Goal: Task Accomplishment & Management: Manage account settings

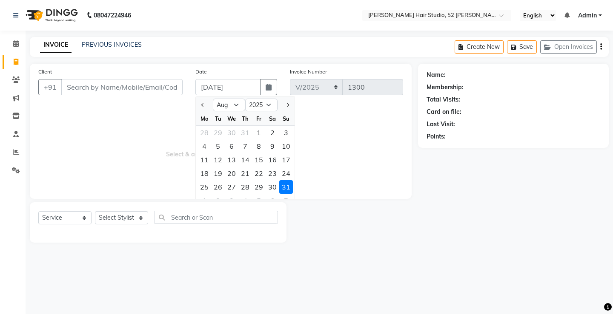
select select "8"
select select "2025"
select select "service"
click at [268, 186] on div "30" at bounding box center [272, 187] width 14 height 14
type input "[DATE]"
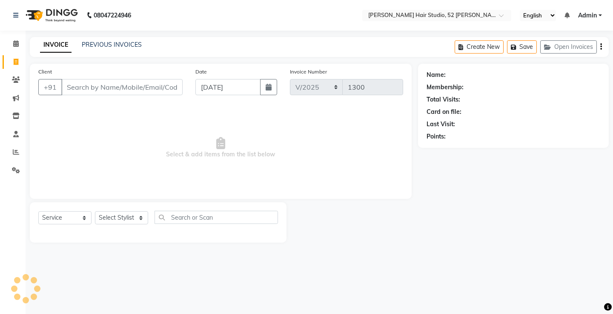
select select "7706"
click at [111, 44] on link "PREVIOUS INVOICES" at bounding box center [112, 45] width 60 height 8
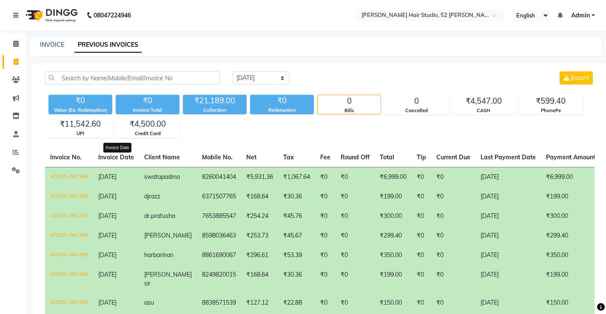
click at [120, 160] on span "Invoice Date" at bounding box center [116, 158] width 36 height 8
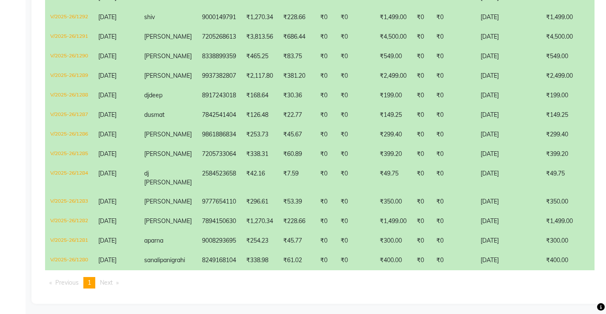
scroll to position [306, 0]
click at [106, 281] on span "Next page" at bounding box center [106, 283] width 13 height 8
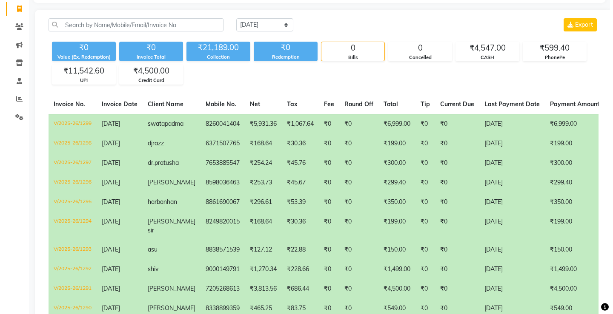
scroll to position [0, 0]
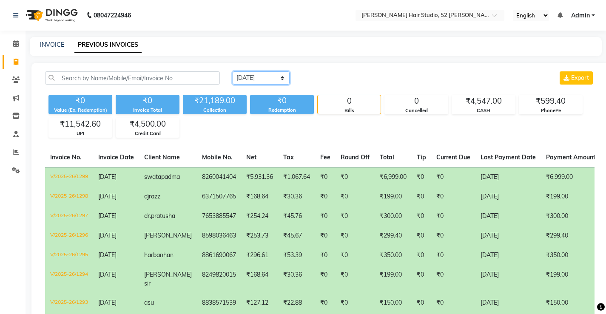
click at [259, 81] on select "[DATE] [DATE] Custom Range" at bounding box center [261, 77] width 57 height 13
select select "[DATE]"
click at [233, 71] on select "[DATE] [DATE] Custom Range" at bounding box center [261, 77] width 57 height 13
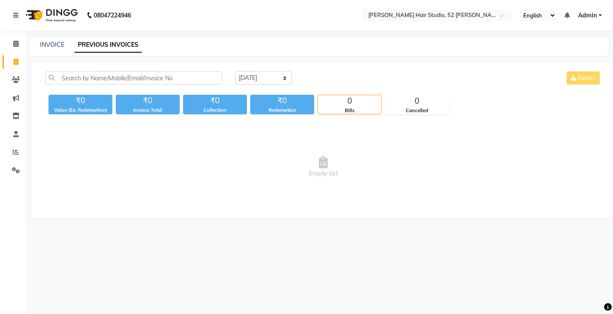
click at [52, 40] on div "INVOICE PREVIOUS INVOICES" at bounding box center [319, 46] width 579 height 19
click at [59, 47] on link "INVOICE" at bounding box center [52, 45] width 24 height 8
select select "service"
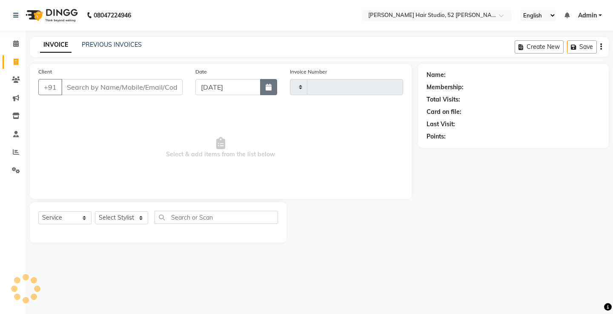
click at [269, 91] on button "button" at bounding box center [268, 87] width 17 height 16
select select "9"
select select "2025"
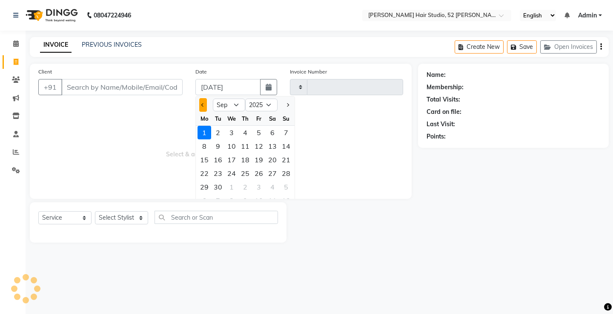
type input "1300"
select select "7705"
click at [201, 103] on button "Previous month" at bounding box center [202, 105] width 7 height 14
select select "8"
click at [285, 187] on div "31" at bounding box center [286, 187] width 14 height 14
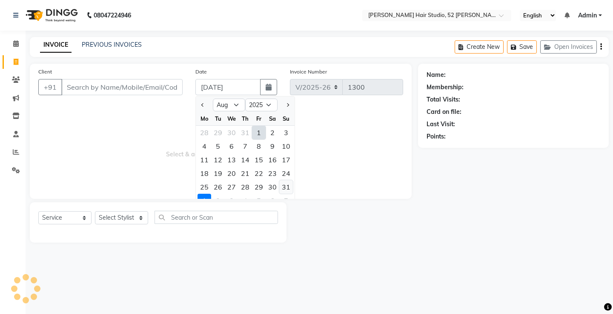
type input "[DATE]"
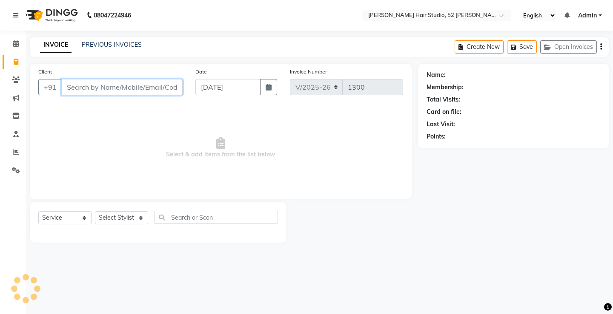
click at [82, 89] on input "Client" at bounding box center [121, 87] width 121 height 16
click at [136, 88] on input "Client" at bounding box center [121, 87] width 121 height 16
type input "9937824515"
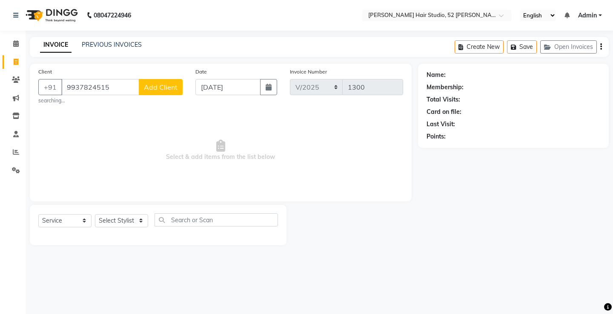
click at [165, 92] on button "Add Client" at bounding box center [161, 87] width 44 height 16
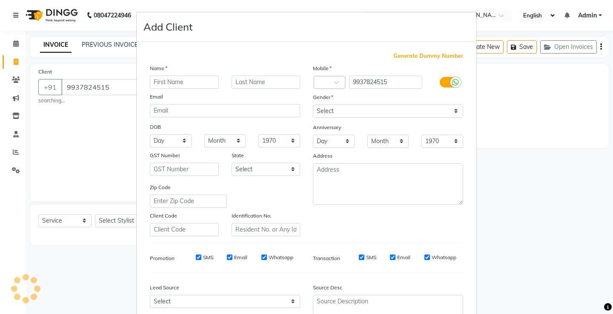
click at [185, 82] on input "text" at bounding box center [184, 82] width 69 height 13
type input "rahul"
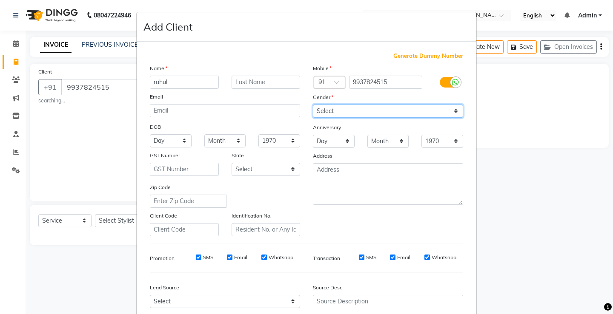
click at [329, 109] on select "Select [DEMOGRAPHIC_DATA] [DEMOGRAPHIC_DATA] Other Prefer Not To Say" at bounding box center [388, 111] width 150 height 13
select select "[DEMOGRAPHIC_DATA]"
click at [313, 105] on select "Select [DEMOGRAPHIC_DATA] [DEMOGRAPHIC_DATA] Other Prefer Not To Say" at bounding box center [388, 111] width 150 height 13
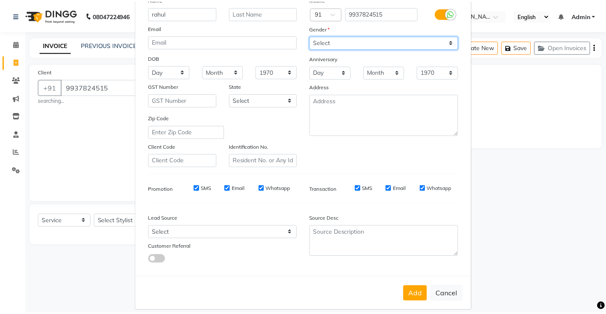
scroll to position [78, 0]
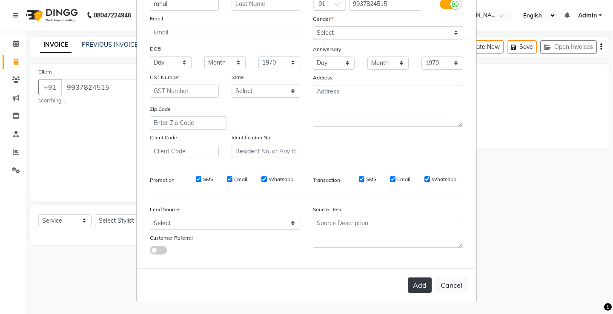
click at [409, 288] on button "Add" at bounding box center [420, 285] width 24 height 15
select select
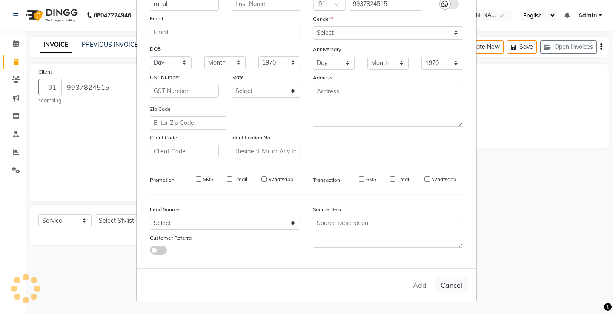
select select
checkbox input "false"
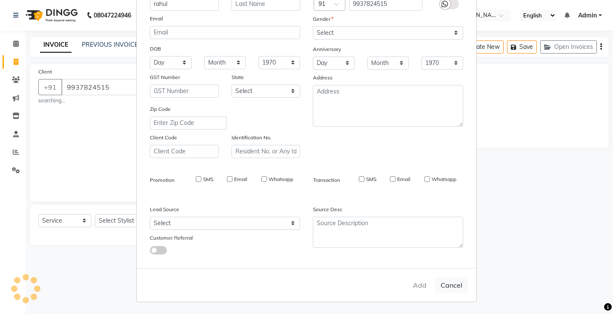
checkbox input "false"
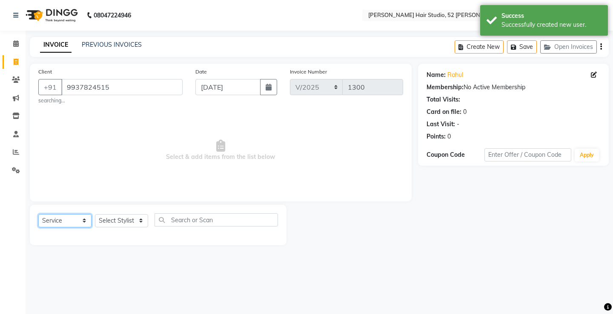
click at [71, 222] on select "Select Service Product Membership Package Voucher Prepaid Gift Card" at bounding box center [64, 220] width 53 height 13
click at [38, 214] on select "Select Service Product Membership Package Voucher Prepaid Gift Card" at bounding box center [64, 220] width 53 height 13
click at [126, 224] on select "Select Stylist Ajay [PERSON_NAME] [PERSON_NAME] [PERSON_NAME] unsex hair stylis…" at bounding box center [121, 220] width 53 height 13
select select "87951"
click at [95, 214] on select "Select Stylist Ajay [PERSON_NAME] [PERSON_NAME] [PERSON_NAME] unsex hair stylis…" at bounding box center [121, 220] width 53 height 13
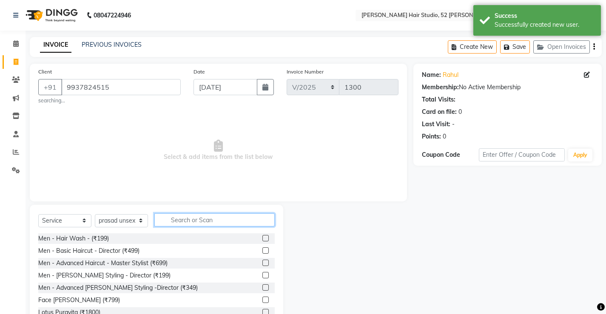
click at [198, 223] on input "text" at bounding box center [214, 220] width 120 height 13
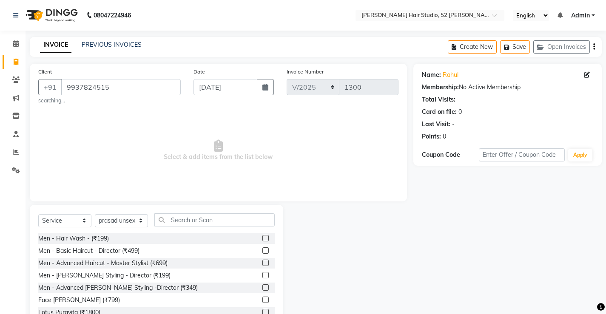
click at [262, 252] on label at bounding box center [265, 251] width 6 height 6
click at [262, 252] on input "checkbox" at bounding box center [265, 251] width 6 height 6
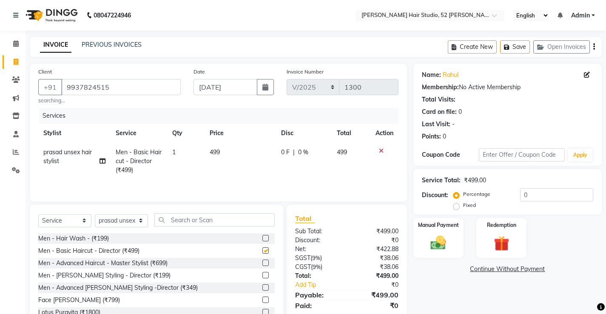
checkbox input "false"
click at [307, 142] on th "Disc" at bounding box center [304, 133] width 56 height 19
click at [310, 152] on div "0 F | 0 %" at bounding box center [304, 152] width 46 height 9
select select "87951"
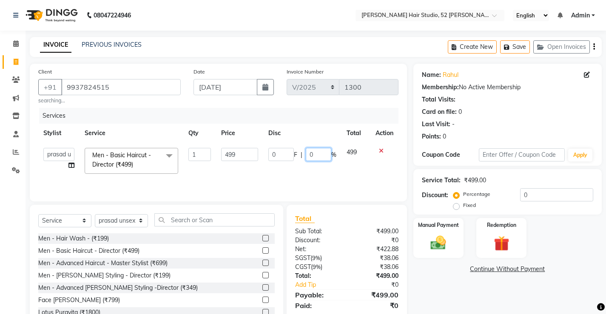
click at [318, 154] on input "0" at bounding box center [319, 154] width 26 height 13
type input "050"
click at [308, 165] on td "0 F | 050 %" at bounding box center [302, 161] width 78 height 36
select select "87951"
click at [323, 153] on input "50" at bounding box center [318, 154] width 26 height 13
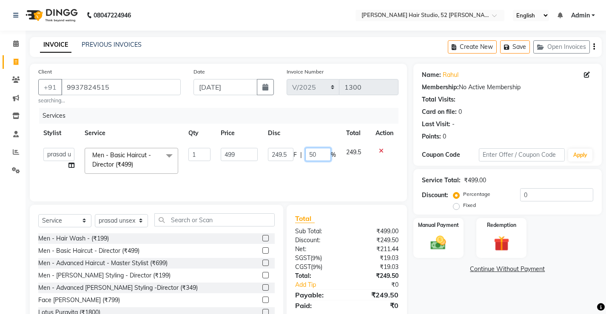
type input "5"
type input "70"
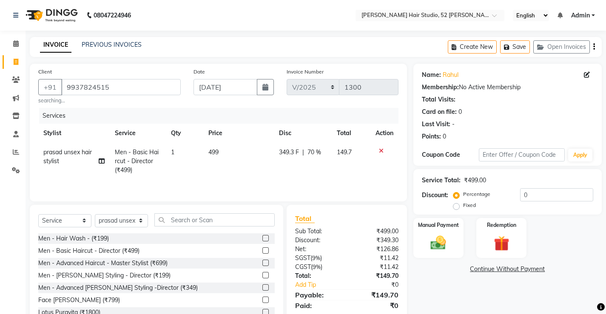
click at [316, 174] on td "349.3 F | 70 %" at bounding box center [303, 161] width 58 height 37
select select "87951"
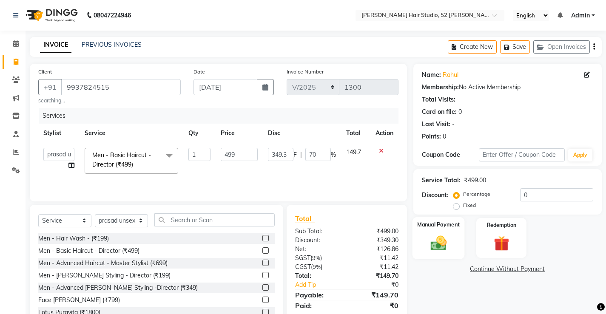
click at [460, 254] on div "Manual Payment" at bounding box center [438, 238] width 52 height 42
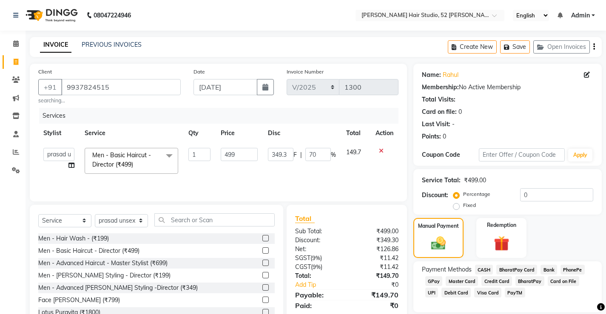
click at [580, 272] on span "PhonePe" at bounding box center [573, 270] width 24 height 10
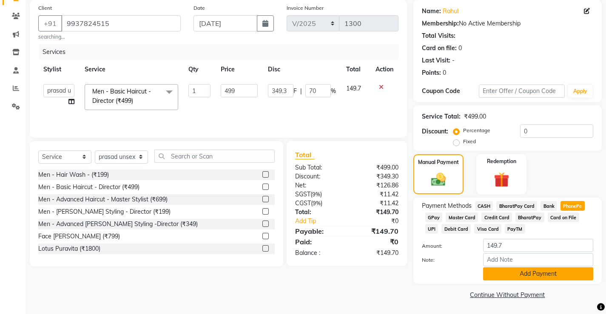
click at [536, 276] on button "Add Payment" at bounding box center [538, 274] width 110 height 13
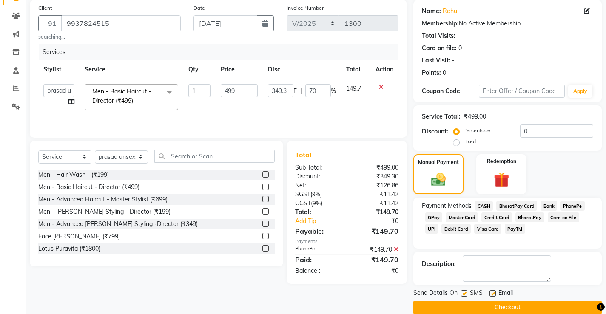
scroll to position [77, 0]
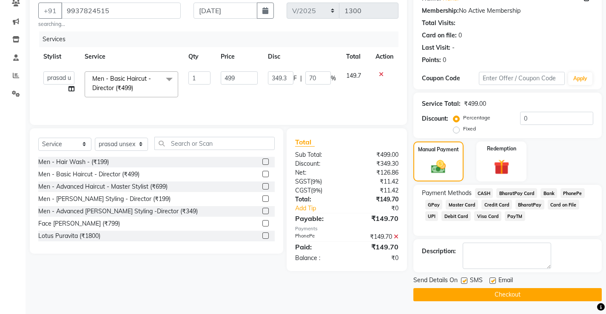
click at [519, 290] on button "Checkout" at bounding box center [508, 294] width 188 height 13
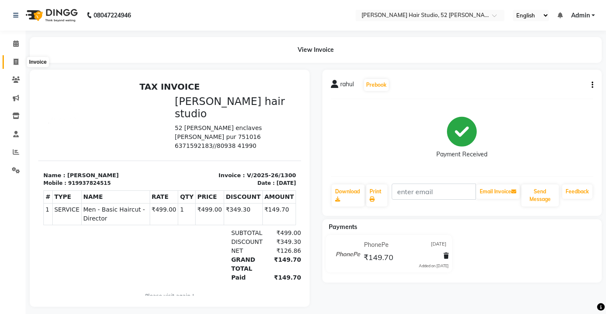
click at [19, 59] on span at bounding box center [16, 62] width 15 height 10
select select "service"
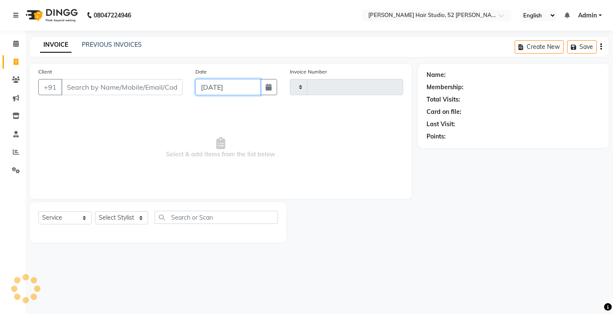
click at [215, 88] on input "[DATE]" at bounding box center [227, 87] width 65 height 16
type input "1301"
select select "7705"
select select "9"
select select "2025"
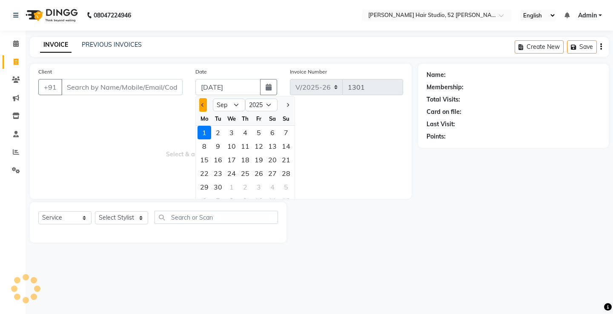
click at [205, 106] on button "Previous month" at bounding box center [202, 105] width 7 height 14
select select "8"
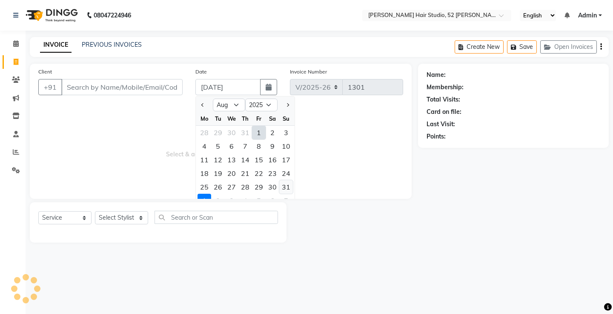
click at [287, 190] on div "31" at bounding box center [286, 187] width 14 height 14
type input "[DATE]"
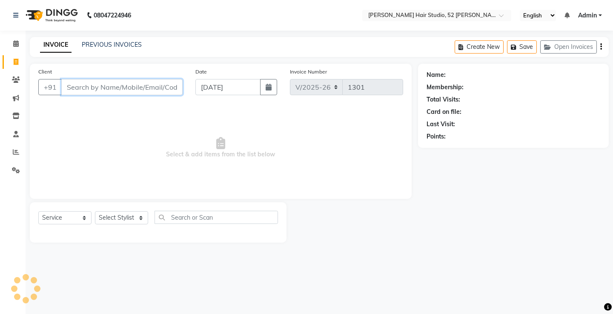
click at [85, 87] on input "Client" at bounding box center [121, 87] width 121 height 16
type input "9770827853"
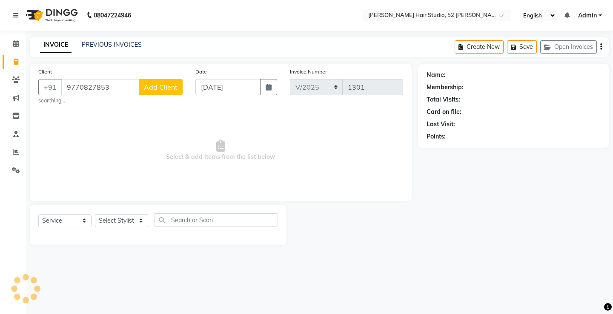
click at [155, 83] on span "Add Client" at bounding box center [161, 87] width 34 height 9
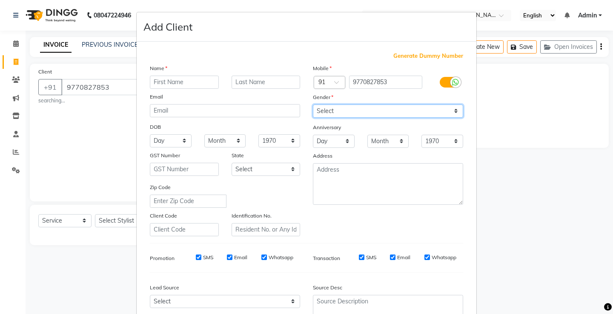
click at [341, 114] on select "Select [DEMOGRAPHIC_DATA] [DEMOGRAPHIC_DATA] Other Prefer Not To Say" at bounding box center [388, 111] width 150 height 13
select select "[DEMOGRAPHIC_DATA]"
click at [313, 105] on select "Select [DEMOGRAPHIC_DATA] [DEMOGRAPHIC_DATA] Other Prefer Not To Say" at bounding box center [388, 111] width 150 height 13
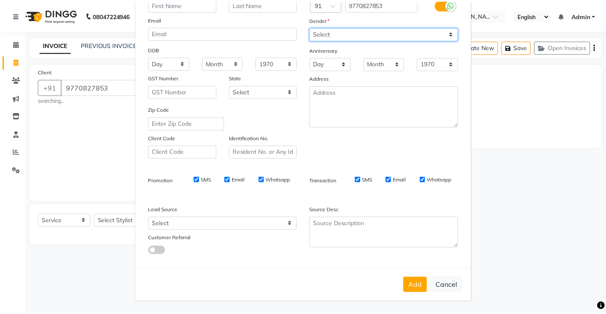
scroll to position [78, 0]
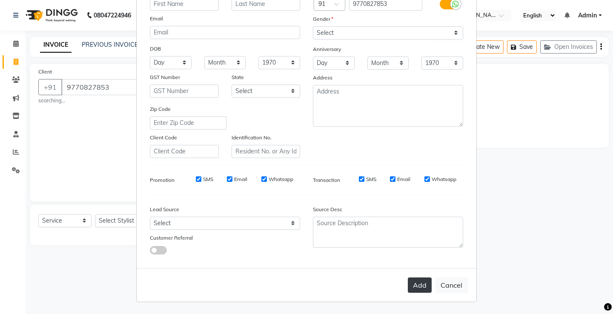
click at [419, 288] on button "Add" at bounding box center [420, 285] width 24 height 15
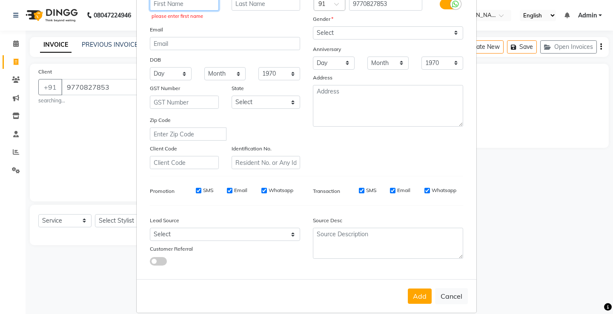
drag, startPoint x: 193, startPoint y: 2, endPoint x: 191, endPoint y: 6, distance: 4.6
click at [191, 6] on input "text" at bounding box center [184, 3] width 69 height 13
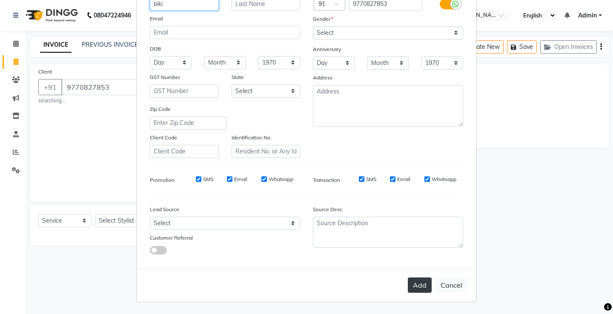
type input "biki"
click at [414, 280] on button "Add" at bounding box center [420, 285] width 24 height 15
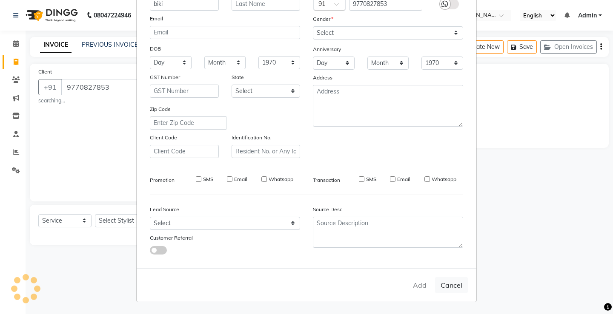
select select
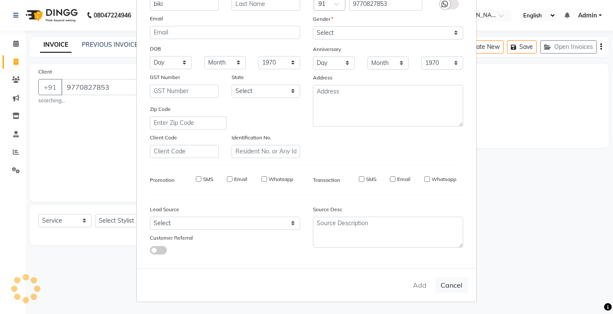
select select
checkbox input "false"
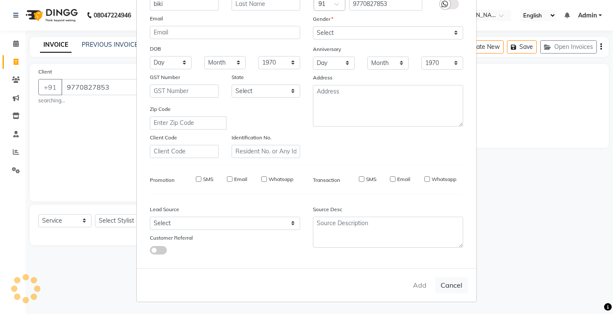
checkbox input "false"
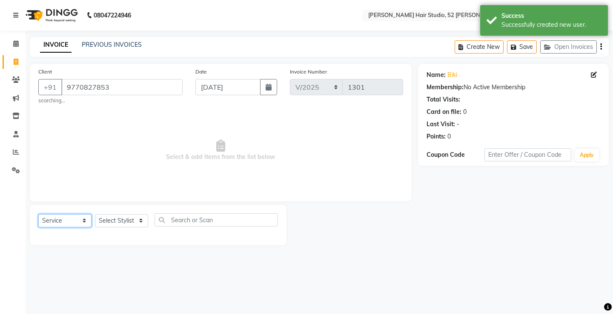
click at [57, 225] on select "Select Service Product Membership Package Voucher Prepaid Gift Card" at bounding box center [64, 220] width 53 height 13
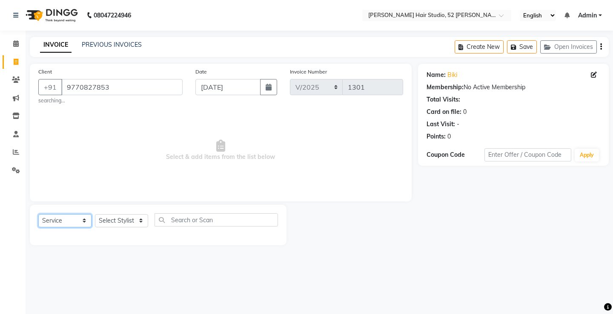
click at [38, 214] on select "Select Service Product Membership Package Voucher Prepaid Gift Card" at bounding box center [64, 220] width 53 height 13
click at [126, 224] on select "Select Stylist Ajay [PERSON_NAME] [PERSON_NAME] [PERSON_NAME] unsex hair stylis…" at bounding box center [121, 220] width 53 height 13
select select "68606"
click at [95, 214] on select "Select Stylist Ajay [PERSON_NAME] [PERSON_NAME] [PERSON_NAME] unsex hair stylis…" at bounding box center [121, 220] width 53 height 13
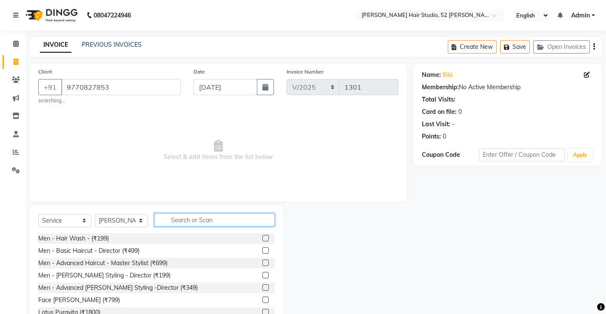
click at [229, 222] on input "text" at bounding box center [214, 220] width 120 height 13
click at [262, 251] on label at bounding box center [265, 251] width 6 height 6
click at [262, 251] on input "checkbox" at bounding box center [265, 251] width 6 height 6
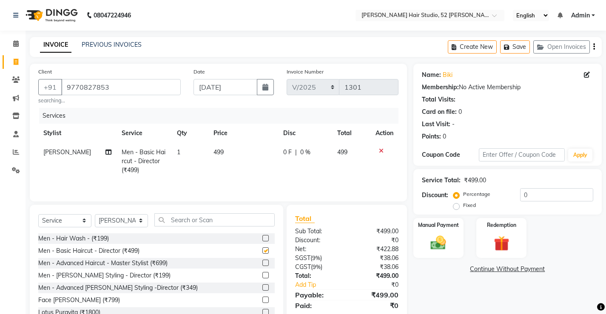
checkbox input "false"
click at [290, 152] on div "0 F | 0 %" at bounding box center [305, 152] width 44 height 9
select select "68606"
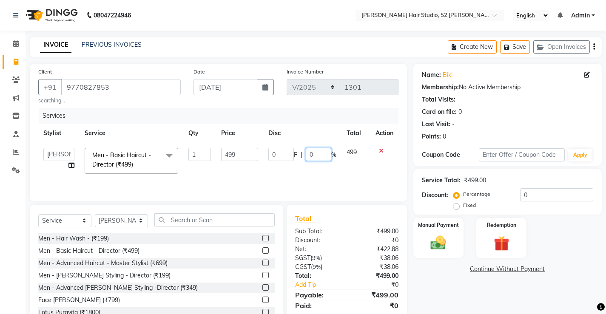
click at [314, 152] on input "0" at bounding box center [319, 154] width 26 height 13
type input "50"
click at [321, 165] on td "0 F | 50 %" at bounding box center [302, 161] width 78 height 36
select select "68606"
click at [319, 160] on input "50" at bounding box center [318, 154] width 26 height 13
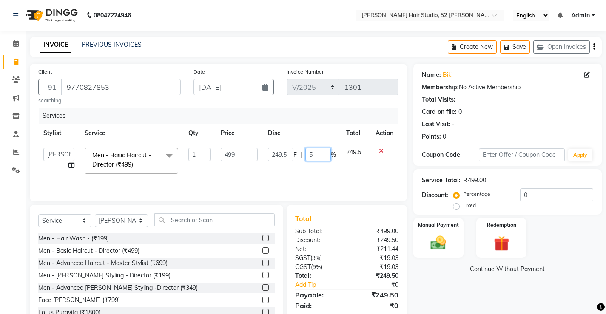
type input "55"
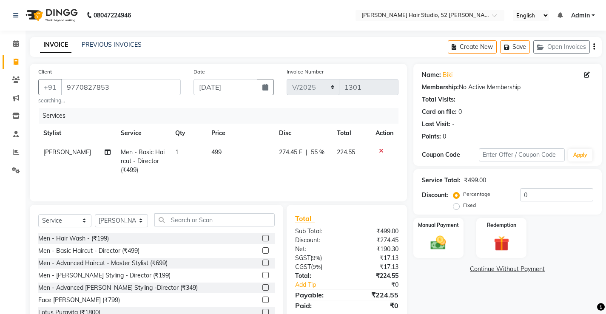
click at [344, 159] on td "224.55" at bounding box center [351, 161] width 39 height 37
select select "68606"
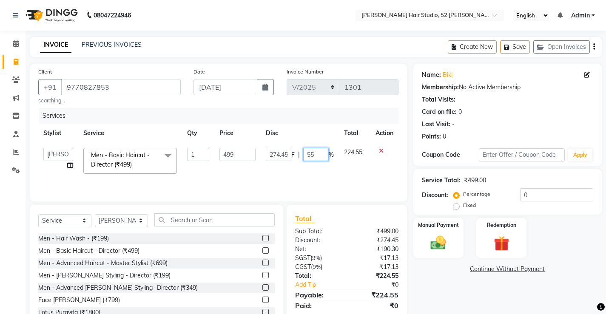
click at [314, 153] on input "55" at bounding box center [316, 154] width 26 height 13
type input "53"
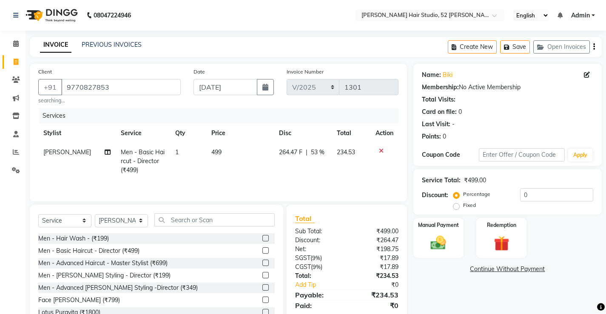
click at [318, 166] on td "264.47 F | 53 %" at bounding box center [303, 161] width 58 height 37
select select "68606"
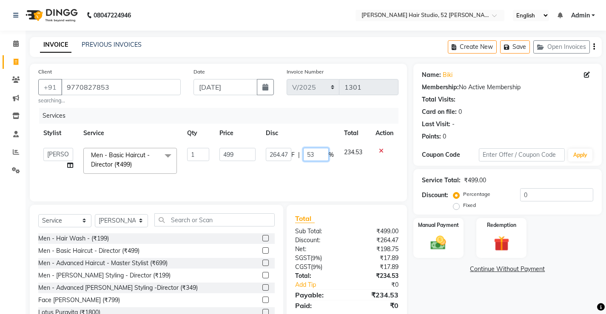
click at [319, 156] on input "53" at bounding box center [316, 154] width 26 height 13
type input "50"
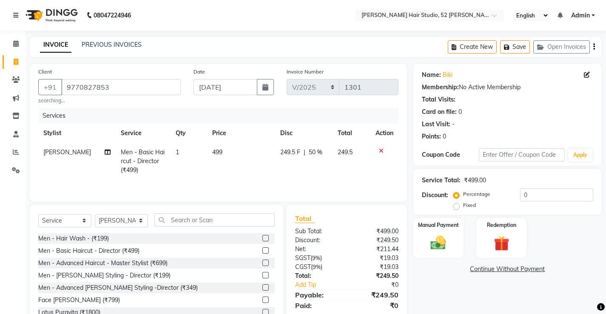
click at [318, 164] on td "249.5 F | 50 %" at bounding box center [303, 161] width 57 height 37
select select "68606"
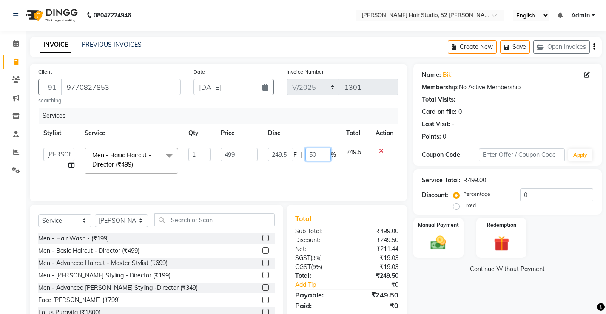
click at [315, 154] on input "50" at bounding box center [318, 154] width 26 height 13
type input "55"
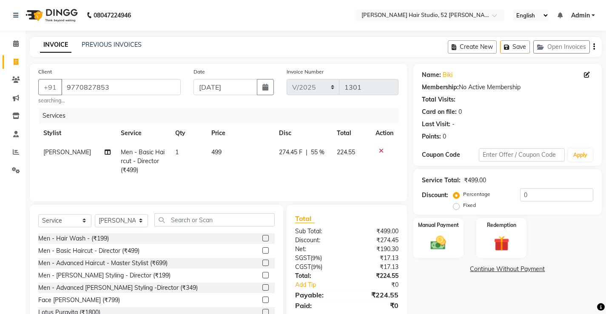
click at [312, 163] on td "274.45 F | 55 %" at bounding box center [303, 161] width 58 height 37
select select "68606"
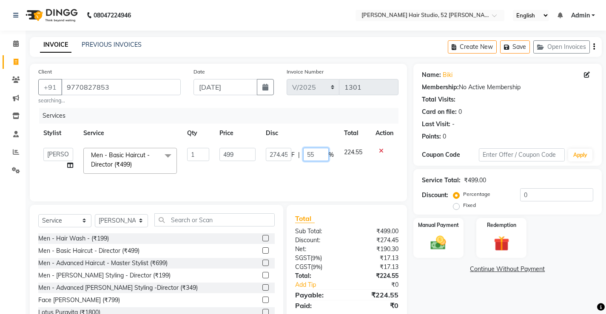
click at [316, 150] on input "55" at bounding box center [316, 154] width 26 height 13
type input "5"
type input "60"
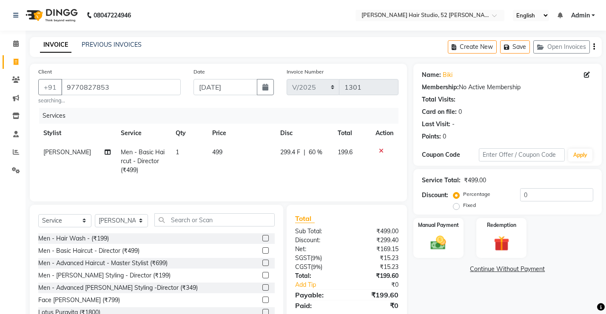
click at [309, 177] on td "299.4 F | 60 %" at bounding box center [303, 161] width 57 height 37
select select "68606"
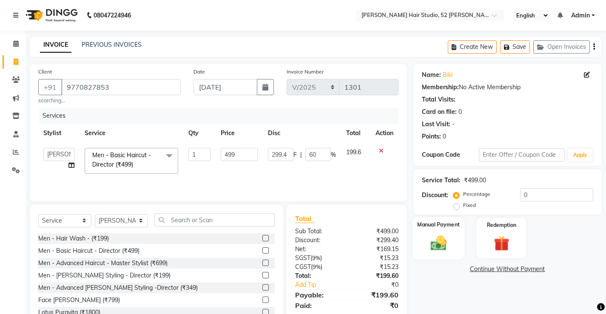
click at [444, 258] on div "Manual Payment" at bounding box center [438, 238] width 52 height 42
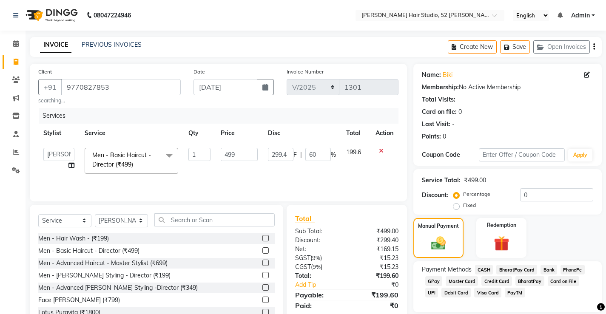
click at [577, 270] on span "PhonePe" at bounding box center [573, 270] width 24 height 10
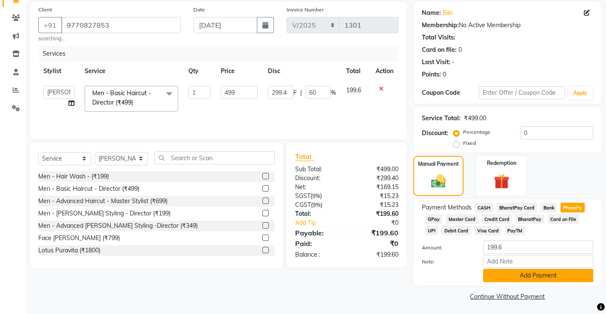
scroll to position [64, 0]
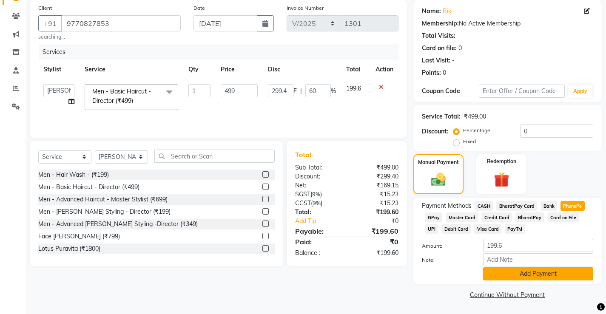
click at [563, 272] on button "Add Payment" at bounding box center [538, 274] width 110 height 13
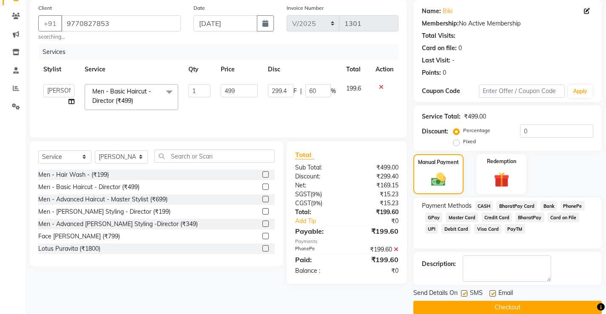
scroll to position [77, 0]
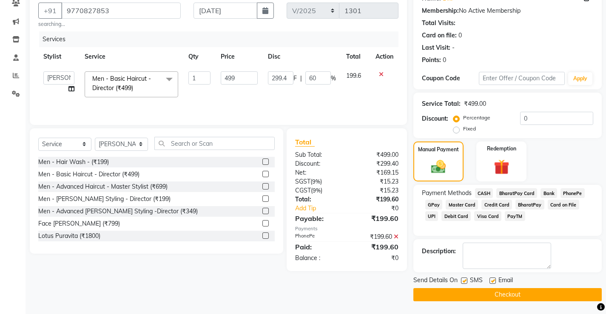
click at [536, 295] on button "Checkout" at bounding box center [508, 294] width 188 height 13
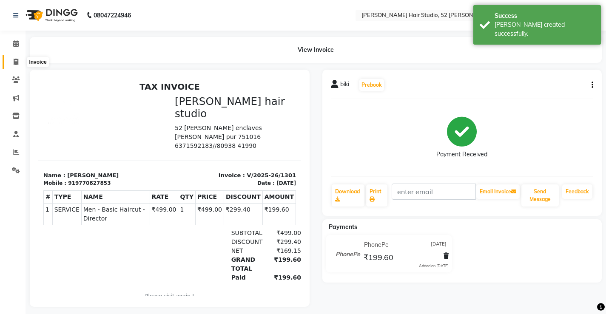
click at [17, 63] on icon at bounding box center [16, 62] width 5 height 6
select select "service"
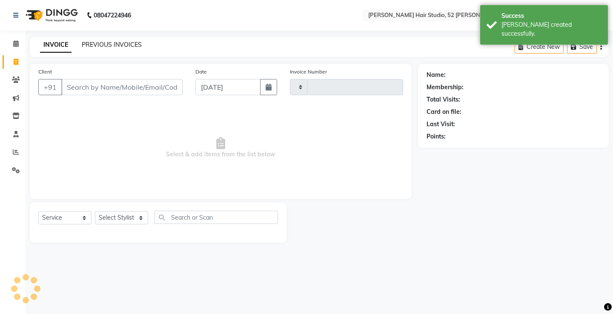
click at [103, 44] on link "PREVIOUS INVOICES" at bounding box center [112, 45] width 60 height 8
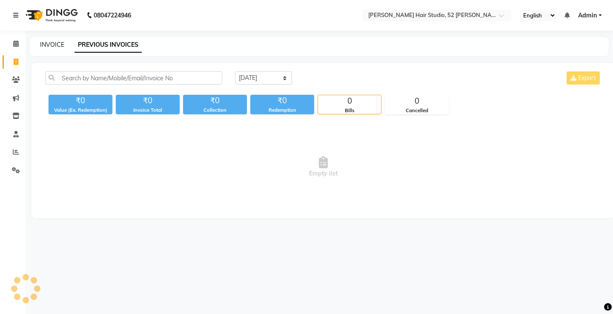
click at [50, 41] on link "INVOICE" at bounding box center [52, 45] width 24 height 8
select select "service"
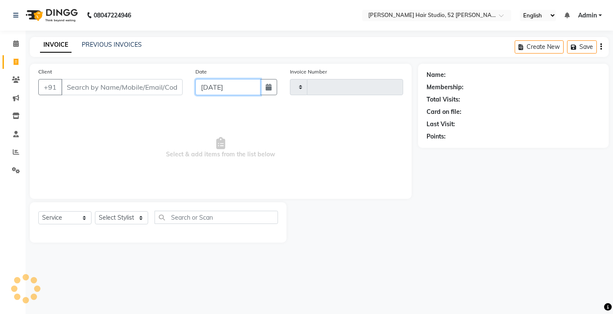
click at [249, 86] on input "[DATE]" at bounding box center [227, 87] width 65 height 16
select select "9"
select select "2025"
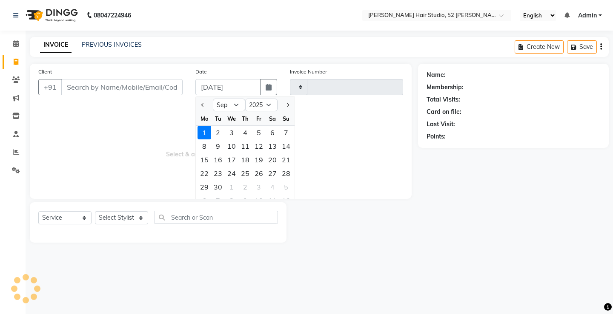
click at [199, 103] on div at bounding box center [204, 105] width 17 height 14
select select "7705"
type input "1302"
click at [205, 106] on button "Previous month" at bounding box center [202, 105] width 7 height 14
select select "8"
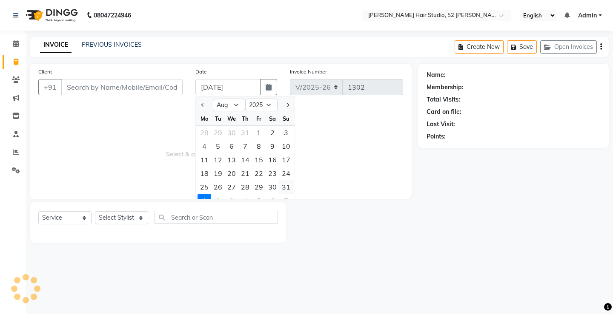
click at [287, 186] on div "31" at bounding box center [286, 187] width 14 height 14
type input "[DATE]"
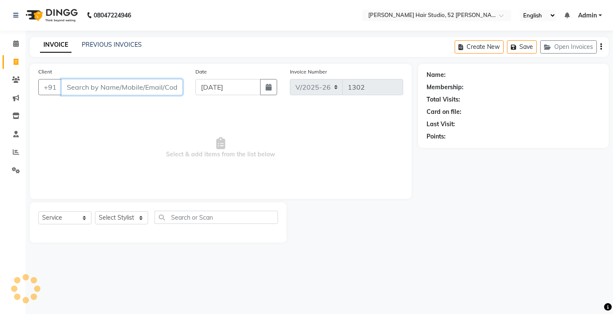
click at [117, 88] on input "Client" at bounding box center [121, 87] width 121 height 16
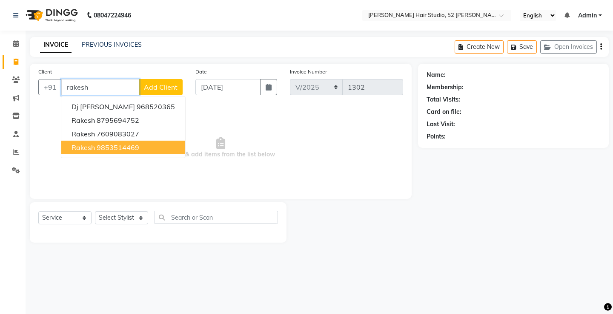
click at [114, 142] on button "rakesh 9853514469" at bounding box center [123, 148] width 124 height 14
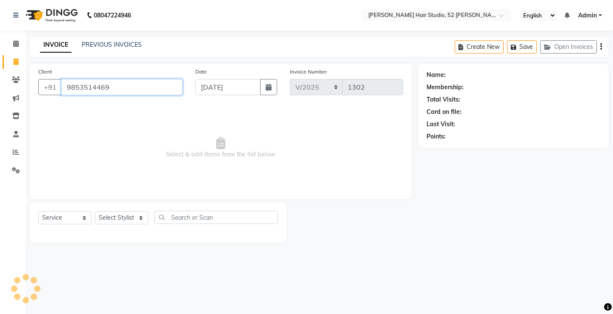
type input "9853514469"
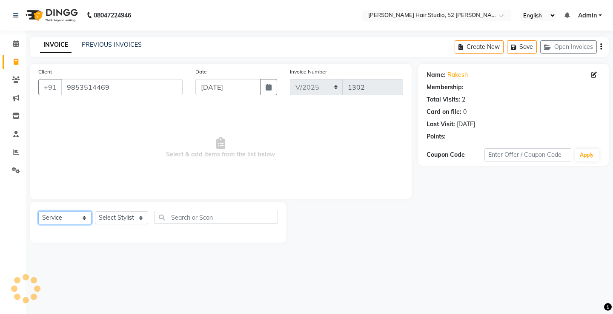
click at [71, 220] on select "Select Service Product Membership Package Voucher Prepaid Gift Card" at bounding box center [64, 217] width 53 height 13
click at [38, 211] on select "Select Service Product Membership Package Voucher Prepaid Gift Card" at bounding box center [64, 217] width 53 height 13
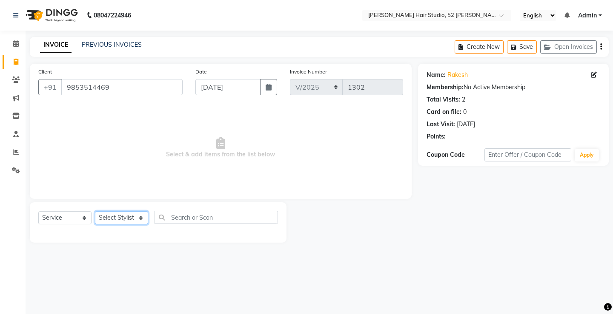
click at [111, 218] on select "Select Stylist Ajay [PERSON_NAME] [PERSON_NAME] [PERSON_NAME] unsex hair stylis…" at bounding box center [121, 217] width 53 height 13
select select "87951"
click at [95, 211] on select "Select Stylist Ajay [PERSON_NAME] [PERSON_NAME] [PERSON_NAME] unsex hair stylis…" at bounding box center [121, 217] width 53 height 13
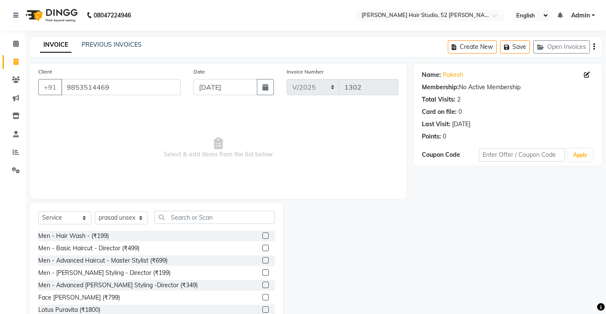
click at [262, 246] on label at bounding box center [265, 248] width 6 height 6
click at [262, 246] on input "checkbox" at bounding box center [265, 249] width 6 height 6
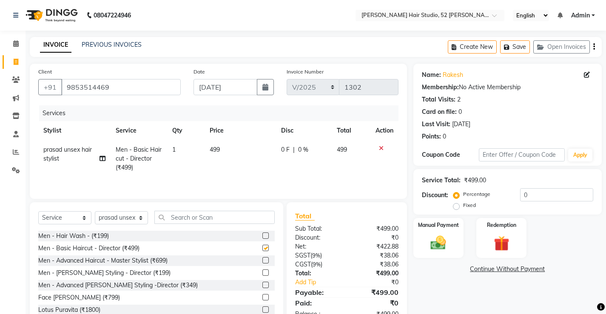
checkbox input "false"
click at [300, 150] on span "0 %" at bounding box center [303, 149] width 10 height 9
select select "87951"
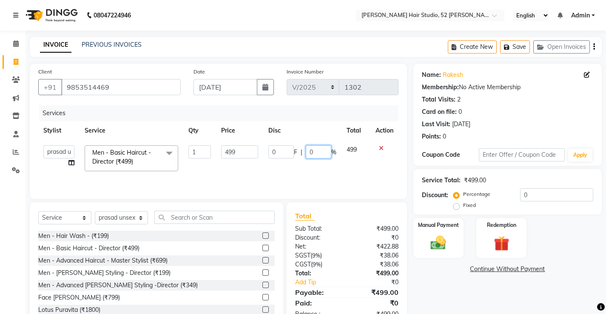
click at [314, 152] on input "0" at bounding box center [319, 151] width 26 height 13
type input "20"
click at [312, 162] on td "0 F | 20 %" at bounding box center [302, 158] width 78 height 36
select select "87951"
click at [319, 151] on input "20" at bounding box center [318, 151] width 26 height 13
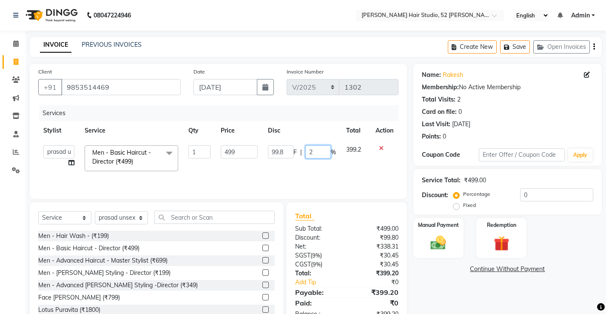
type input "25"
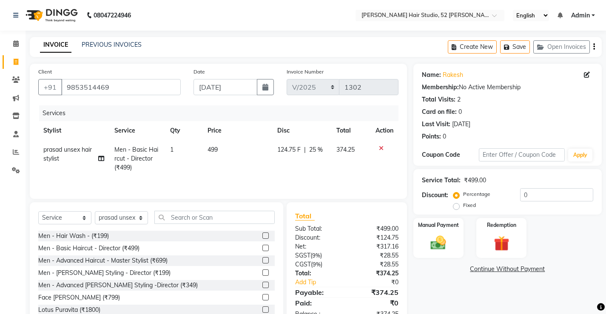
click at [306, 168] on td "124.75 F | 25 %" at bounding box center [301, 158] width 59 height 37
select select "87951"
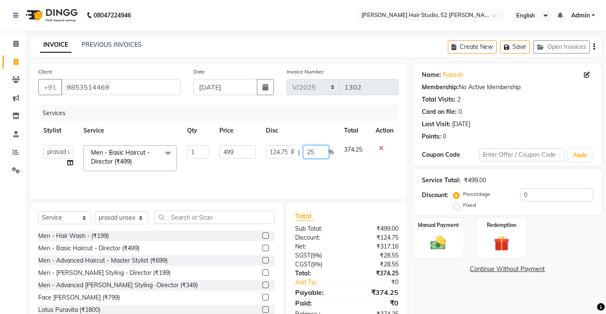
click at [316, 152] on input "25" at bounding box center [316, 151] width 26 height 13
type input "2"
type input "30"
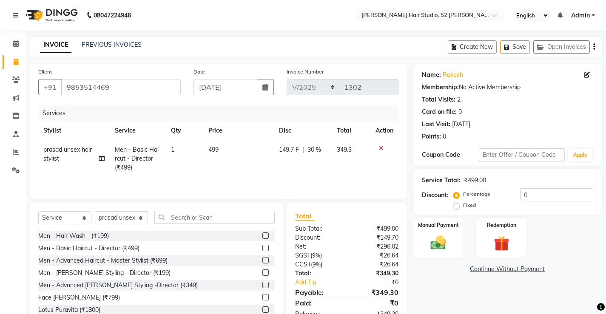
click at [318, 163] on td "149.7 F | 30 %" at bounding box center [303, 158] width 58 height 37
select select "87951"
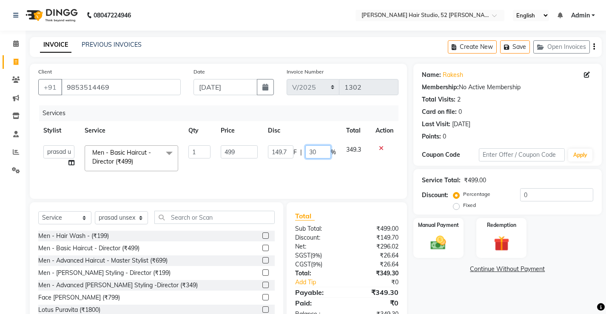
click at [321, 146] on td "149.7 F | 30 %" at bounding box center [302, 158] width 78 height 36
click at [321, 149] on input "30" at bounding box center [318, 151] width 26 height 13
type input "3"
type input "40"
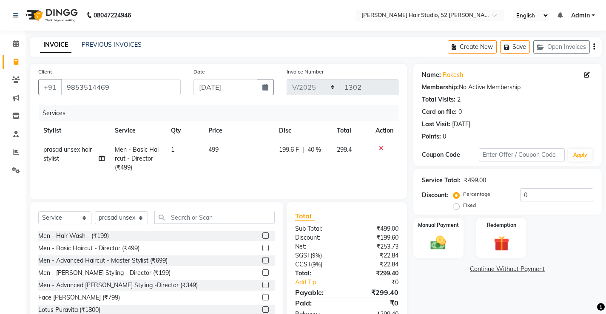
click at [326, 163] on td "199.6 F | 40 %" at bounding box center [303, 158] width 58 height 37
select select "87951"
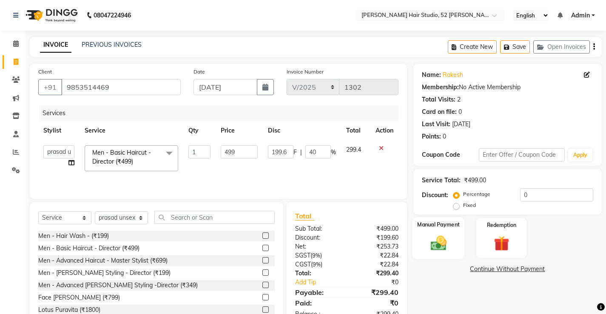
click at [441, 240] on img at bounding box center [438, 243] width 26 height 18
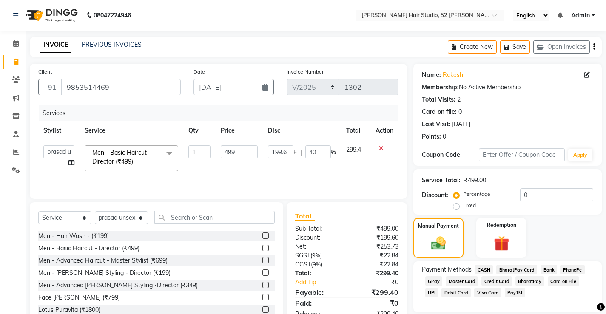
click at [582, 271] on span "PhonePe" at bounding box center [573, 270] width 24 height 10
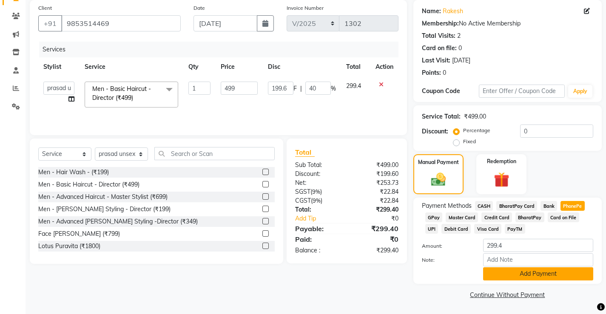
click at [570, 275] on button "Add Payment" at bounding box center [538, 274] width 110 height 13
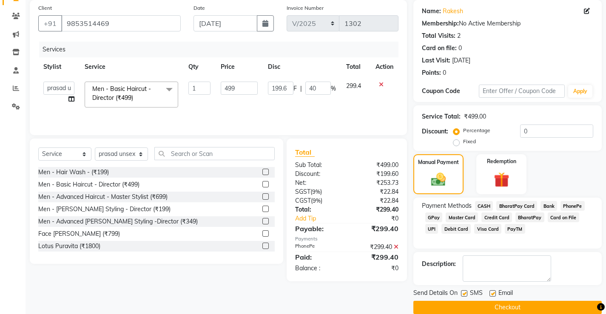
scroll to position [77, 0]
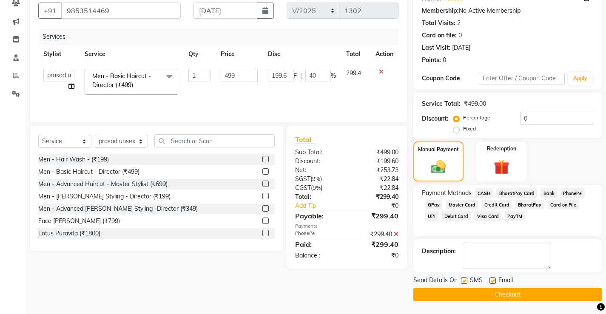
click at [552, 292] on button "Checkout" at bounding box center [508, 294] width 188 height 13
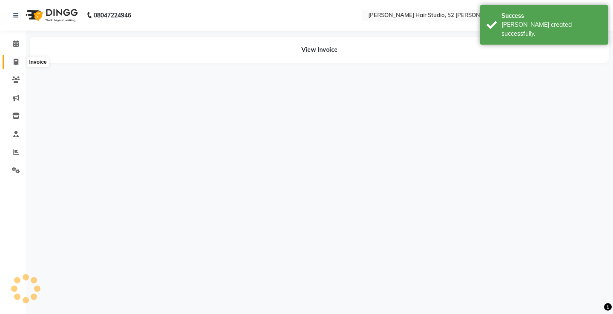
click at [17, 63] on icon at bounding box center [16, 62] width 5 height 6
select select "service"
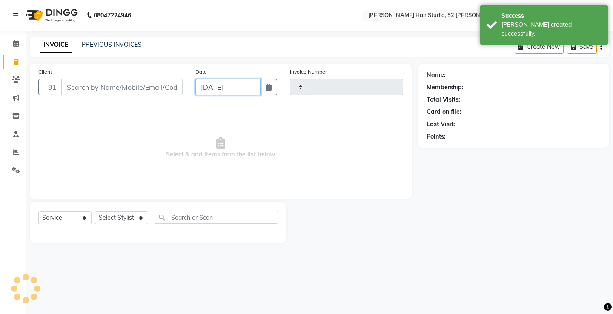
click at [226, 86] on input "[DATE]" at bounding box center [227, 87] width 65 height 16
select select "9"
select select "2025"
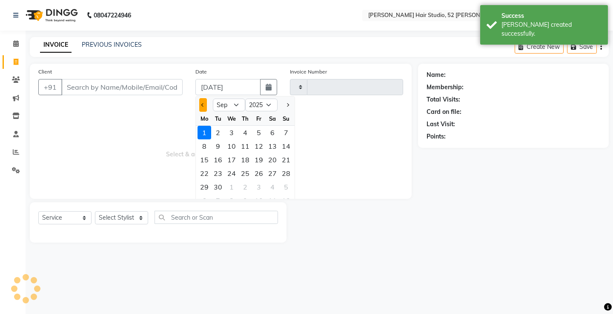
type input "1303"
select select "7705"
click at [199, 103] on button "Previous month" at bounding box center [202, 105] width 7 height 14
select select "8"
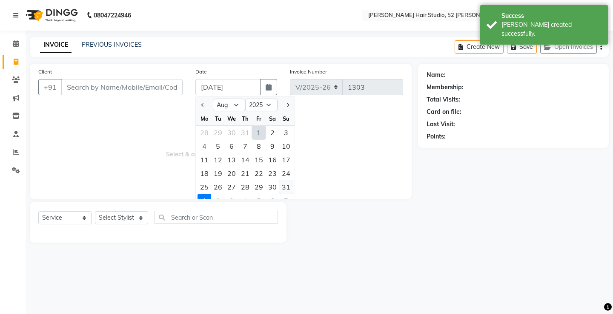
click at [286, 188] on div "31" at bounding box center [286, 187] width 14 height 14
type input "[DATE]"
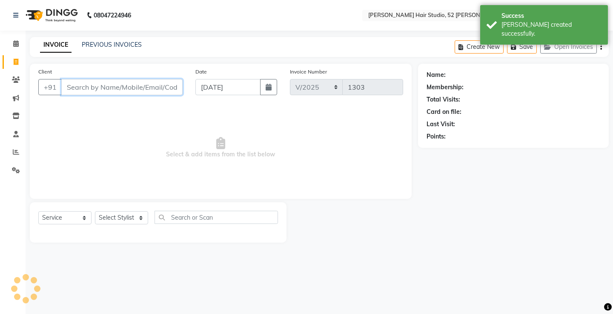
click at [90, 86] on input "Client" at bounding box center [121, 87] width 121 height 16
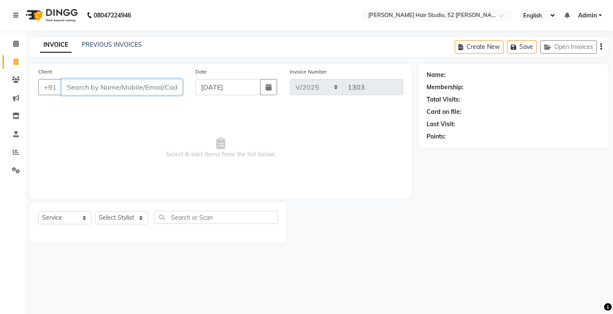
click at [129, 89] on input "Client" at bounding box center [121, 87] width 121 height 16
type input "9348166245"
click at [156, 88] on span "Add Client" at bounding box center [161, 87] width 34 height 9
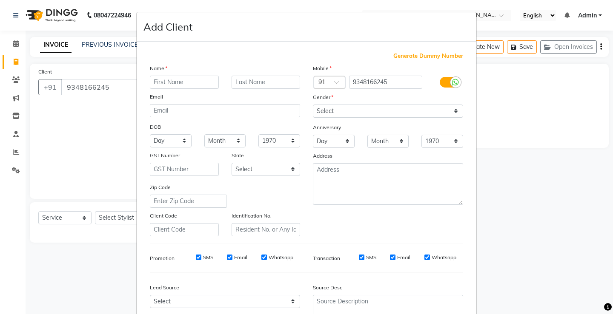
click at [174, 83] on input "text" at bounding box center [184, 82] width 69 height 13
type input "s [PERSON_NAME]"
click at [352, 114] on select "Select [DEMOGRAPHIC_DATA] [DEMOGRAPHIC_DATA] Other Prefer Not To Say" at bounding box center [388, 111] width 150 height 13
select select "[DEMOGRAPHIC_DATA]"
click at [313, 105] on select "Select [DEMOGRAPHIC_DATA] [DEMOGRAPHIC_DATA] Other Prefer Not To Say" at bounding box center [388, 111] width 150 height 13
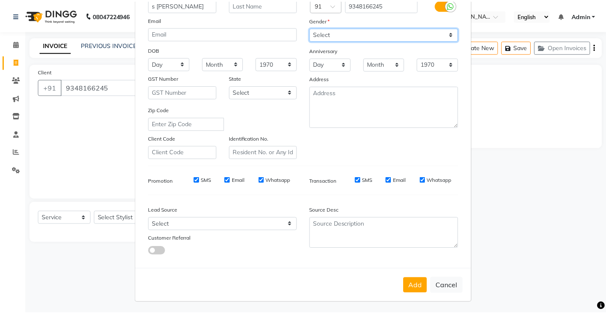
scroll to position [78, 0]
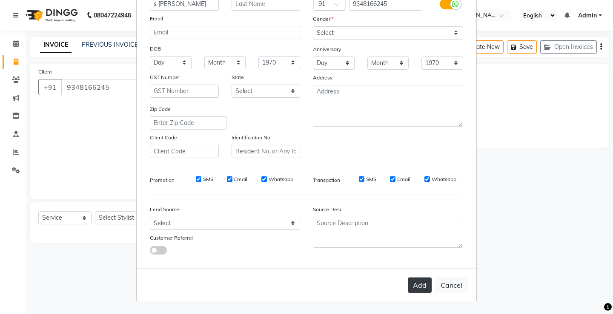
click at [411, 283] on button "Add" at bounding box center [420, 285] width 24 height 15
select select
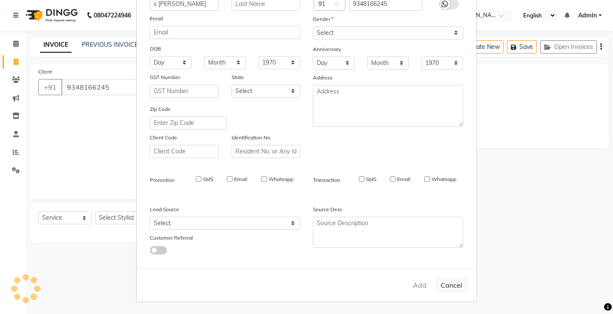
select select
checkbox input "false"
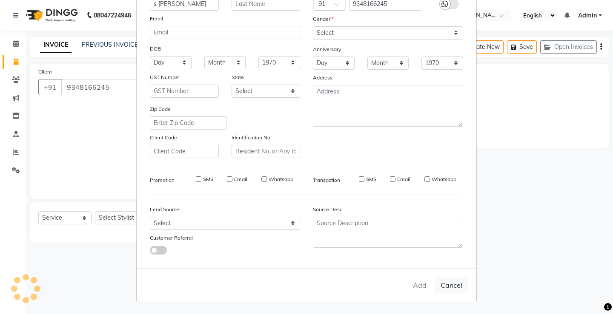
checkbox input "false"
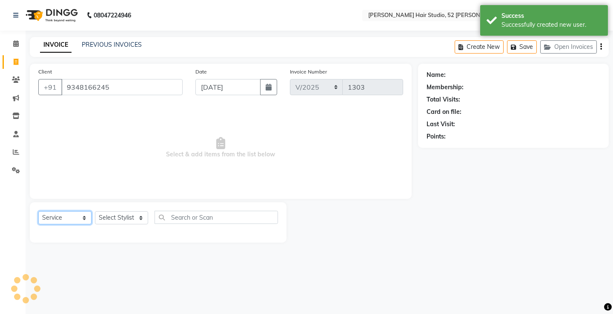
click at [71, 221] on select "Select Service Product Membership Package Voucher Prepaid Gift Card" at bounding box center [64, 217] width 53 height 13
click at [38, 211] on select "Select Service Product Membership Package Voucher Prepaid Gift Card" at bounding box center [64, 217] width 53 height 13
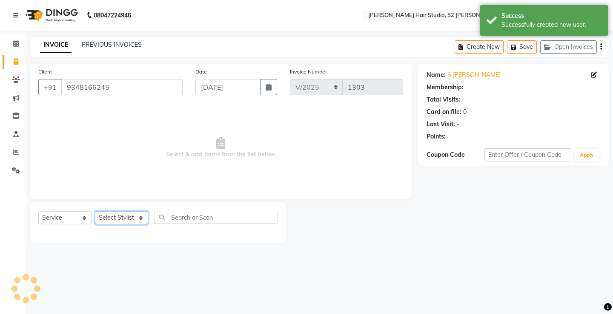
click at [110, 216] on select "Select Stylist Ajay [PERSON_NAME] [PERSON_NAME] [PERSON_NAME] unsex hair stylis…" at bounding box center [121, 217] width 53 height 13
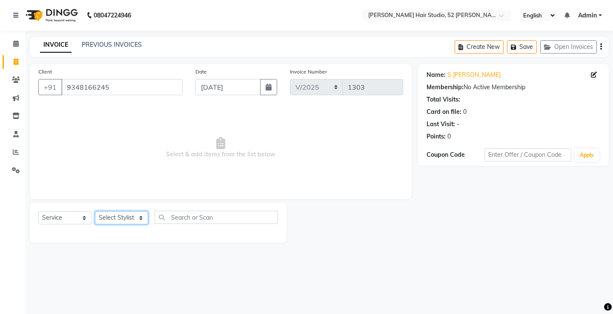
select select "87951"
click at [95, 211] on select "Select Stylist Ajay [PERSON_NAME] [PERSON_NAME] [PERSON_NAME] unsex hair stylis…" at bounding box center [121, 217] width 53 height 13
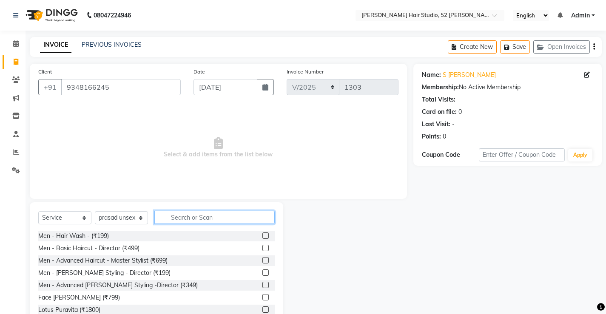
click at [174, 218] on input "text" at bounding box center [214, 217] width 120 height 13
click at [262, 249] on label at bounding box center [265, 248] width 6 height 6
click at [262, 249] on input "checkbox" at bounding box center [265, 249] width 6 height 6
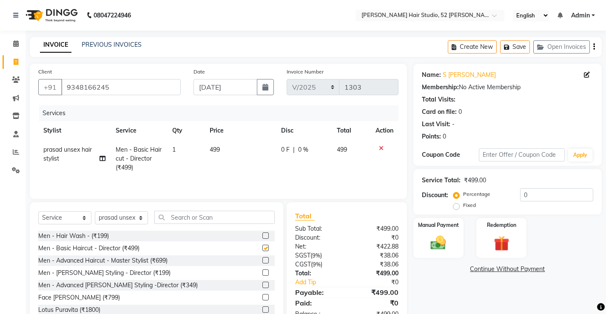
checkbox input "false"
drag, startPoint x: 203, startPoint y: 146, endPoint x: 217, endPoint y: 148, distance: 13.7
click at [205, 146] on tr "prasad unsex hair stylist Men - Basic Haircut - Director (₹499) 1 499 0 F | 0 %…" at bounding box center [218, 158] width 360 height 37
click at [217, 148] on span "499" at bounding box center [215, 150] width 10 height 8
select select "87951"
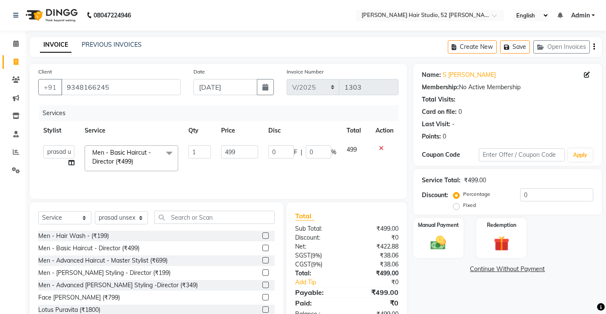
click at [217, 148] on td "499" at bounding box center [239, 158] width 47 height 36
click at [241, 155] on input "499" at bounding box center [239, 151] width 37 height 13
type input "4"
type input "300"
click at [240, 173] on td "300" at bounding box center [239, 158] width 47 height 36
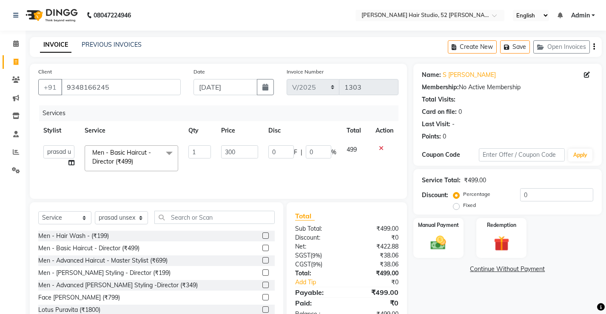
select select "87951"
click at [430, 246] on img at bounding box center [438, 243] width 26 height 18
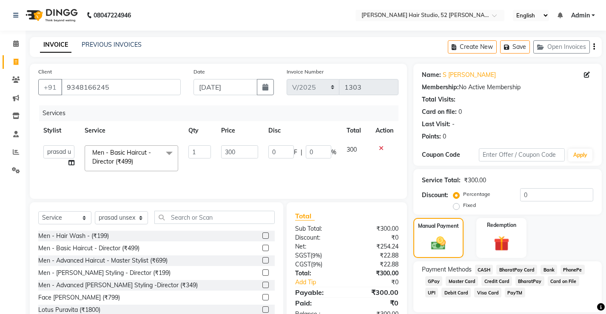
click at [569, 271] on span "PhonePe" at bounding box center [573, 270] width 24 height 10
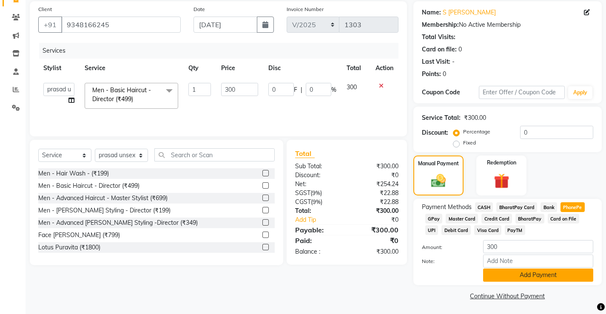
scroll to position [64, 0]
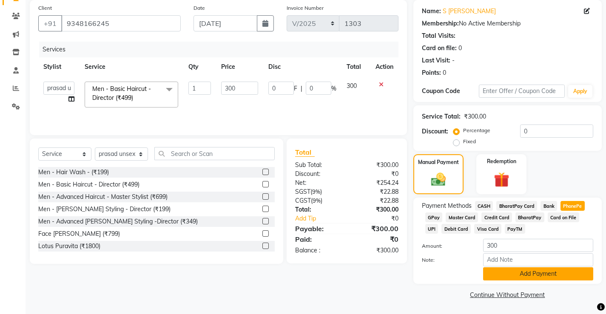
click at [548, 276] on button "Add Payment" at bounding box center [538, 274] width 110 height 13
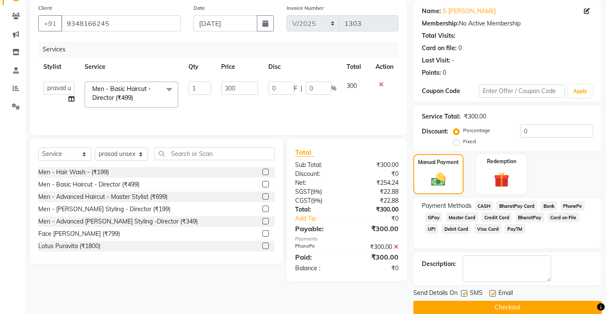
click at [523, 303] on button "Checkout" at bounding box center [508, 307] width 188 height 13
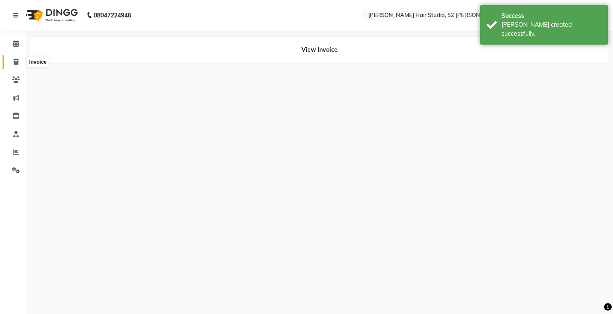
click at [14, 60] on icon at bounding box center [16, 62] width 5 height 6
select select "service"
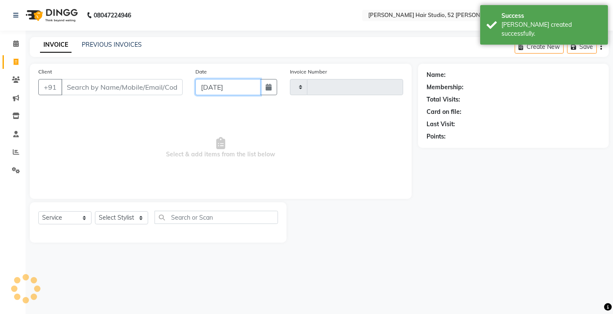
click at [249, 87] on input "[DATE]" at bounding box center [227, 87] width 65 height 16
select select "9"
select select "2025"
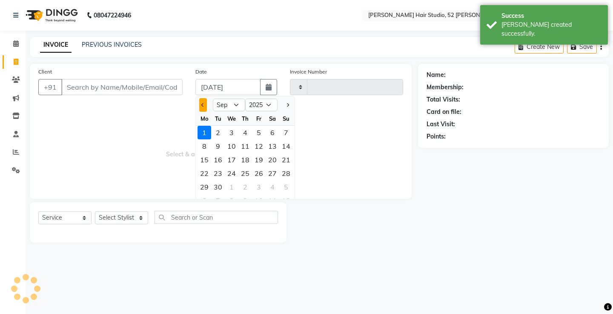
type input "1304"
select select "7705"
click at [202, 103] on button "Previous month" at bounding box center [202, 105] width 7 height 14
select select "8"
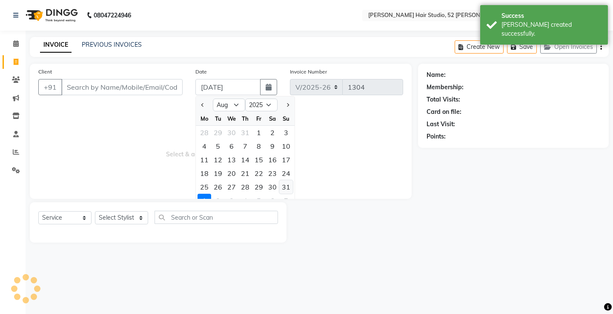
click at [288, 186] on div "31" at bounding box center [286, 187] width 14 height 14
type input "[DATE]"
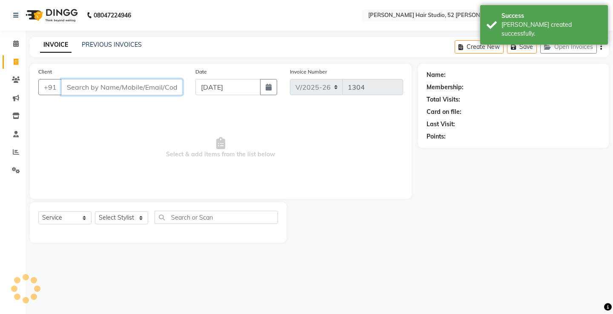
click at [84, 85] on input "Client" at bounding box center [121, 87] width 121 height 16
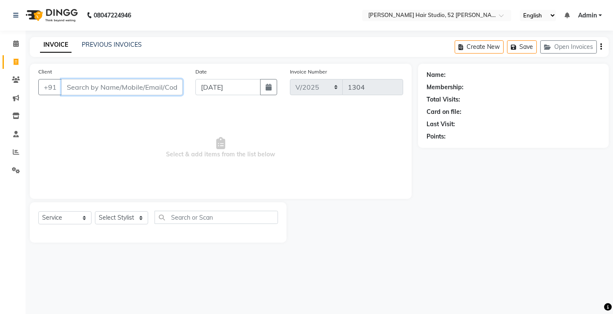
click at [80, 85] on input "Client" at bounding box center [121, 87] width 121 height 16
click at [80, 86] on input "Client" at bounding box center [121, 87] width 121 height 16
click at [58, 220] on select "Select Service Product Membership Package Voucher Prepaid Gift Card" at bounding box center [64, 217] width 53 height 13
click at [38, 211] on select "Select Service Product Membership Package Voucher Prepaid Gift Card" at bounding box center [64, 217] width 53 height 13
click at [110, 220] on select "Select Stylist Ajay [PERSON_NAME] [PERSON_NAME] [PERSON_NAME] unsex hair stylis…" at bounding box center [121, 217] width 53 height 13
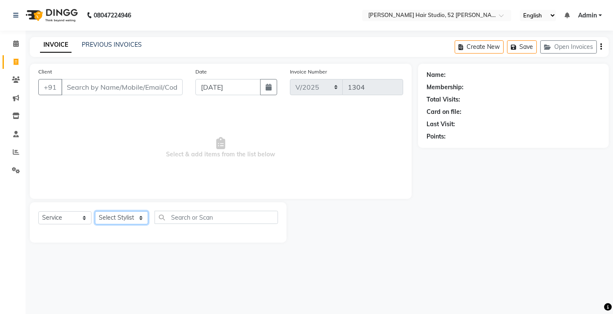
select select "68606"
click at [95, 211] on select "Select Stylist Ajay [PERSON_NAME] [PERSON_NAME] [PERSON_NAME] unsex hair stylis…" at bounding box center [121, 217] width 53 height 13
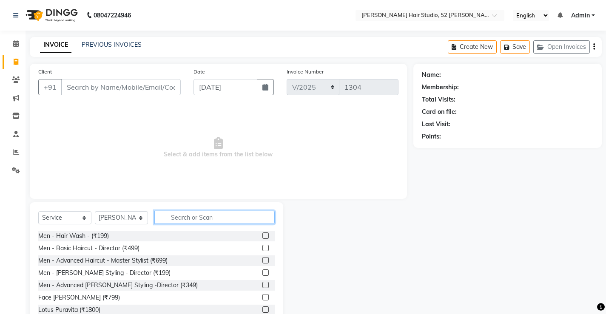
click at [195, 217] on input "text" at bounding box center [214, 217] width 120 height 13
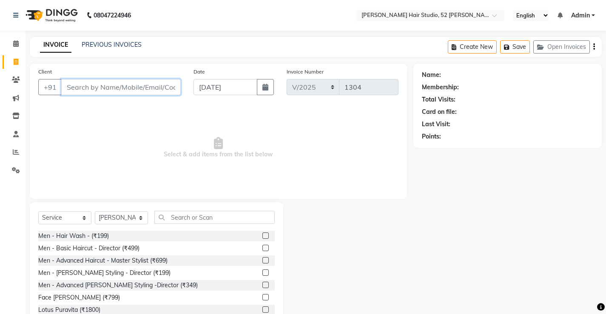
click at [103, 89] on input "Client" at bounding box center [121, 87] width 120 height 16
click at [106, 219] on select "Select Stylist Ajay [PERSON_NAME] [PERSON_NAME] [PERSON_NAME] unsex hair stylis…" at bounding box center [121, 217] width 53 height 13
click at [262, 234] on label at bounding box center [265, 236] width 6 height 6
click at [262, 234] on input "checkbox" at bounding box center [265, 237] width 6 height 6
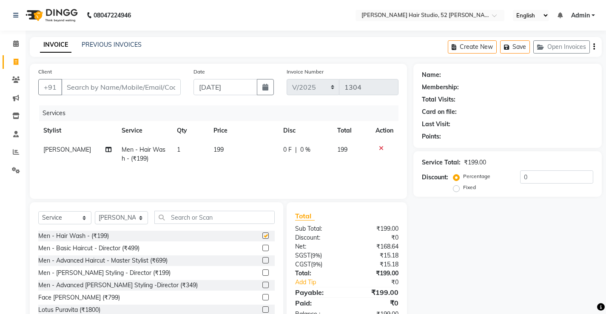
checkbox input "false"
click at [111, 93] on input "Client" at bounding box center [121, 87] width 120 height 16
click at [214, 150] on span "199" at bounding box center [219, 150] width 10 height 8
select select "68606"
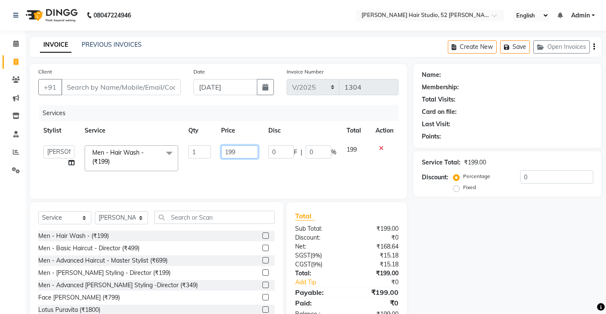
click at [243, 154] on input "199" at bounding box center [239, 151] width 37 height 13
click at [262, 248] on label at bounding box center [265, 248] width 6 height 6
click at [262, 248] on input "checkbox" at bounding box center [265, 249] width 6 height 6
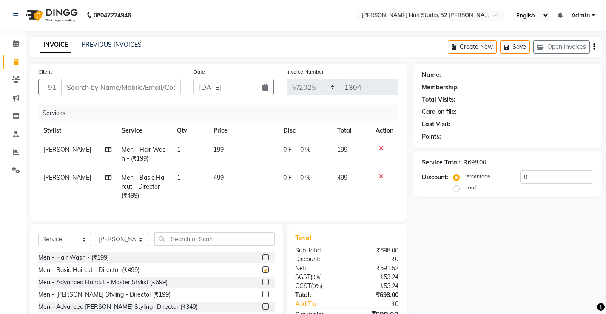
checkbox input "false"
click at [379, 148] on icon at bounding box center [381, 148] width 5 height 6
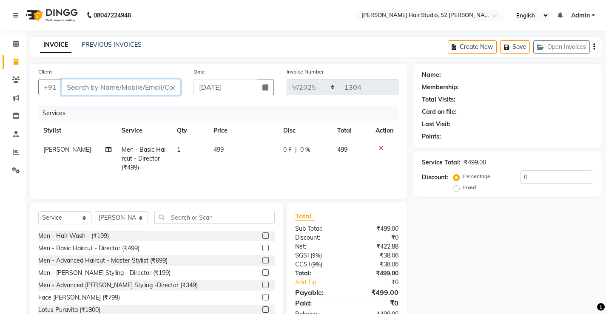
click at [105, 88] on input "Client" at bounding box center [121, 87] width 120 height 16
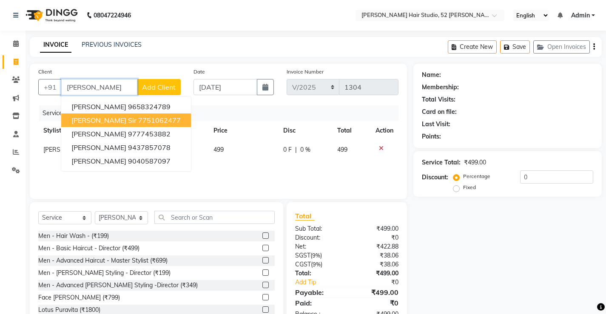
click at [138, 121] on ngb-highlight "7751062477" at bounding box center [159, 120] width 43 height 9
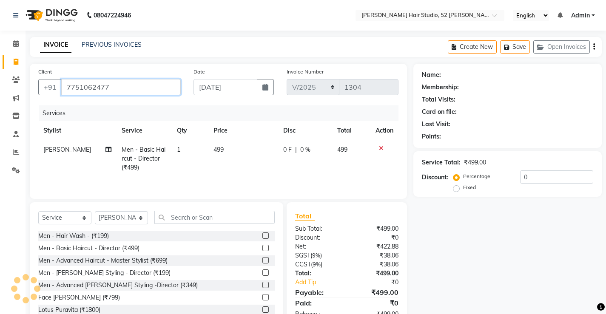
type input "7751062477"
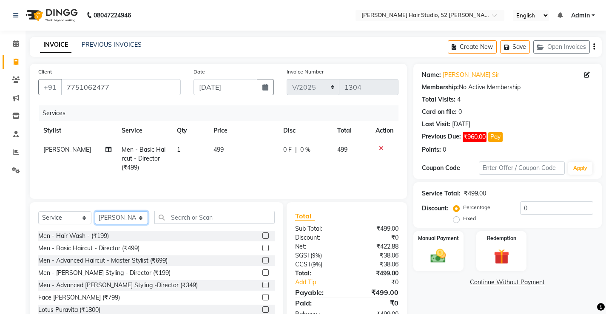
click at [120, 216] on select "Select Stylist Ajay [PERSON_NAME] [PERSON_NAME] [PERSON_NAME] unsex hair stylis…" at bounding box center [121, 217] width 53 height 13
click at [95, 211] on select "Select Stylist Ajay [PERSON_NAME] [PERSON_NAME] [PERSON_NAME] unsex hair stylis…" at bounding box center [121, 217] width 53 height 13
click at [108, 217] on select "Select Stylist Ajay [PERSON_NAME] [PERSON_NAME] [PERSON_NAME] unsex hair stylis…" at bounding box center [121, 217] width 53 height 13
select select "68606"
click at [95, 211] on select "Select Stylist Ajay [PERSON_NAME] [PERSON_NAME] [PERSON_NAME] unsex hair stylis…" at bounding box center [121, 217] width 53 height 13
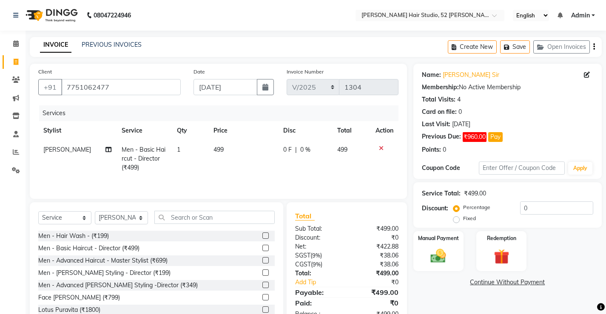
click at [380, 150] on icon at bounding box center [381, 148] width 5 height 6
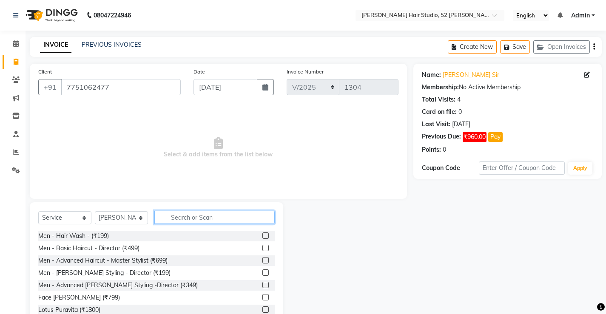
click at [185, 218] on input "text" at bounding box center [214, 217] width 120 height 13
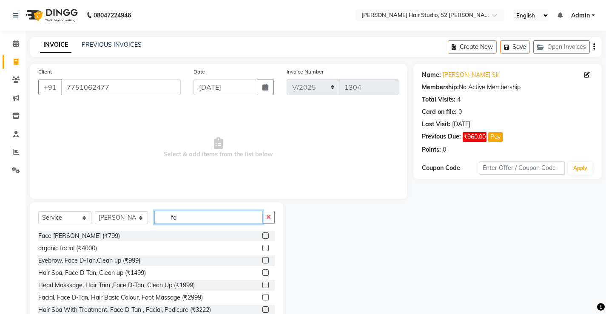
type input "f"
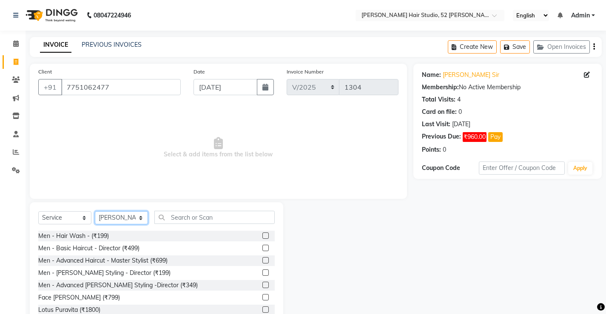
click at [121, 219] on select "Select Stylist Ajay [PERSON_NAME] [PERSON_NAME] [PERSON_NAME] unsex hair stylis…" at bounding box center [121, 217] width 53 height 13
click at [95, 211] on select "Select Stylist Ajay [PERSON_NAME] [PERSON_NAME] [PERSON_NAME] unsex hair stylis…" at bounding box center [121, 217] width 53 height 13
click at [130, 217] on select "Select Stylist Ajay [PERSON_NAME] [PERSON_NAME] [PERSON_NAME] unsex hair stylis…" at bounding box center [121, 217] width 53 height 13
select select "68606"
click at [95, 211] on select "Select Stylist Ajay [PERSON_NAME] [PERSON_NAME] [PERSON_NAME] unsex hair stylis…" at bounding box center [121, 217] width 53 height 13
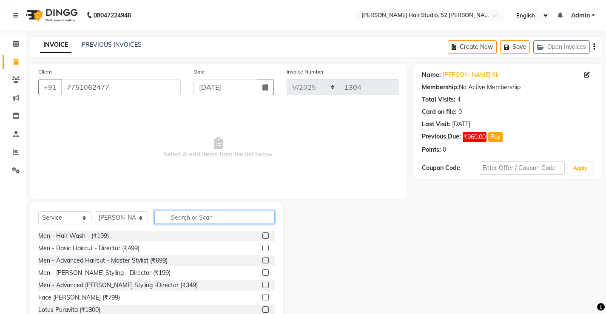
click at [188, 220] on input "text" at bounding box center [214, 217] width 120 height 13
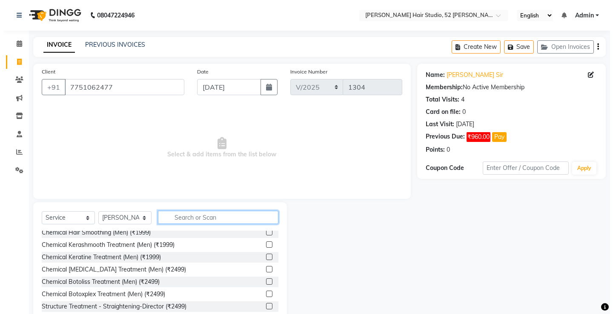
scroll to position [638, 0]
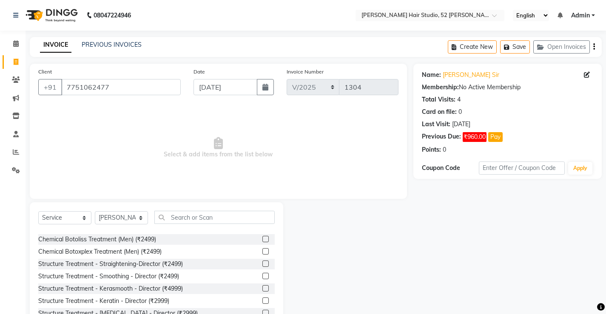
click at [172, 282] on div "Men - Hair Wash - (₹199) Men - Basic Haircut - Director (₹499) Men - Advanced H…" at bounding box center [156, 273] width 237 height 85
click at [190, 217] on input "text" at bounding box center [214, 217] width 120 height 13
drag, startPoint x: 128, startPoint y: 88, endPoint x: 65, endPoint y: 93, distance: 62.7
click at [65, 93] on input "7751062477" at bounding box center [121, 87] width 120 height 16
click at [92, 88] on input "Client" at bounding box center [121, 87] width 120 height 16
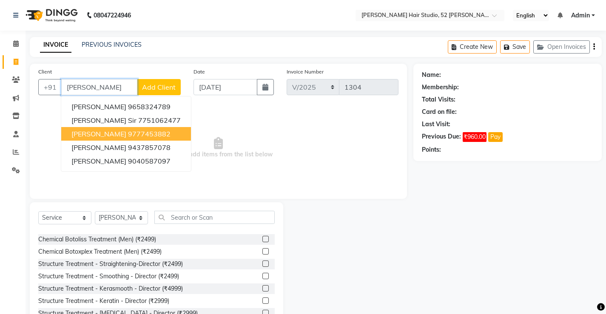
click at [130, 137] on ngb-highlight "9777453882" at bounding box center [149, 134] width 43 height 9
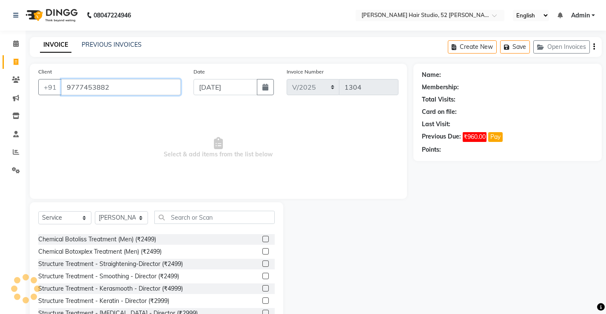
type input "9777453882"
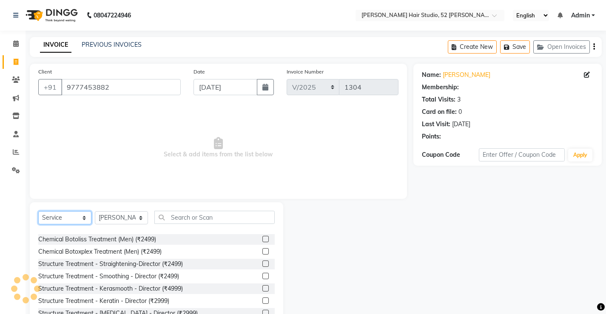
click at [68, 220] on select "Select Service Product Membership Package Voucher Prepaid Gift Card" at bounding box center [64, 217] width 53 height 13
click at [38, 211] on select "Select Service Product Membership Package Voucher Prepaid Gift Card" at bounding box center [64, 217] width 53 height 13
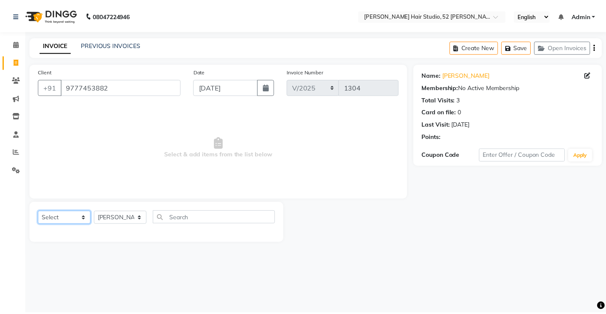
scroll to position [0, 0]
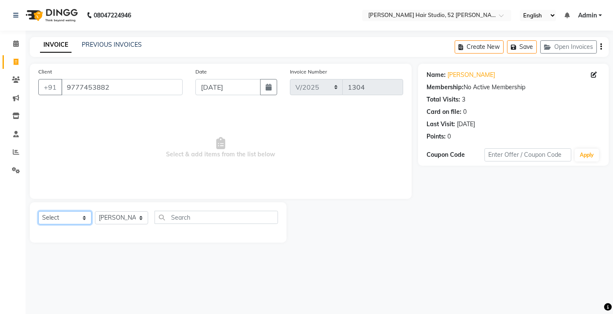
click at [60, 220] on select "Select Service Product Membership Package Voucher Prepaid Gift Card" at bounding box center [64, 217] width 53 height 13
select select "service"
click at [38, 211] on select "Select Service Product Membership Package Voucher Prepaid Gift Card" at bounding box center [64, 217] width 53 height 13
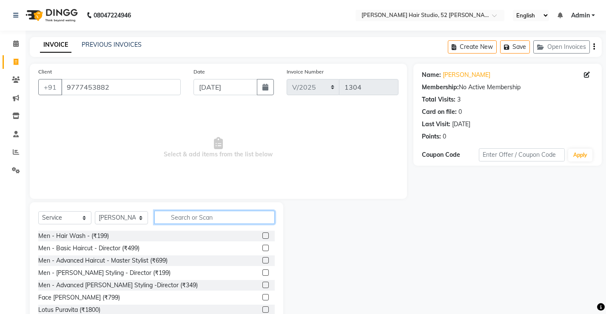
click at [191, 221] on input "text" at bounding box center [214, 217] width 120 height 13
click at [201, 213] on input "text" at bounding box center [214, 217] width 120 height 13
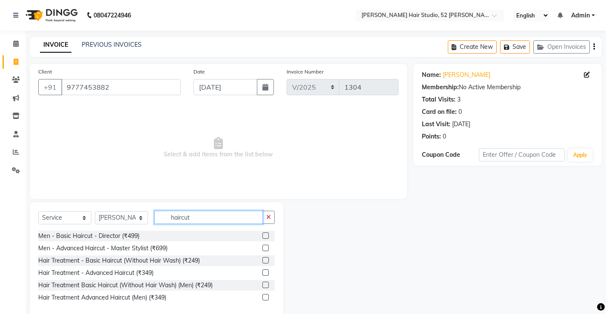
type input "haircut"
click at [265, 237] on label at bounding box center [265, 236] width 6 height 6
click at [265, 237] on input "checkbox" at bounding box center [265, 237] width 6 height 6
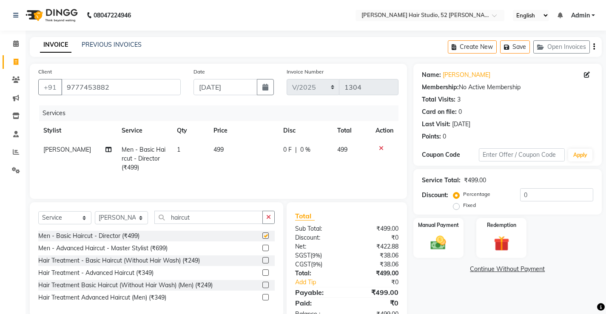
checkbox input "false"
click at [209, 151] on td "499" at bounding box center [242, 158] width 69 height 37
select select "68606"
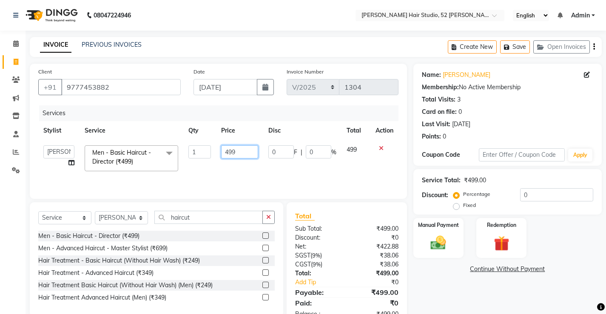
click at [221, 152] on input "499" at bounding box center [239, 151] width 37 height 13
click at [225, 152] on input "499" at bounding box center [239, 151] width 37 height 13
type input "1000"
click at [249, 183] on div "Services Stylist Service Qty Price Disc Total Action Ajay [PERSON_NAME] [PERSON…" at bounding box center [218, 148] width 360 height 85
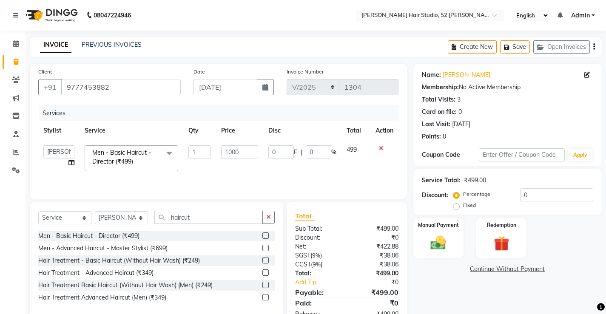
click at [249, 183] on div "Services Stylist Service Qty Price Disc Total Action Ajay [PERSON_NAME] [PERSON…" at bounding box center [218, 148] width 360 height 85
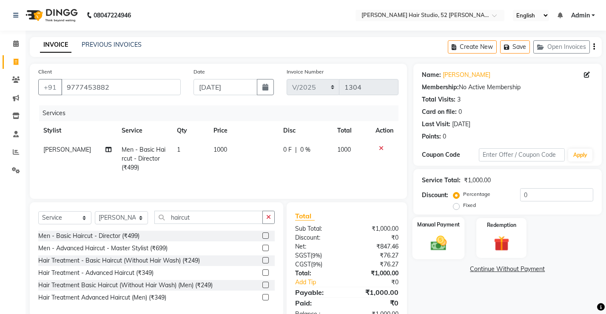
click at [442, 247] on img at bounding box center [438, 243] width 26 height 18
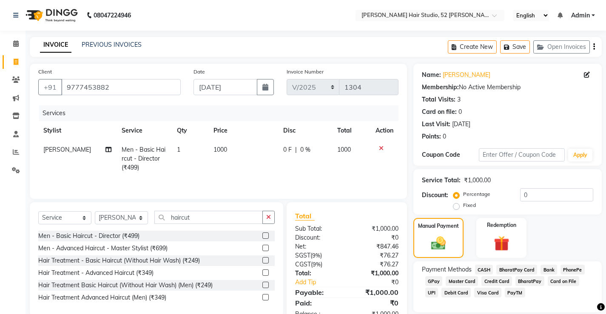
click at [486, 268] on span "CASH" at bounding box center [484, 270] width 18 height 10
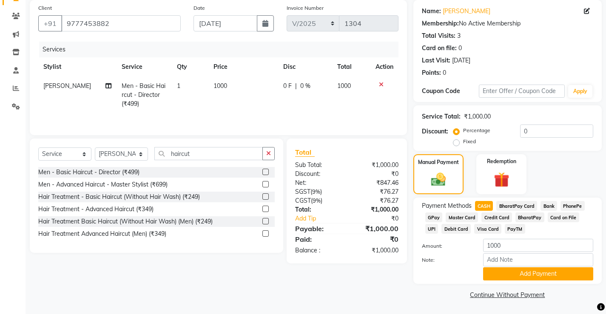
click at [526, 274] on button "Add Payment" at bounding box center [538, 274] width 110 height 13
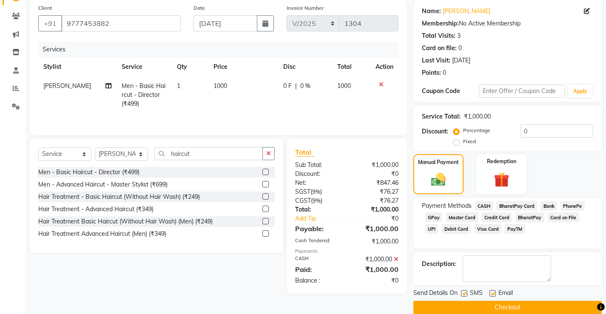
scroll to position [77, 0]
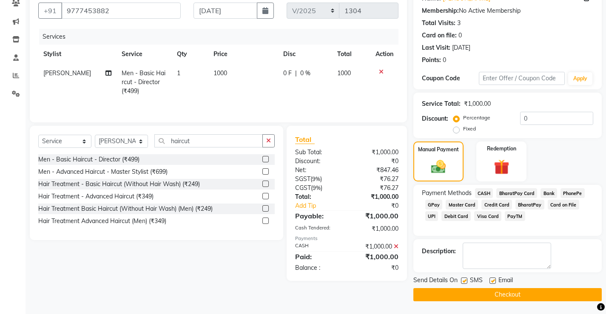
click at [517, 292] on button "Checkout" at bounding box center [508, 294] width 188 height 13
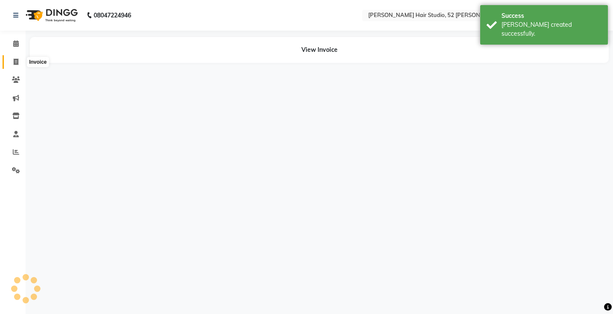
click at [15, 63] on icon at bounding box center [16, 62] width 5 height 6
select select "service"
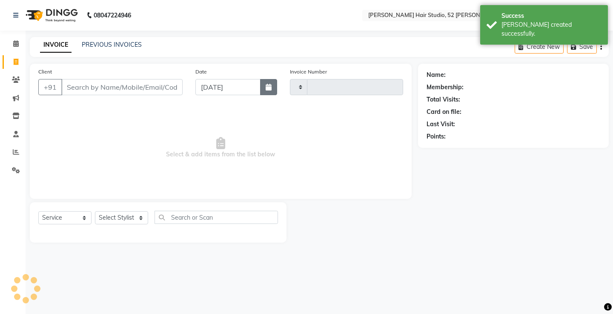
click at [266, 88] on icon "button" at bounding box center [268, 87] width 6 height 7
select select "9"
select select "2025"
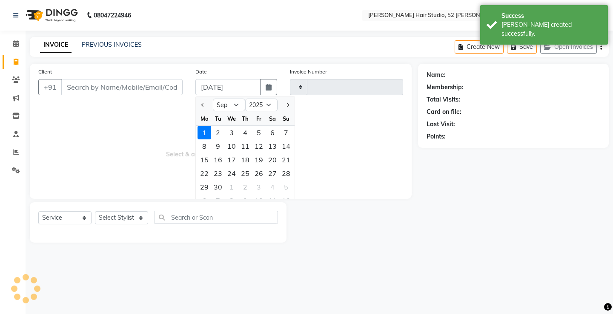
type input "1305"
select select "7705"
click at [201, 108] on button "Previous month" at bounding box center [202, 105] width 7 height 14
select select "8"
click at [290, 189] on div "31" at bounding box center [286, 187] width 14 height 14
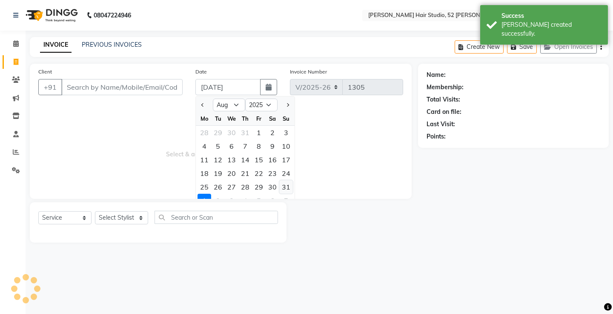
type input "[DATE]"
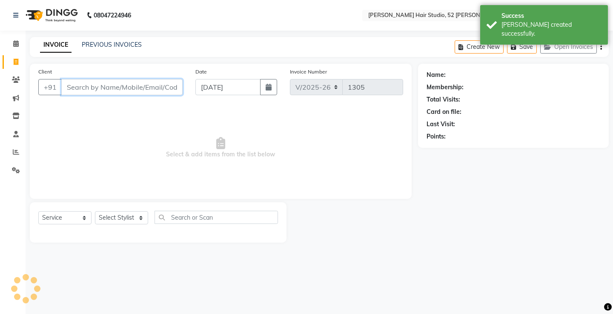
click at [91, 85] on input "Client" at bounding box center [121, 87] width 121 height 16
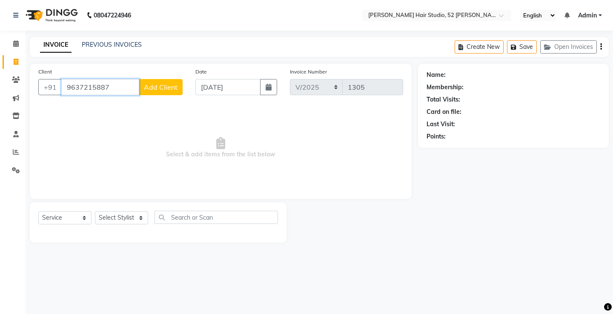
type input "9637215887"
click at [174, 90] on span "Add Client" at bounding box center [161, 87] width 34 height 9
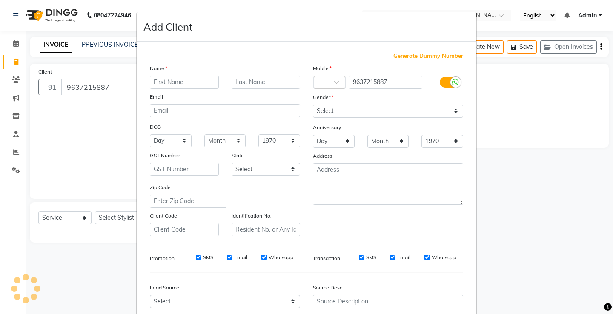
click at [172, 85] on input "text" at bounding box center [184, 82] width 69 height 13
type input "[PERSON_NAME]"
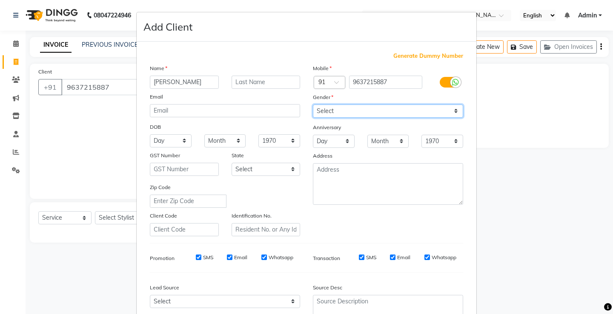
click at [339, 117] on select "Select [DEMOGRAPHIC_DATA] [DEMOGRAPHIC_DATA] Other Prefer Not To Say" at bounding box center [388, 111] width 150 height 13
select select "[DEMOGRAPHIC_DATA]"
click at [313, 105] on select "Select [DEMOGRAPHIC_DATA] [DEMOGRAPHIC_DATA] Other Prefer Not To Say" at bounding box center [388, 111] width 150 height 13
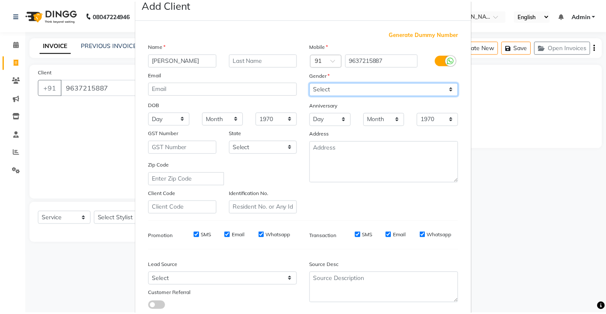
scroll to position [78, 0]
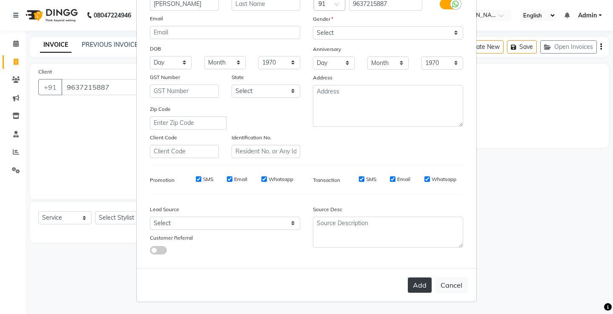
click at [419, 287] on button "Add" at bounding box center [420, 285] width 24 height 15
select select
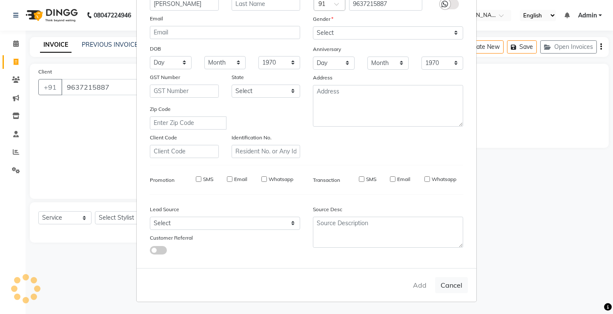
select select
checkbox input "false"
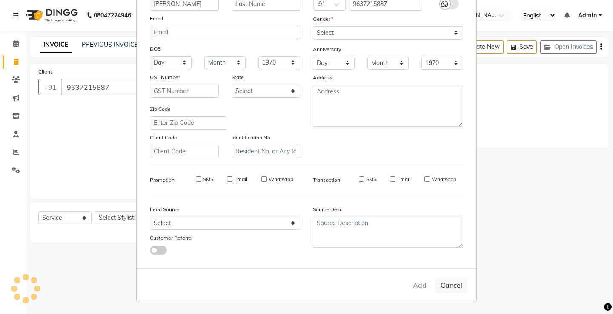
checkbox input "false"
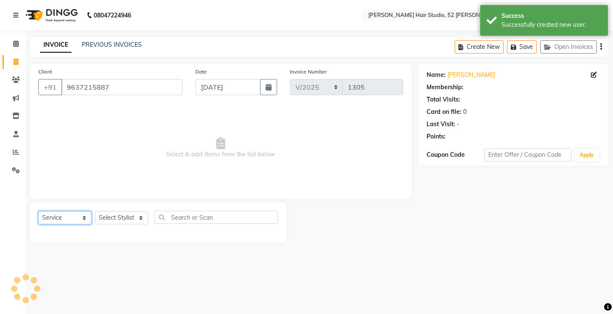
click at [54, 216] on select "Select Service Product Membership Package Voucher Prepaid Gift Card" at bounding box center [64, 217] width 53 height 13
click at [38, 211] on select "Select Service Product Membership Package Voucher Prepaid Gift Card" at bounding box center [64, 217] width 53 height 13
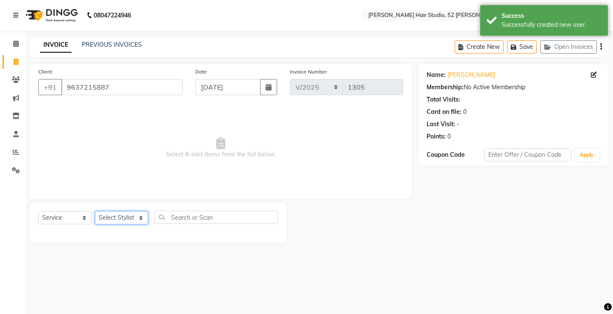
click at [113, 219] on select "Select Stylist Ajay [PERSON_NAME] [PERSON_NAME] [PERSON_NAME] unsex hair stylis…" at bounding box center [121, 217] width 53 height 13
select select "68610"
click at [95, 211] on select "Select Stylist Ajay [PERSON_NAME] [PERSON_NAME] [PERSON_NAME] unsex hair stylis…" at bounding box center [121, 217] width 53 height 13
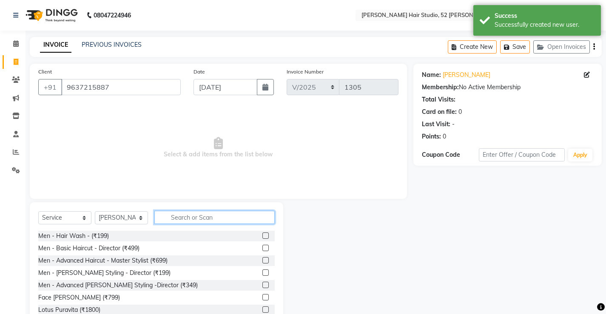
click at [185, 217] on input "text" at bounding box center [214, 217] width 120 height 13
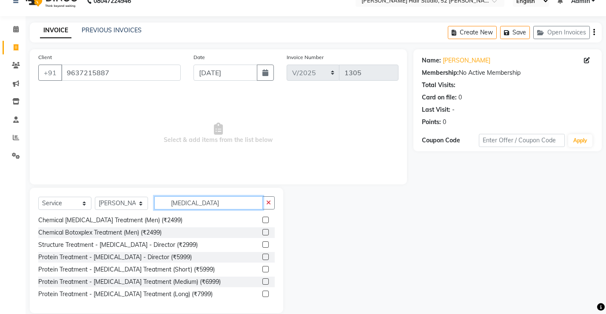
scroll to position [26, 0]
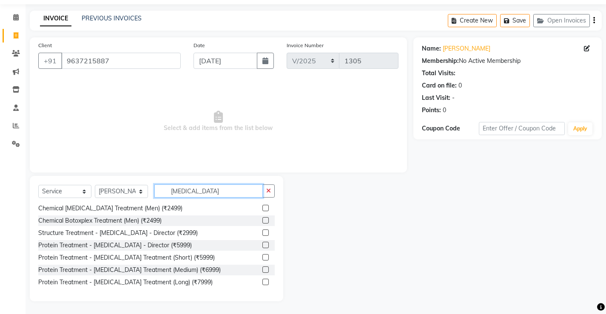
type input "[MEDICAL_DATA]"
click at [262, 243] on label at bounding box center [265, 245] width 6 height 6
click at [262, 243] on input "checkbox" at bounding box center [265, 246] width 6 height 6
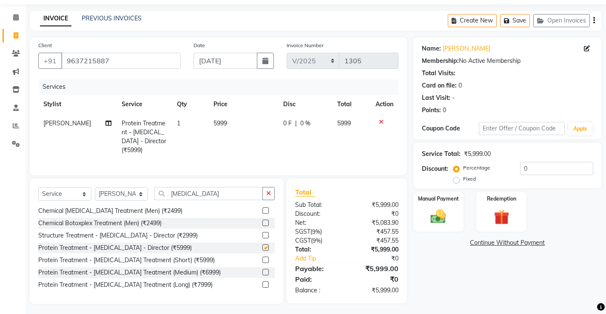
checkbox input "false"
click at [302, 125] on span "0 %" at bounding box center [305, 123] width 10 height 9
select select "68610"
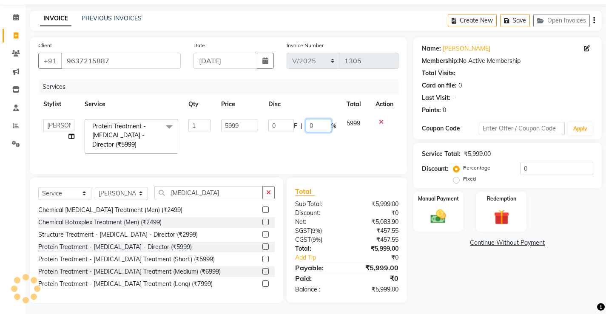
click at [320, 123] on input "0" at bounding box center [319, 125] width 26 height 13
type input "020"
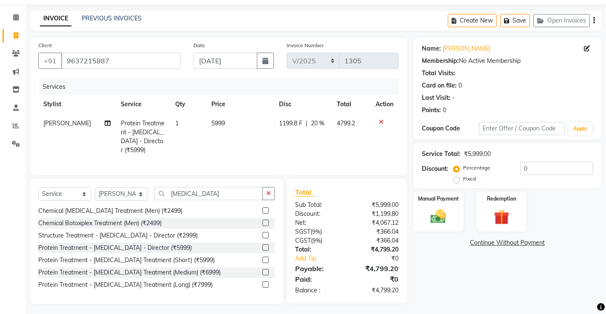
click at [319, 138] on td "1199.8 F | 20 %" at bounding box center [303, 137] width 58 height 46
select select "68610"
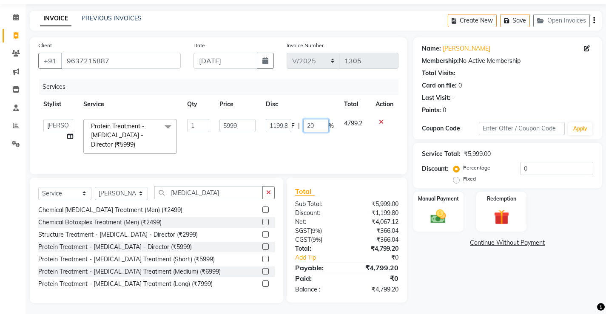
click at [319, 125] on input "20" at bounding box center [316, 125] width 26 height 13
type input "2"
type input "40"
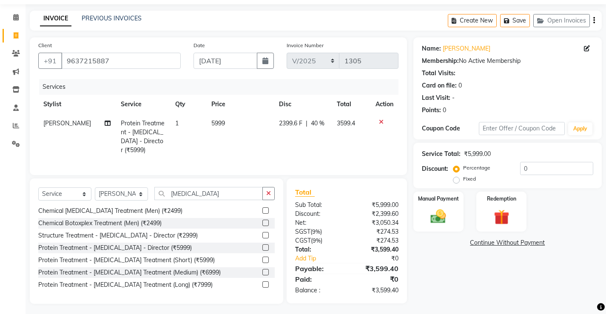
click at [317, 139] on td "2399.6 F | 40 %" at bounding box center [303, 137] width 58 height 46
select select "68610"
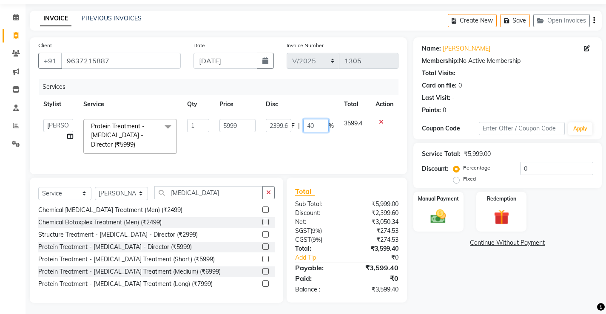
click at [321, 124] on input "40" at bounding box center [316, 125] width 26 height 13
type input "4"
type input "30"
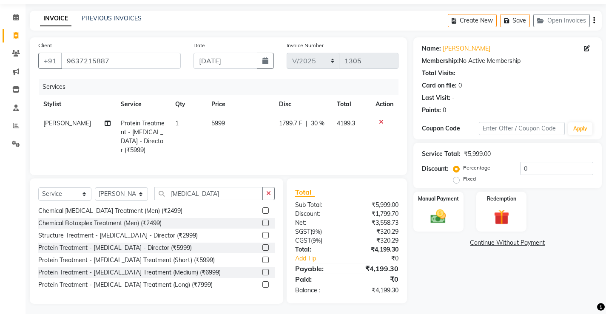
click at [319, 151] on div "Services Stylist Service Qty Price Disc Total Action Lili Protein Treatment - […" at bounding box center [218, 123] width 360 height 88
click at [315, 123] on span "30 %" at bounding box center [318, 123] width 14 height 9
select select "68610"
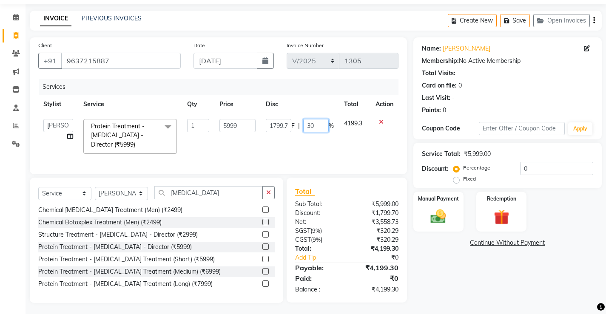
click at [319, 125] on input "30" at bounding box center [316, 125] width 26 height 13
type input "3"
type input "20"
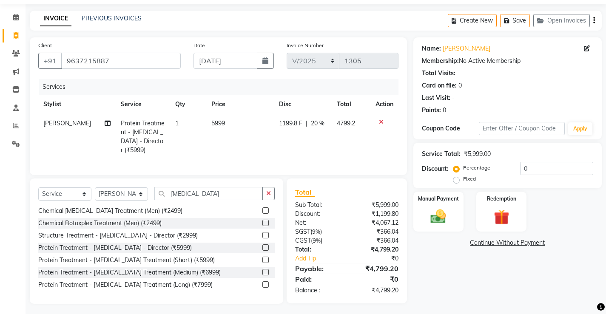
click at [286, 160] on div "Services Stylist Service Qty Price Disc Total Action Lili Protein Treatment - […" at bounding box center [218, 123] width 360 height 88
click at [320, 122] on span "20 %" at bounding box center [318, 123] width 14 height 9
select select "68610"
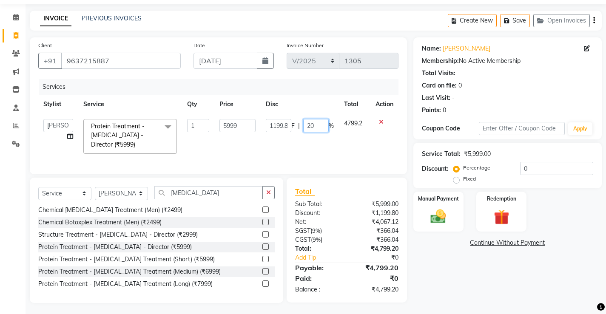
click at [317, 125] on input "20" at bounding box center [316, 125] width 26 height 13
type input "25"
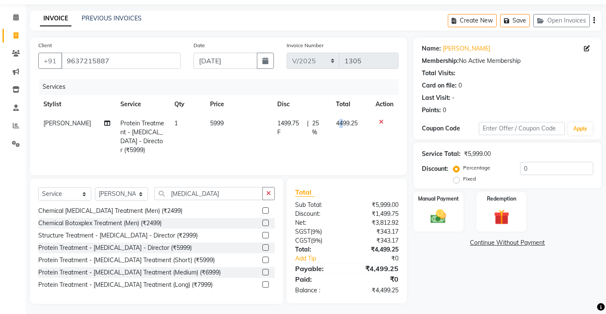
click at [339, 144] on td "4499.25" at bounding box center [351, 137] width 40 height 46
select select "68610"
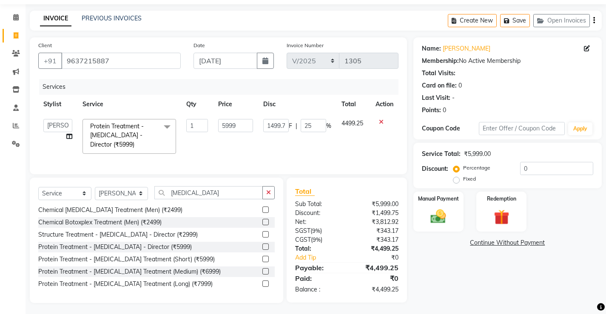
click at [316, 140] on td "1499.75 F | 25 %" at bounding box center [297, 136] width 78 height 45
click at [113, 200] on select "Select Stylist Ajay [PERSON_NAME] [PERSON_NAME] [PERSON_NAME] unsex hair stylis…" at bounding box center [121, 193] width 53 height 13
click at [77, 200] on select "Select Service Product Membership Package Voucher Prepaid Gift Card" at bounding box center [64, 193] width 53 height 13
select select "product"
click at [38, 193] on select "Select Service Product Membership Package Voucher Prepaid Gift Card" at bounding box center [64, 193] width 53 height 13
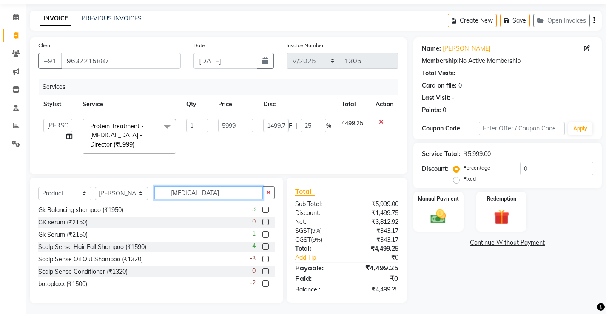
click at [175, 199] on input "[MEDICAL_DATA]" at bounding box center [208, 192] width 108 height 13
drag, startPoint x: 200, startPoint y: 202, endPoint x: 196, endPoint y: 202, distance: 4.3
click at [196, 200] on input "[MEDICAL_DATA]" at bounding box center [208, 192] width 108 height 13
drag, startPoint x: 195, startPoint y: 197, endPoint x: 162, endPoint y: 202, distance: 33.6
click at [162, 200] on input "[MEDICAL_DATA]" at bounding box center [208, 192] width 108 height 13
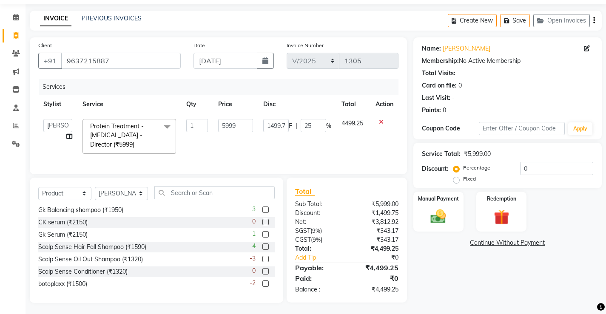
click at [262, 287] on label at bounding box center [265, 284] width 6 height 6
click at [262, 287] on input "checkbox" at bounding box center [265, 285] width 6 height 6
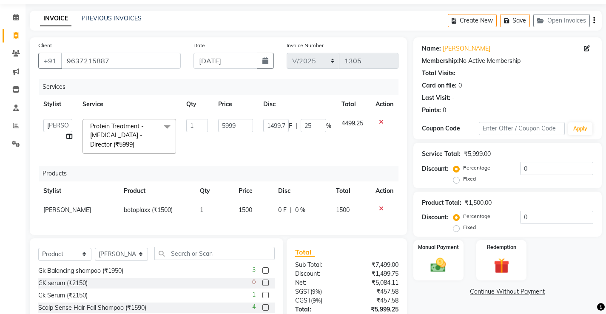
checkbox input "false"
click at [188, 257] on input "text" at bounding box center [214, 253] width 120 height 13
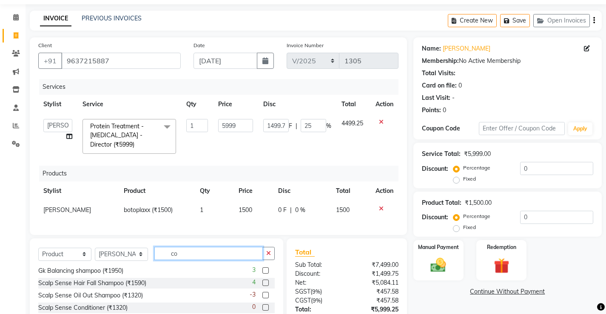
scroll to position [0, 0]
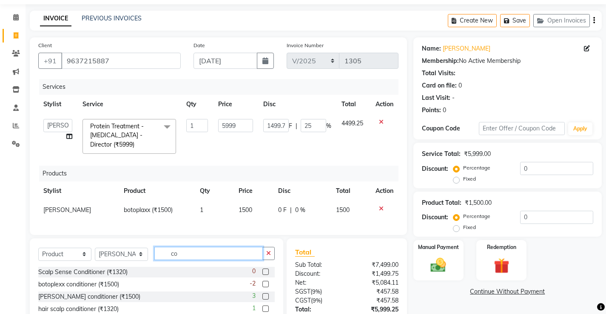
type input "co"
click at [262, 288] on label at bounding box center [265, 284] width 6 height 6
click at [262, 288] on input "checkbox" at bounding box center [265, 285] width 6 height 6
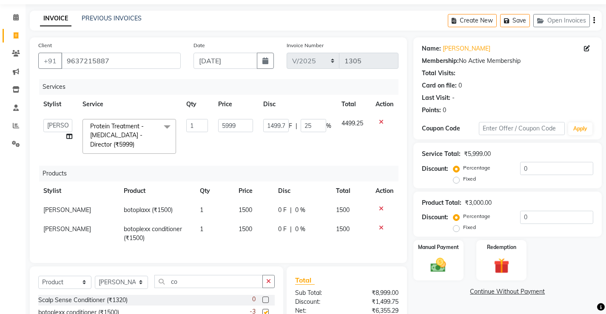
checkbox input "false"
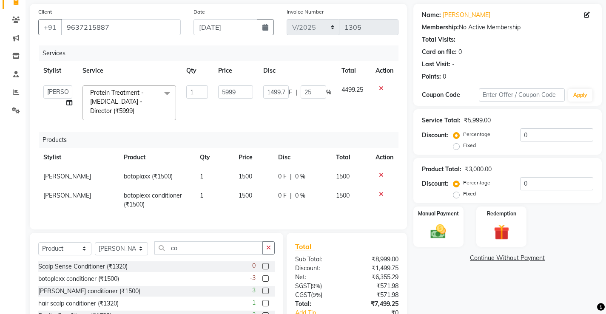
scroll to position [69, 0]
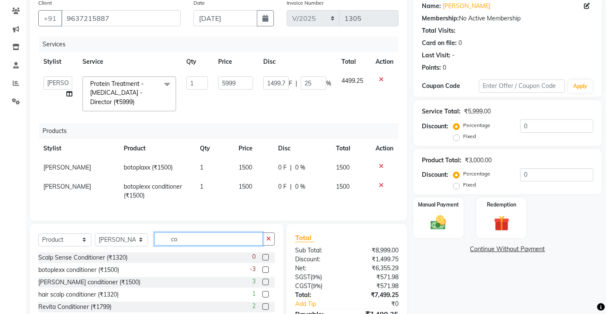
click at [194, 245] on input "co" at bounding box center [208, 239] width 108 height 13
type input "c"
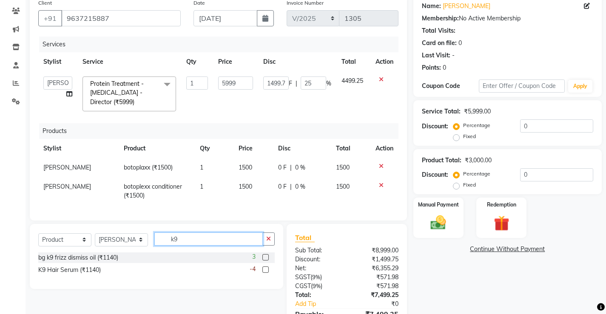
type input "k9"
click at [262, 273] on label at bounding box center [265, 270] width 6 height 6
click at [262, 273] on input "checkbox" at bounding box center [265, 271] width 6 height 6
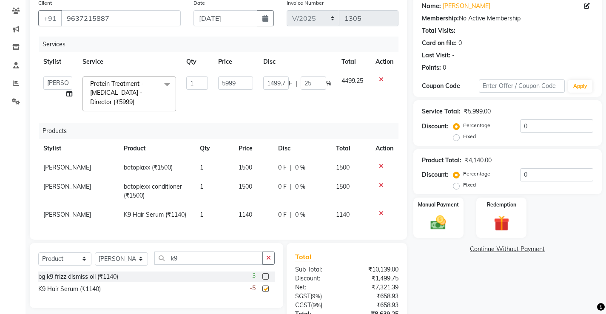
checkbox input "false"
click at [299, 210] on td "0 F | 0 %" at bounding box center [302, 214] width 58 height 19
select select "68610"
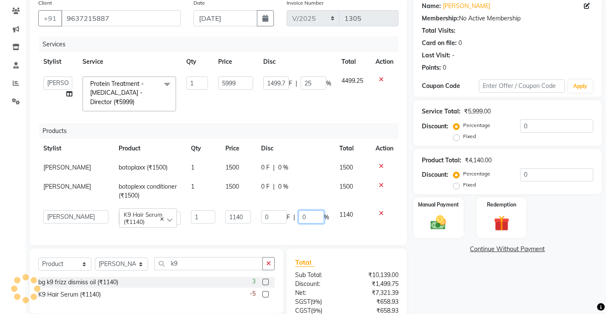
click at [308, 217] on input "0" at bounding box center [312, 217] width 26 height 13
type input "025"
click at [331, 226] on div "Services Stylist Service Qty Price Disc Total Action Ajay [PERSON_NAME] [PERSON…" at bounding box center [218, 137] width 360 height 200
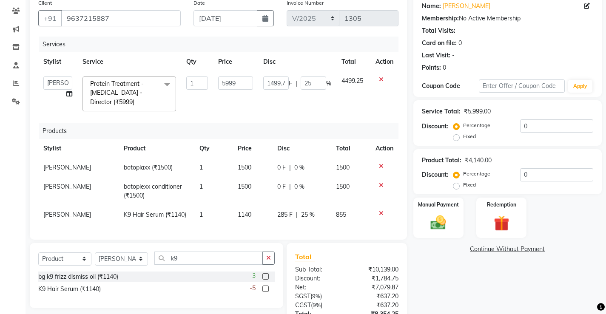
click at [309, 214] on span "25 %" at bounding box center [308, 215] width 14 height 9
select select "68610"
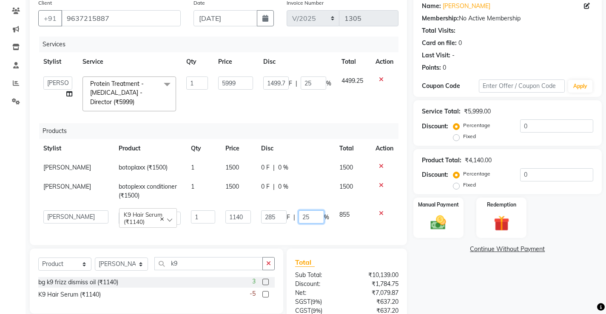
click at [311, 217] on input "25" at bounding box center [312, 217] width 26 height 13
click at [335, 232] on div "Services Stylist Service Qty Price Disc Total Action Ajay [PERSON_NAME] [PERSON…" at bounding box center [218, 137] width 360 height 200
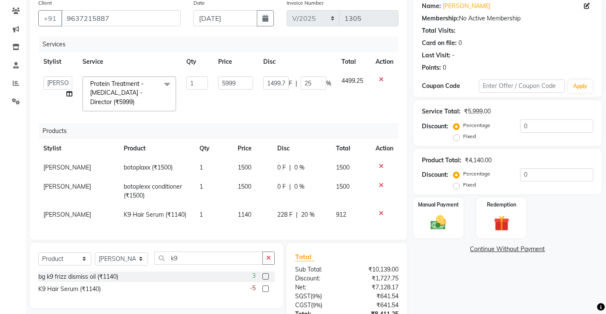
click at [246, 211] on td "1140" at bounding box center [252, 214] width 39 height 19
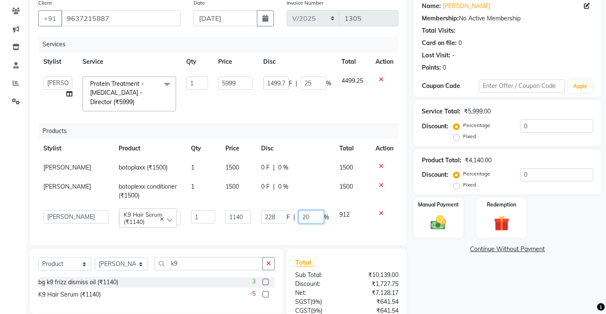
click at [308, 218] on input "20" at bounding box center [312, 217] width 26 height 13
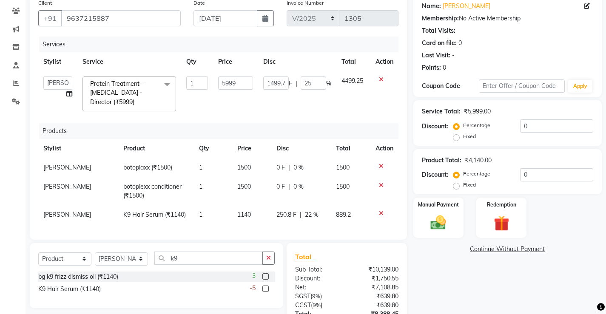
click at [336, 230] on div "Services Stylist Service Qty Price Disc Total Action Ajay [PERSON_NAME] [PERSON…" at bounding box center [218, 134] width 360 height 195
click at [317, 215] on span "22 %" at bounding box center [312, 215] width 14 height 9
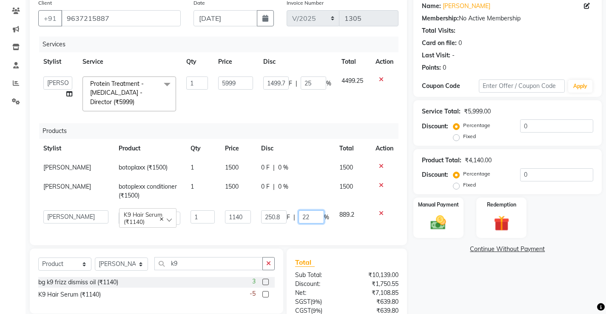
click at [315, 215] on input "22" at bounding box center [312, 217] width 26 height 13
click at [342, 228] on div "Services Stylist Service Qty Price Disc Total Action Ajay [PERSON_NAME] [PERSON…" at bounding box center [218, 137] width 360 height 200
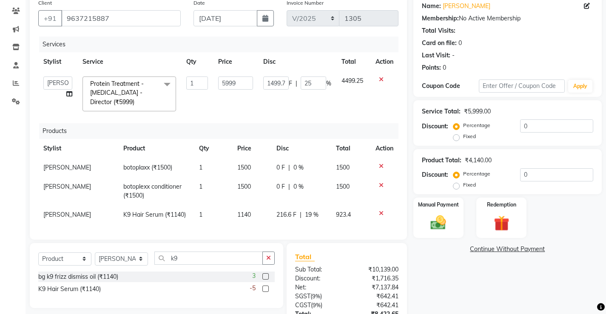
click at [317, 212] on span "19 %" at bounding box center [312, 215] width 14 height 9
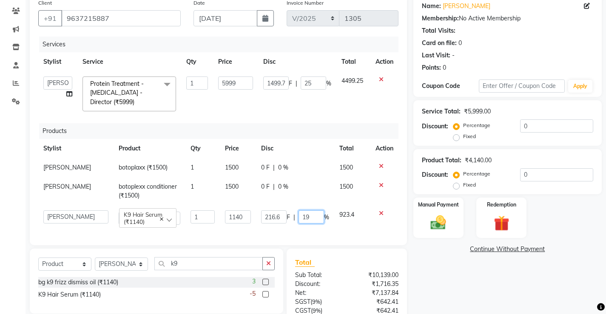
click at [314, 217] on input "19" at bounding box center [312, 217] width 26 height 13
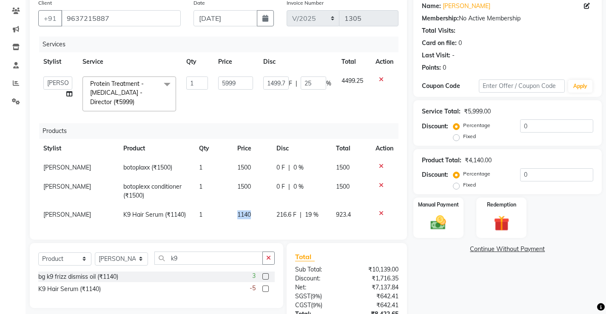
drag, startPoint x: 254, startPoint y: 214, endPoint x: 237, endPoint y: 214, distance: 17.9
click at [237, 214] on td "1140" at bounding box center [251, 214] width 39 height 19
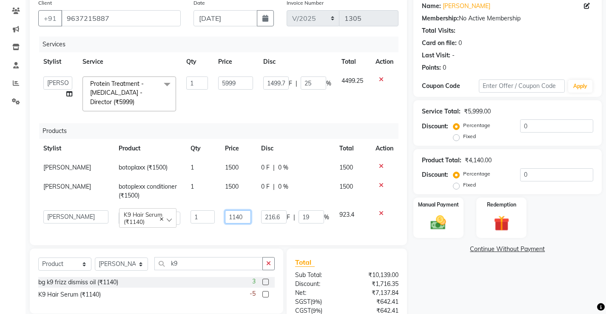
click at [240, 213] on input "1140" at bounding box center [238, 217] width 26 height 13
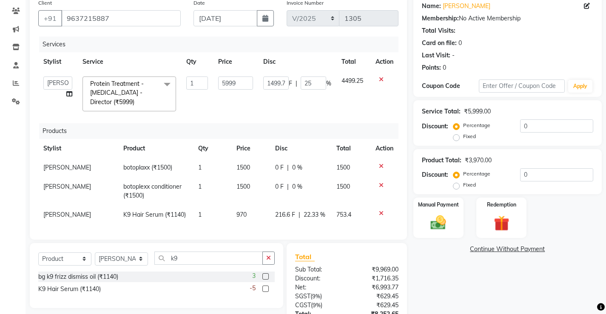
click at [248, 231] on div "Services Stylist Service Qty Price Disc Total Action Ajay [PERSON_NAME] [PERSON…" at bounding box center [218, 134] width 360 height 195
click at [315, 215] on span "22.33 %" at bounding box center [315, 215] width 22 height 9
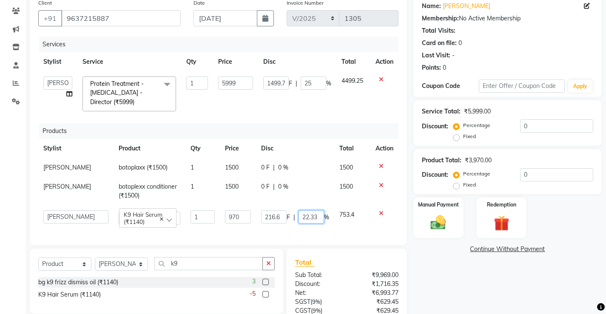
click at [316, 219] on input "22.33" at bounding box center [312, 217] width 26 height 13
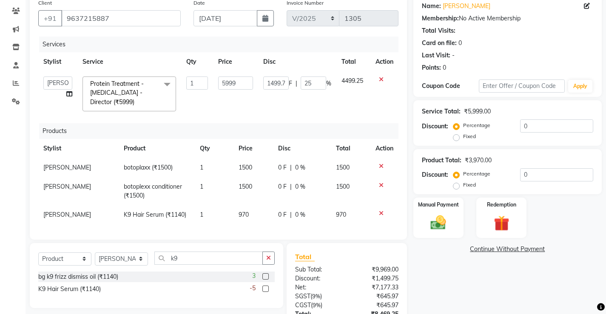
click at [353, 226] on div "Services Stylist Service Qty Price Disc Total Action Ajay [PERSON_NAME] [PERSON…" at bounding box center [218, 134] width 360 height 195
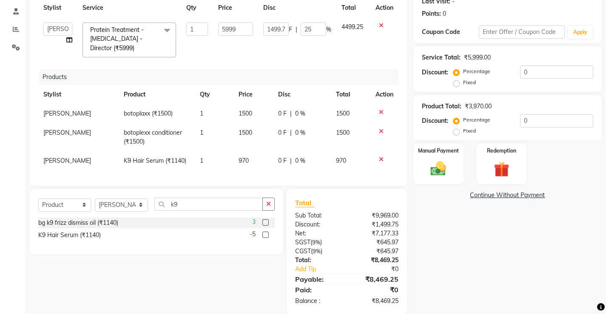
scroll to position [142, 0]
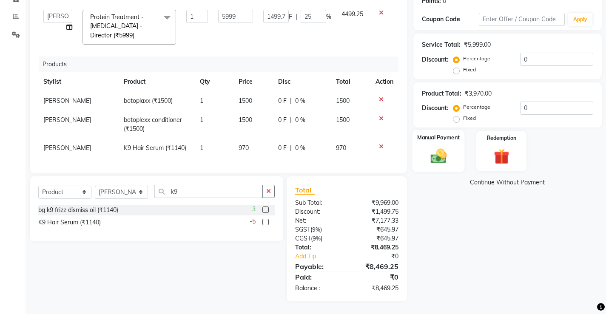
click at [438, 160] on div "Manual Payment" at bounding box center [438, 151] width 52 height 42
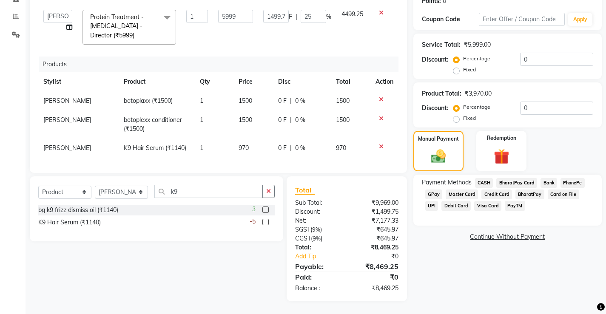
click at [571, 178] on span "PhonePe" at bounding box center [573, 183] width 24 height 10
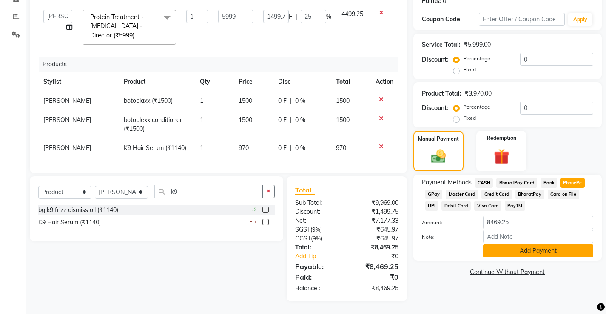
click at [556, 246] on button "Add Payment" at bounding box center [538, 251] width 110 height 13
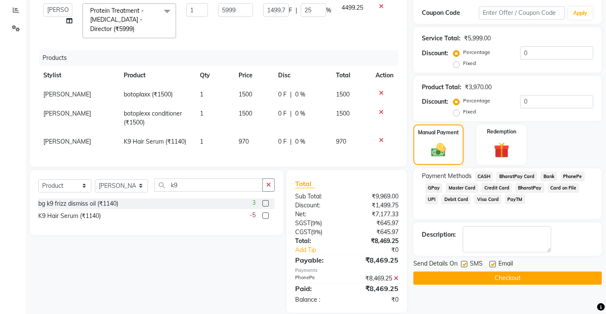
scroll to position [160, 0]
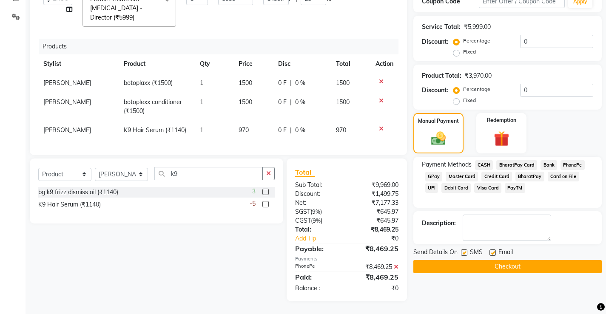
click at [539, 263] on button "Checkout" at bounding box center [508, 266] width 188 height 13
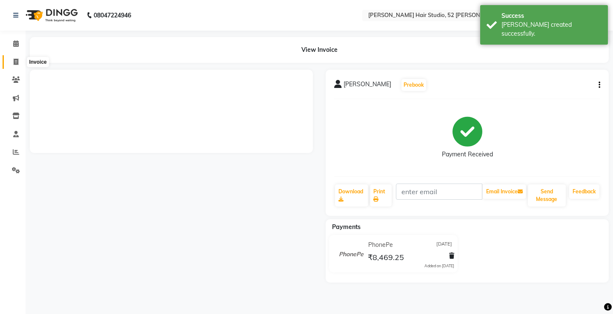
click at [15, 60] on icon at bounding box center [16, 62] width 5 height 6
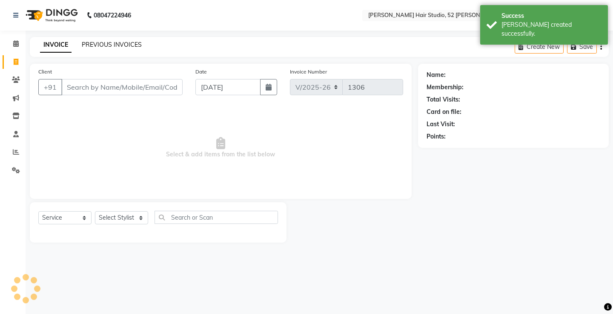
click at [97, 45] on link "PREVIOUS INVOICES" at bounding box center [112, 45] width 60 height 8
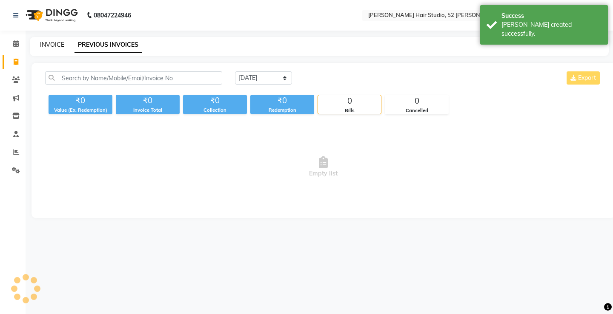
click at [56, 44] on link "INVOICE" at bounding box center [52, 45] width 24 height 8
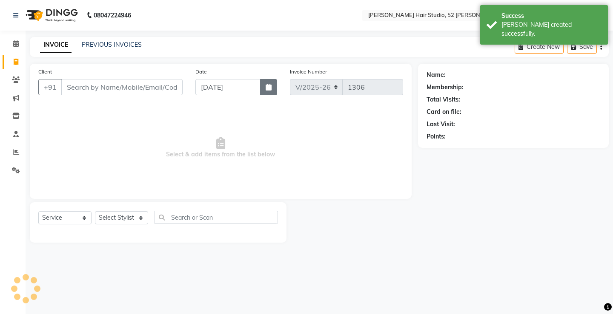
drag, startPoint x: 270, startPoint y: 86, endPoint x: 259, endPoint y: 92, distance: 12.0
click at [269, 86] on icon "button" at bounding box center [268, 87] width 6 height 7
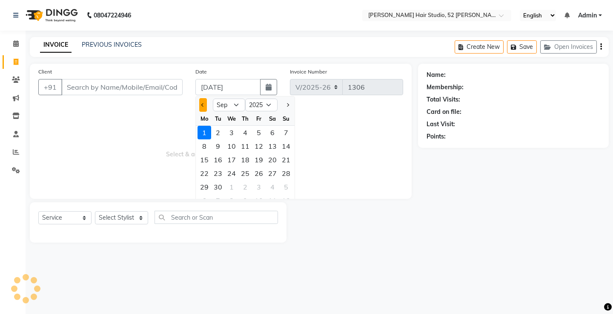
click at [202, 103] on button "Previous month" at bounding box center [202, 105] width 7 height 14
click at [288, 187] on div "31" at bounding box center [286, 187] width 14 height 14
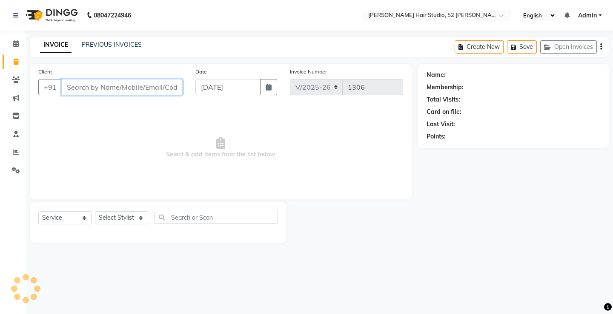
click at [112, 90] on input "Client" at bounding box center [121, 87] width 121 height 16
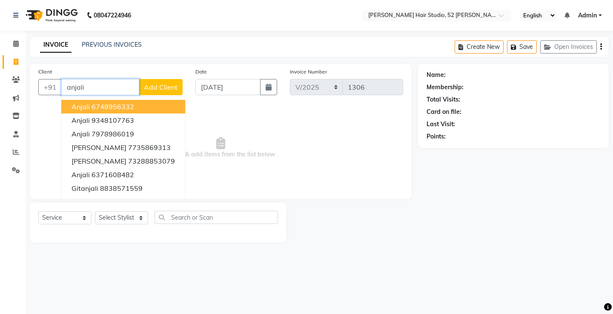
click at [98, 106] on ngb-highlight "6748956332" at bounding box center [112, 107] width 43 height 9
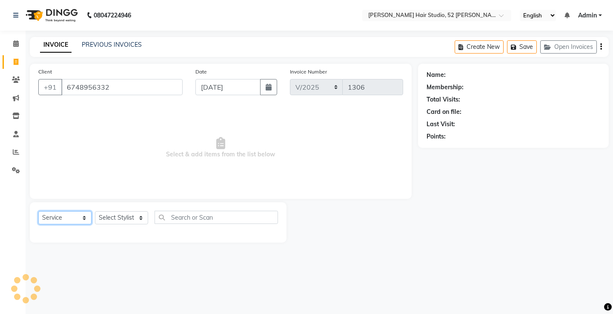
click at [63, 218] on select "Select Service Product Membership Package Voucher Prepaid Gift Card" at bounding box center [64, 217] width 53 height 13
click at [38, 211] on select "Select Service Product Membership Package Voucher Prepaid Gift Card" at bounding box center [64, 217] width 53 height 13
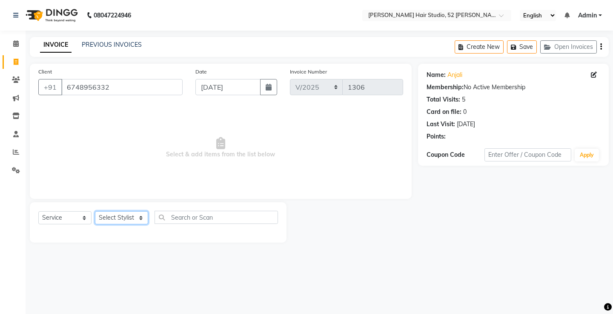
click at [120, 217] on select "Select Stylist Ajay [PERSON_NAME] [PERSON_NAME] [PERSON_NAME] unsex hair stylis…" at bounding box center [121, 217] width 53 height 13
click at [95, 211] on select "Select Stylist Ajay [PERSON_NAME] [PERSON_NAME] [PERSON_NAME] unsex hair stylis…" at bounding box center [121, 217] width 53 height 13
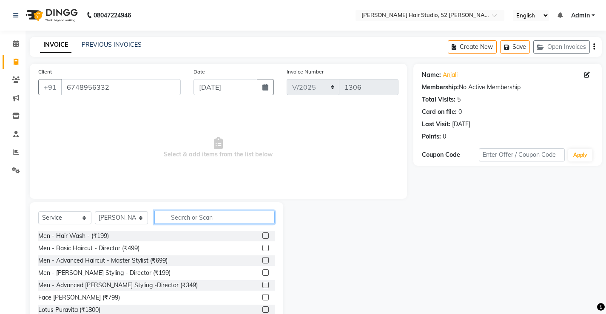
click at [206, 214] on input "text" at bounding box center [214, 217] width 120 height 13
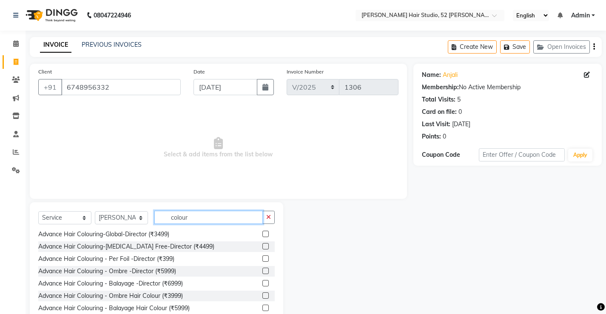
scroll to position [128, 0]
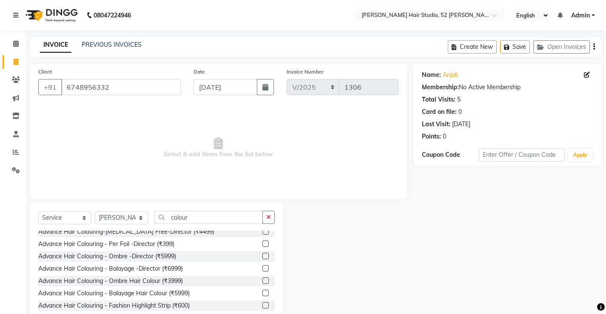
click at [262, 294] on label at bounding box center [265, 293] width 6 height 6
click at [262, 294] on input "checkbox" at bounding box center [265, 294] width 6 height 6
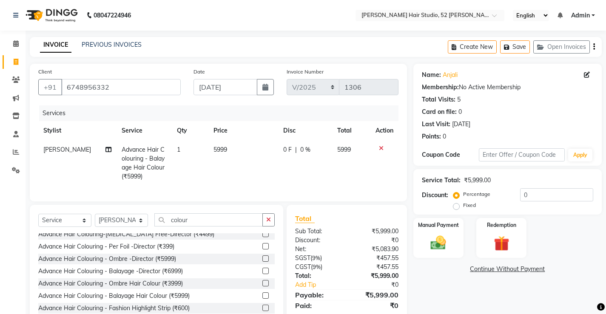
click at [302, 154] on td "0 F | 0 %" at bounding box center [305, 163] width 54 height 46
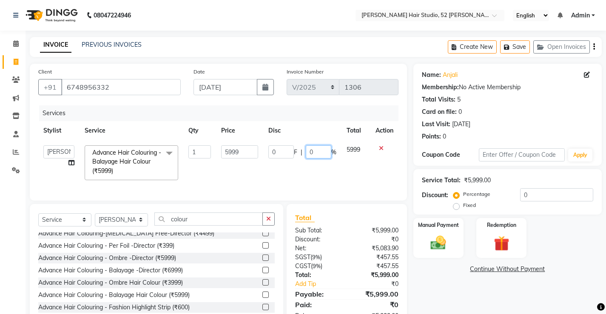
click at [319, 153] on input "0" at bounding box center [319, 151] width 26 height 13
click at [317, 168] on td "0 F | 40 %" at bounding box center [302, 162] width 78 height 45
click at [321, 152] on input "40" at bounding box center [316, 151] width 26 height 13
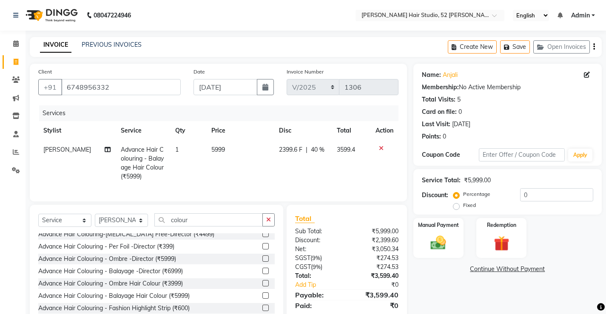
click at [312, 151] on span "40 %" at bounding box center [318, 149] width 14 height 9
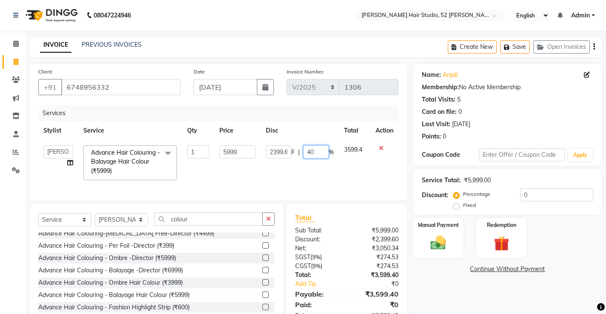
click at [322, 151] on input "40" at bounding box center [316, 151] width 26 height 13
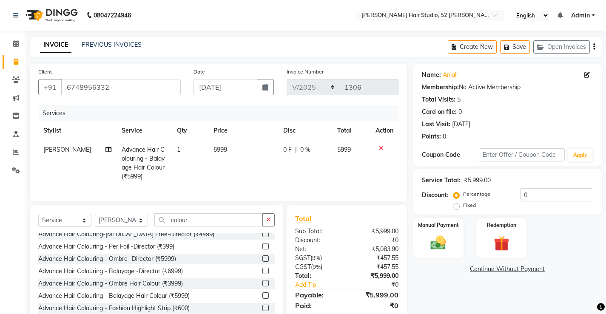
click at [224, 149] on span "5999" at bounding box center [221, 150] width 14 height 8
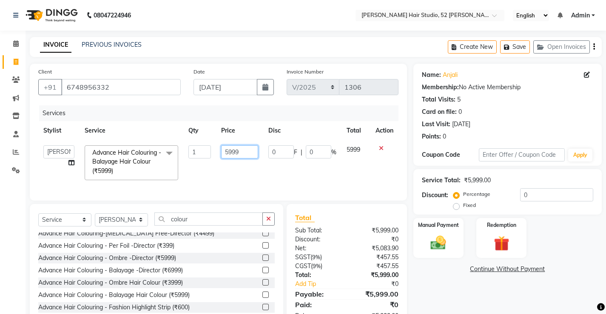
click at [224, 149] on input "5999" at bounding box center [239, 151] width 37 height 13
click at [255, 167] on td "5200" at bounding box center [239, 162] width 47 height 45
click at [127, 227] on select "Select Stylist Ajay [PERSON_NAME] [PERSON_NAME] [PERSON_NAME] unsex hair stylis…" at bounding box center [121, 220] width 53 height 13
click at [95, 220] on select "Select Stylist Ajay [PERSON_NAME] [PERSON_NAME] [PERSON_NAME] unsex hair stylis…" at bounding box center [121, 220] width 53 height 13
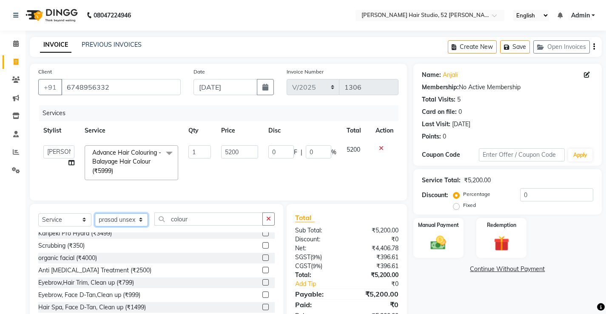
scroll to position [170, 0]
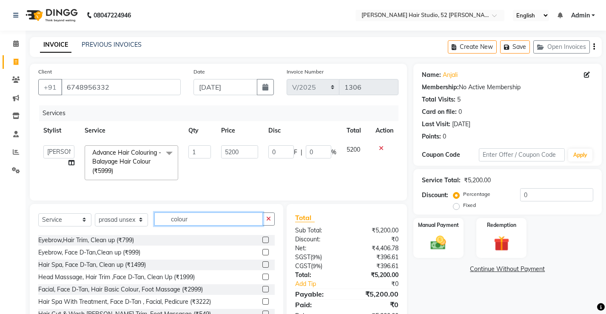
click at [211, 225] on input "colour" at bounding box center [208, 219] width 108 height 13
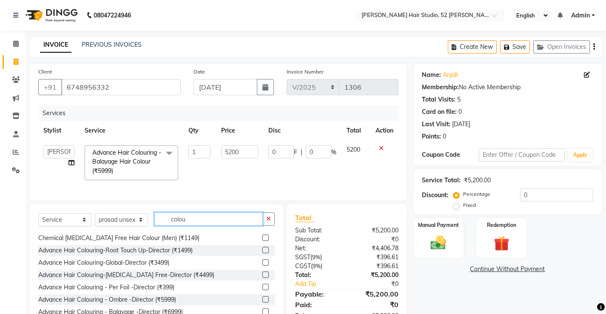
scroll to position [128, 0]
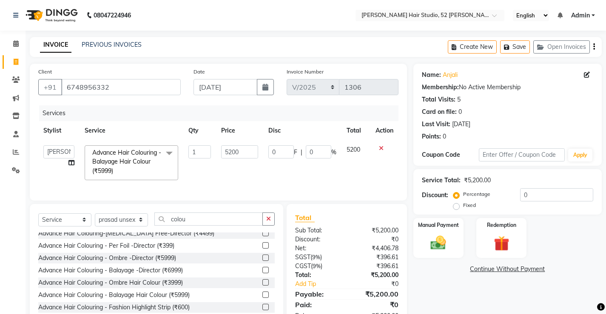
click at [262, 274] on label at bounding box center [265, 270] width 6 height 6
click at [262, 274] on input "checkbox" at bounding box center [265, 271] width 6 height 6
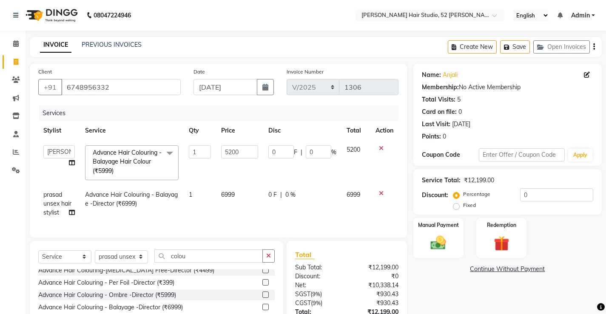
click at [230, 194] on span "6999" at bounding box center [228, 195] width 14 height 8
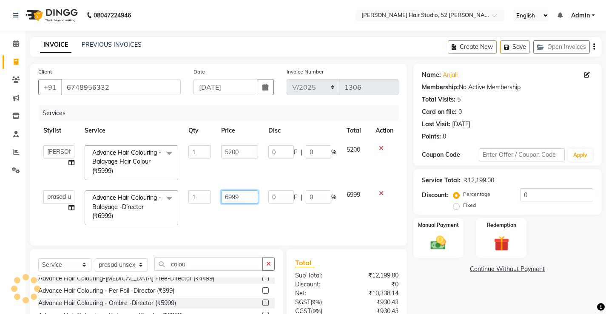
click at [234, 194] on input "6999" at bounding box center [239, 197] width 37 height 13
click at [225, 220] on td "5200" at bounding box center [239, 207] width 47 height 45
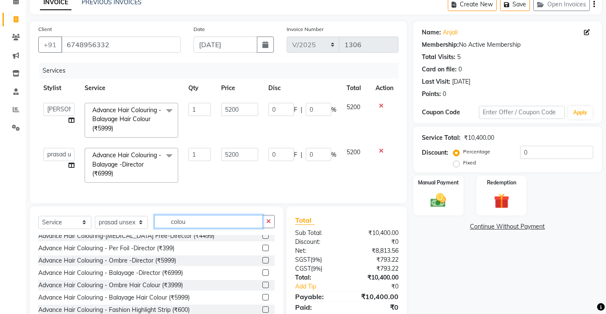
click at [214, 228] on input "colou" at bounding box center [208, 221] width 108 height 13
click at [66, 229] on select "Select Service Product Membership Package Voucher Prepaid Gift Card" at bounding box center [64, 222] width 53 height 13
click at [38, 222] on select "Select Service Product Membership Package Voucher Prepaid Gift Card" at bounding box center [64, 222] width 53 height 13
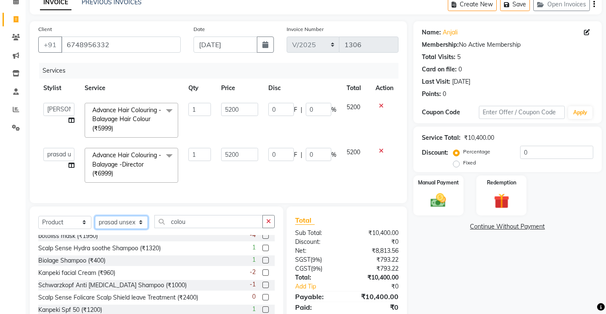
click at [124, 228] on select "Select Stylist Ajay [PERSON_NAME] [PERSON_NAME] [PERSON_NAME] unsex hair stylis…" at bounding box center [121, 222] width 53 height 13
click at [95, 222] on select "Select Stylist Ajay [PERSON_NAME] [PERSON_NAME] [PERSON_NAME] unsex hair stylis…" at bounding box center [121, 222] width 53 height 13
click at [222, 228] on input "colou" at bounding box center [208, 221] width 108 height 13
click at [274, 228] on button "button" at bounding box center [268, 221] width 12 height 13
click at [217, 228] on input "text" at bounding box center [214, 221] width 120 height 13
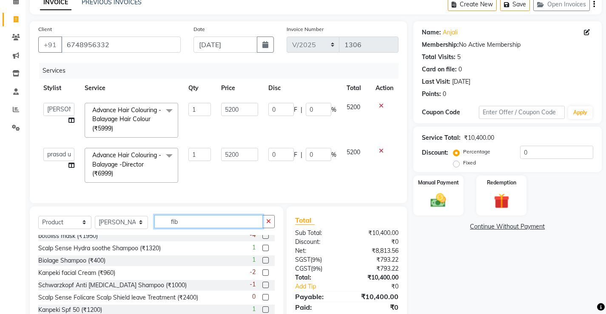
scroll to position [0, 0]
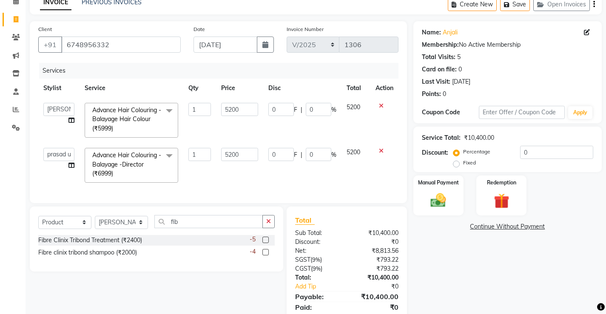
click at [263, 243] on label at bounding box center [265, 240] width 6 height 6
click at [263, 243] on input "checkbox" at bounding box center [265, 241] width 6 height 6
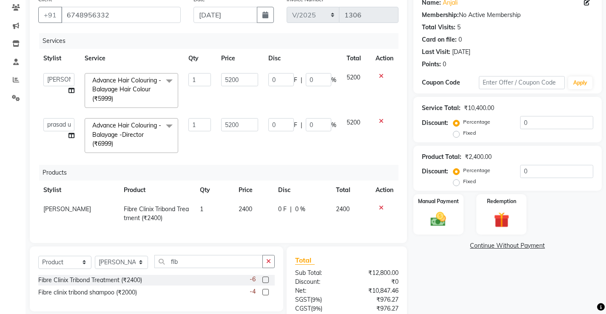
scroll to position [85, 0]
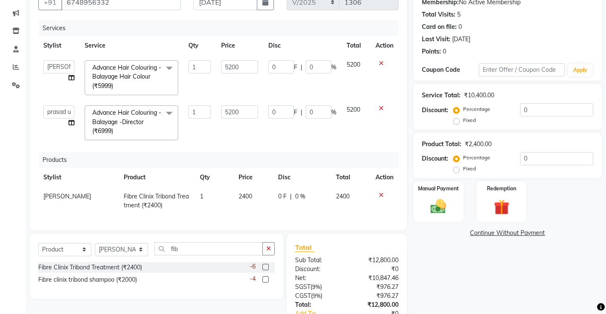
click at [265, 283] on label at bounding box center [265, 280] width 6 height 6
click at [265, 283] on input "checkbox" at bounding box center [265, 280] width 6 height 6
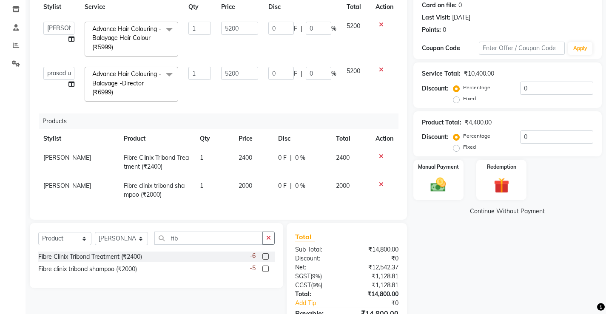
scroll to position [128, 0]
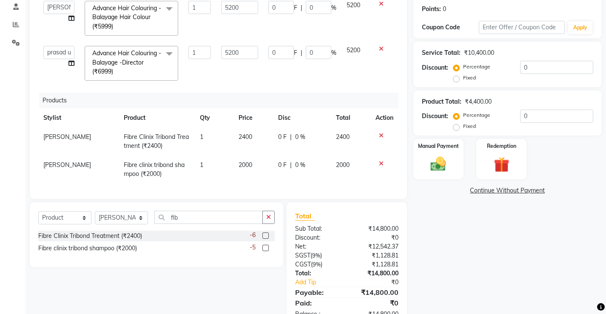
click at [239, 161] on span "2000" at bounding box center [246, 165] width 14 height 8
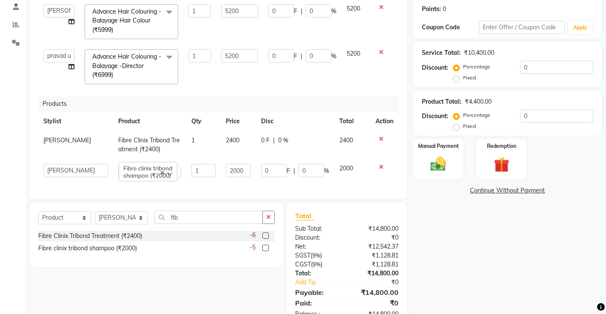
scroll to position [20, 0]
click at [226, 164] on input "2000" at bounding box center [239, 170] width 26 height 13
click at [228, 164] on input "2000" at bounding box center [239, 170] width 26 height 13
click at [238, 145] on td "2400" at bounding box center [239, 145] width 36 height 28
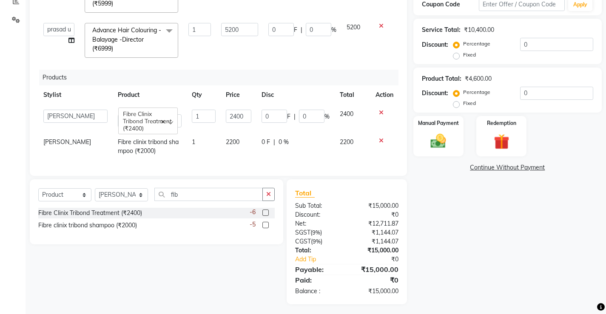
scroll to position [154, 0]
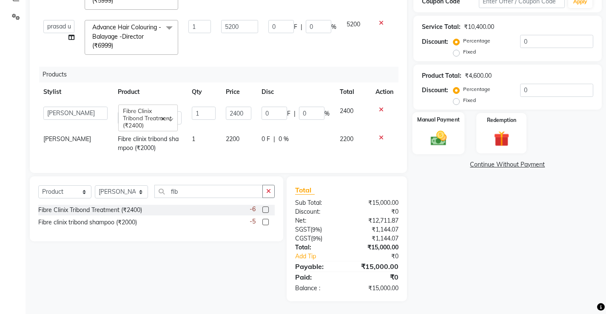
click at [454, 140] on div "Manual Payment" at bounding box center [438, 133] width 52 height 42
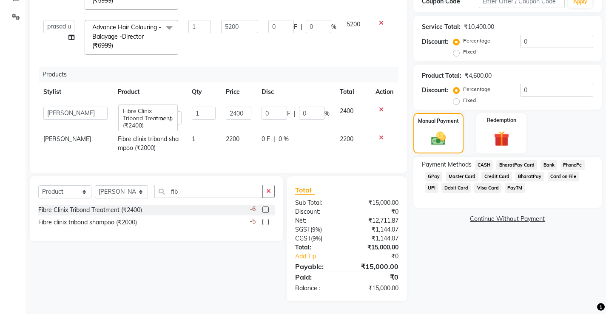
click at [576, 163] on span "PhonePe" at bounding box center [573, 165] width 24 height 10
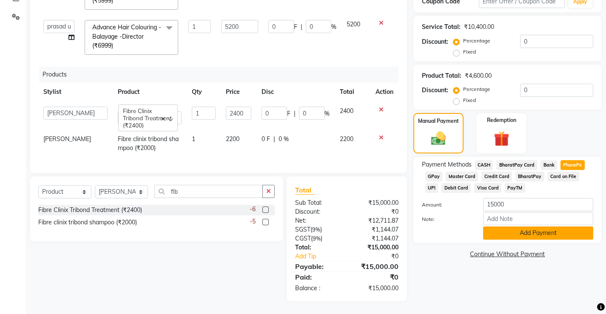
click at [554, 232] on button "Add Payment" at bounding box center [538, 233] width 110 height 13
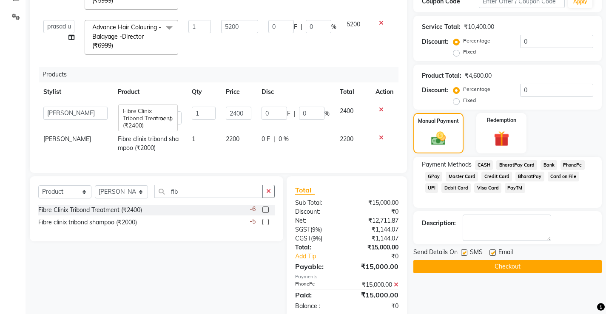
scroll to position [171, 0]
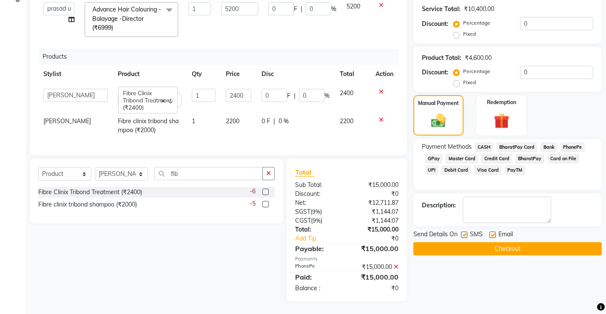
click at [528, 246] on button "Checkout" at bounding box center [508, 248] width 188 height 13
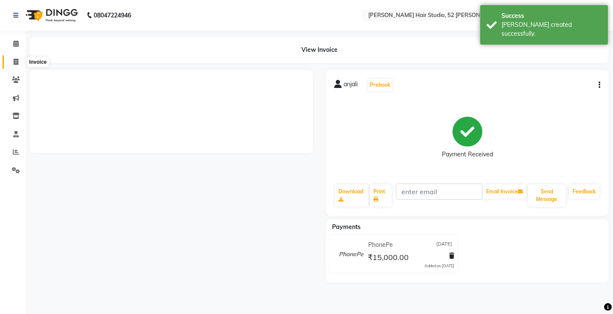
click at [12, 60] on span at bounding box center [16, 62] width 15 height 10
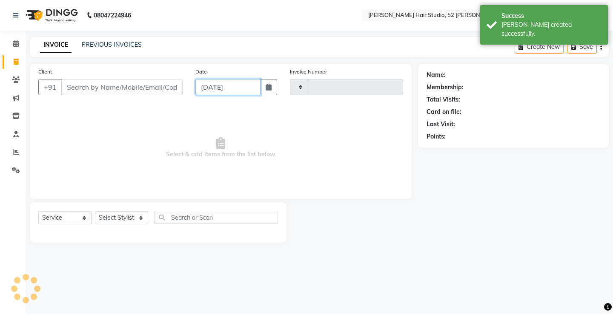
click at [214, 90] on input "[DATE]" at bounding box center [227, 87] width 65 height 16
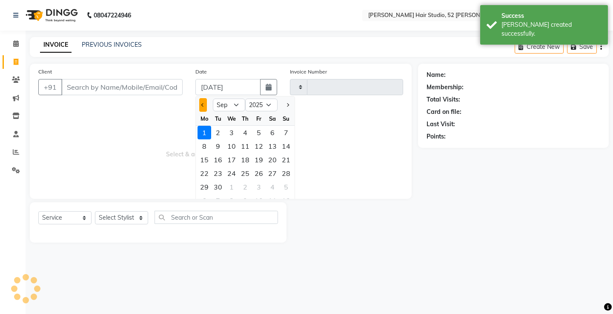
click at [205, 104] on button "Previous month" at bounding box center [202, 105] width 7 height 14
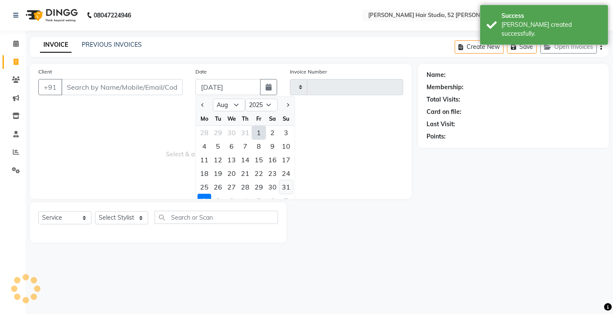
click at [282, 186] on div "31" at bounding box center [286, 187] width 14 height 14
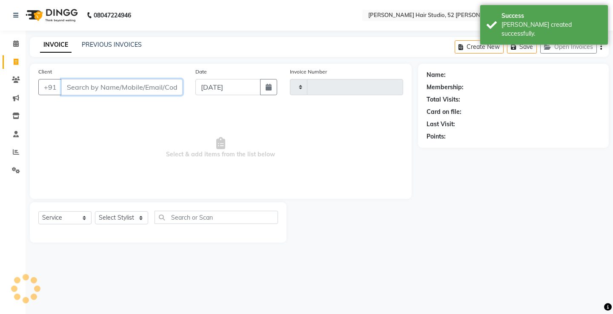
click at [100, 90] on input "Client" at bounding box center [121, 87] width 121 height 16
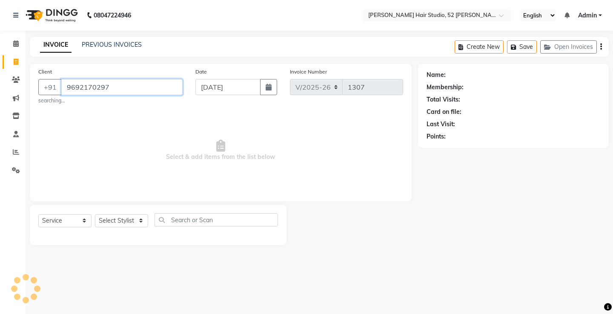
click at [113, 92] on input "9692170297" at bounding box center [121, 87] width 121 height 16
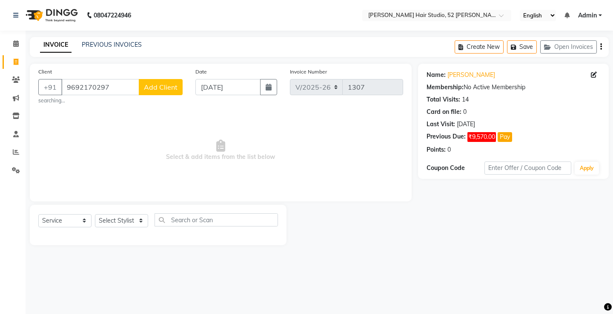
click at [147, 90] on span "Add Client" at bounding box center [161, 87] width 34 height 9
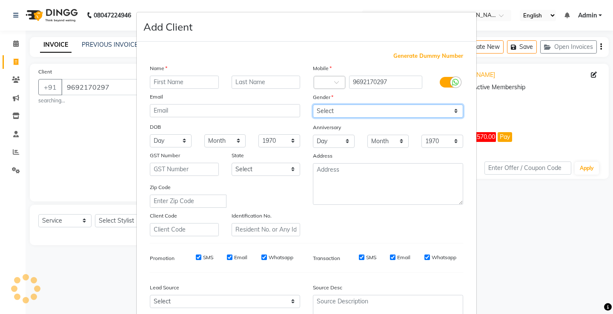
click at [335, 112] on select "Select [DEMOGRAPHIC_DATA] [DEMOGRAPHIC_DATA] Other Prefer Not To Say" at bounding box center [388, 111] width 150 height 13
click at [313, 105] on select "Select [DEMOGRAPHIC_DATA] [DEMOGRAPHIC_DATA] Other Prefer Not To Say" at bounding box center [388, 111] width 150 height 13
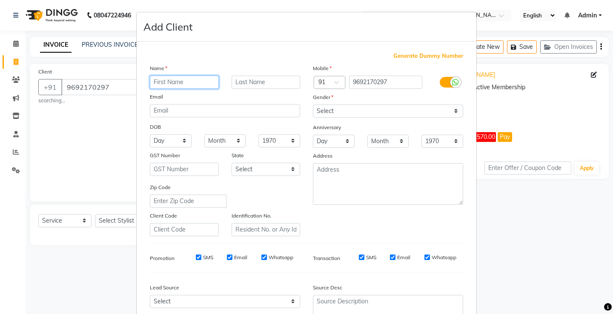
click at [196, 82] on input "text" at bounding box center [184, 82] width 69 height 13
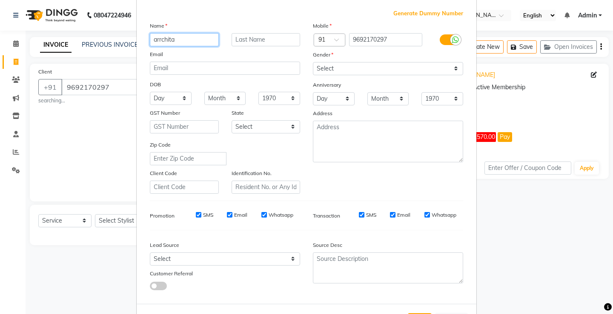
scroll to position [78, 0]
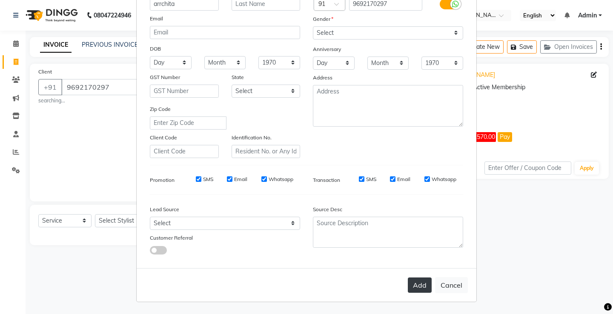
click at [409, 287] on button "Add" at bounding box center [420, 285] width 24 height 15
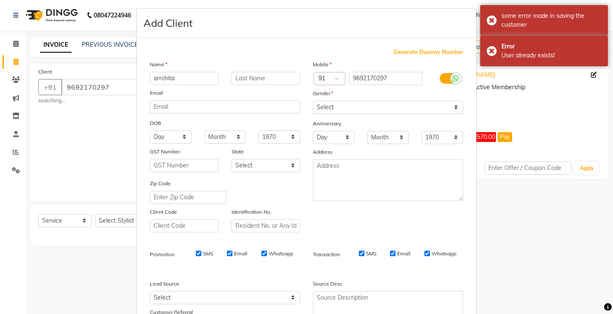
scroll to position [0, 0]
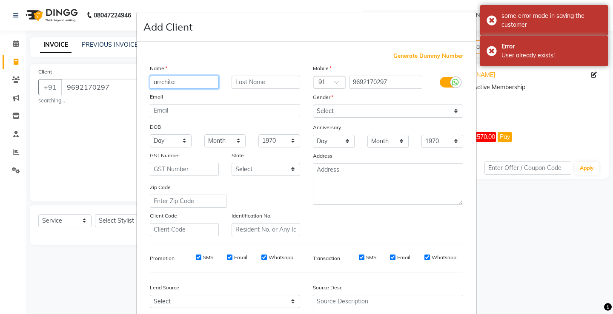
click at [192, 87] on input "arrchita" at bounding box center [184, 82] width 69 height 13
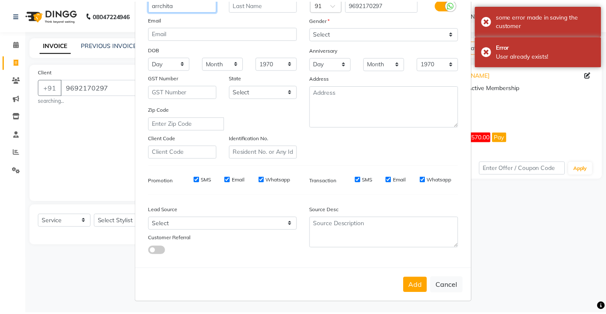
scroll to position [78, 0]
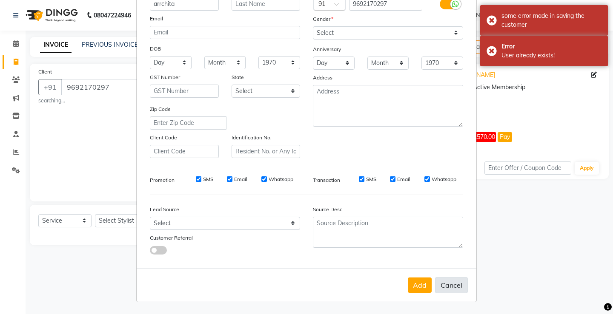
click at [457, 290] on button "Cancel" at bounding box center [451, 285] width 33 height 16
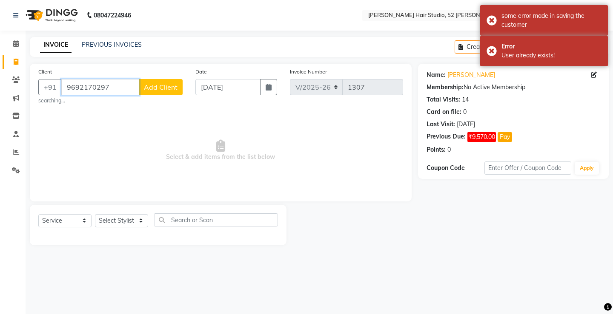
click at [87, 86] on input "9692170297" at bounding box center [100, 87] width 78 height 16
drag, startPoint x: 111, startPoint y: 86, endPoint x: 67, endPoint y: 93, distance: 44.8
click at [67, 93] on input "9692170297" at bounding box center [100, 87] width 78 height 16
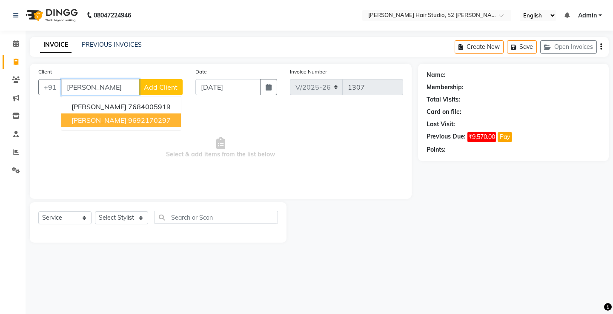
click at [128, 119] on ngb-highlight "9692170297" at bounding box center [149, 120] width 43 height 9
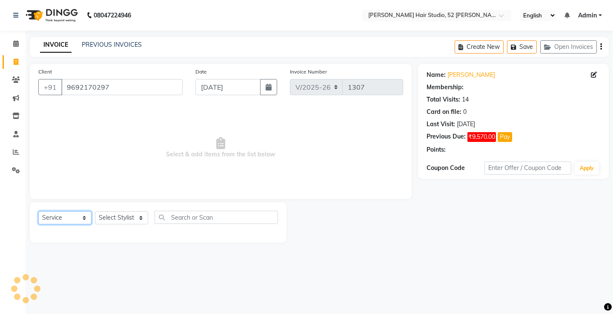
click at [67, 220] on select "Select Service Product Membership Package Voucher Prepaid Gift Card" at bounding box center [64, 217] width 53 height 13
click at [38, 211] on select "Select Service Product Membership Package Voucher Prepaid Gift Card" at bounding box center [64, 217] width 53 height 13
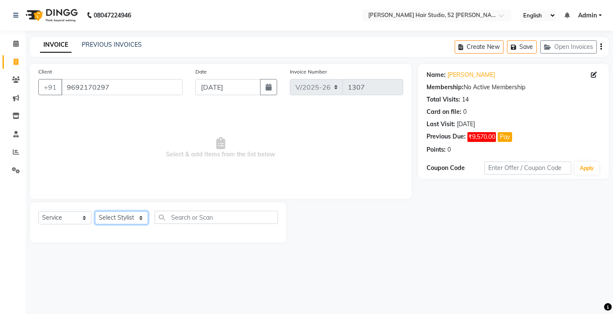
click at [117, 221] on select "Select Stylist Ajay [PERSON_NAME] [PERSON_NAME] [PERSON_NAME] unsex hair stylis…" at bounding box center [121, 217] width 53 height 13
click at [95, 211] on select "Select Stylist Ajay [PERSON_NAME] [PERSON_NAME] [PERSON_NAME] unsex hair stylis…" at bounding box center [121, 217] width 53 height 13
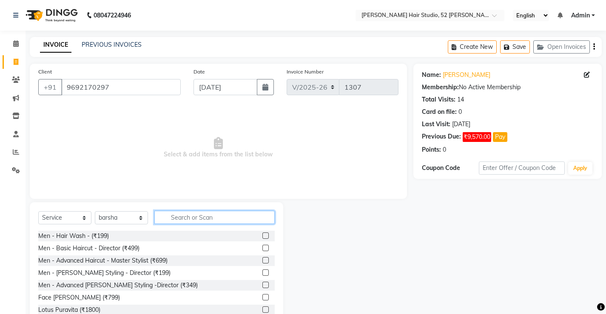
click at [183, 217] on input "text" at bounding box center [214, 217] width 120 height 13
click at [182, 220] on input "text" at bounding box center [214, 217] width 120 height 13
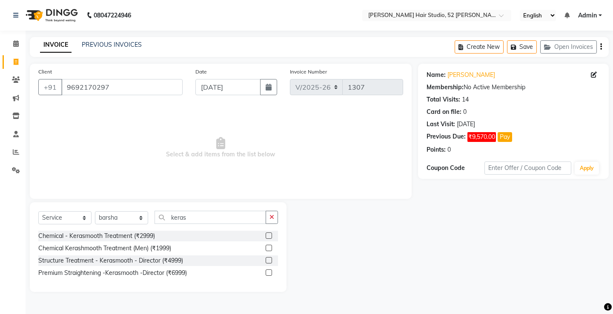
click at [268, 272] on label at bounding box center [268, 273] width 6 height 6
click at [268, 272] on input "checkbox" at bounding box center [268, 274] width 6 height 6
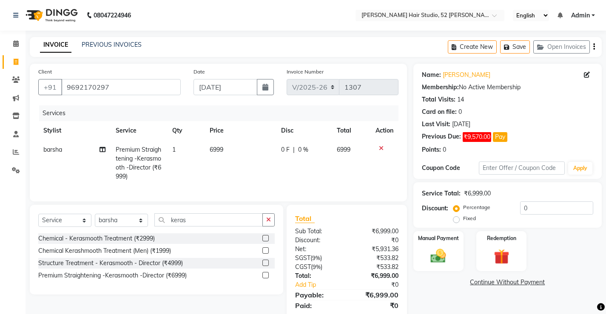
click at [216, 150] on span "6999" at bounding box center [217, 150] width 14 height 8
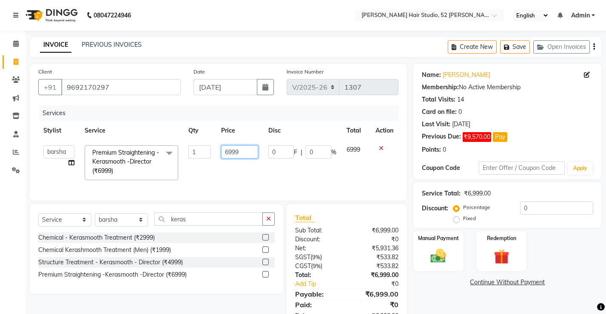
drag, startPoint x: 245, startPoint y: 152, endPoint x: 227, endPoint y: 154, distance: 18.4
click at [227, 154] on input "6999" at bounding box center [239, 151] width 37 height 13
click at [231, 178] on td "3600" at bounding box center [239, 162] width 47 height 45
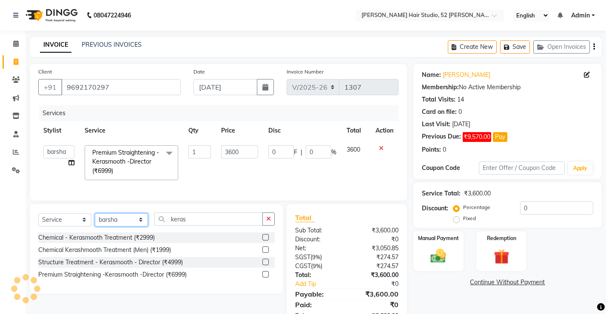
click at [113, 226] on select "Select Stylist Ajay [PERSON_NAME] [PERSON_NAME] [PERSON_NAME] unsex hair stylis…" at bounding box center [121, 220] width 53 height 13
click at [95, 220] on select "Select Stylist Ajay [PERSON_NAME] [PERSON_NAME] [PERSON_NAME] unsex hair stylis…" at bounding box center [121, 220] width 53 height 13
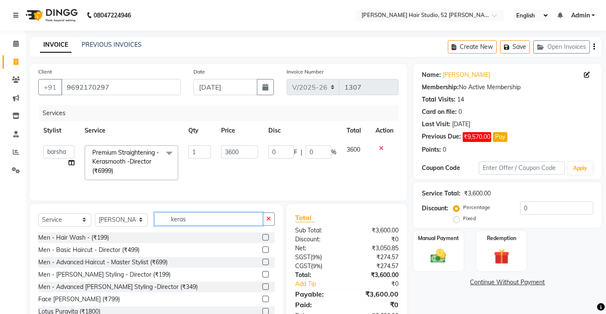
click at [187, 222] on input "keras" at bounding box center [208, 219] width 108 height 13
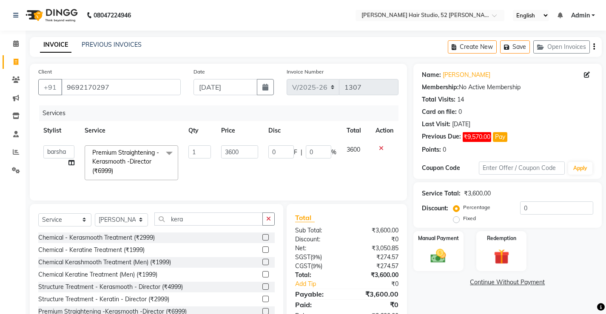
click at [262, 290] on label at bounding box center [265, 287] width 6 height 6
click at [262, 290] on input "checkbox" at bounding box center [265, 288] width 6 height 6
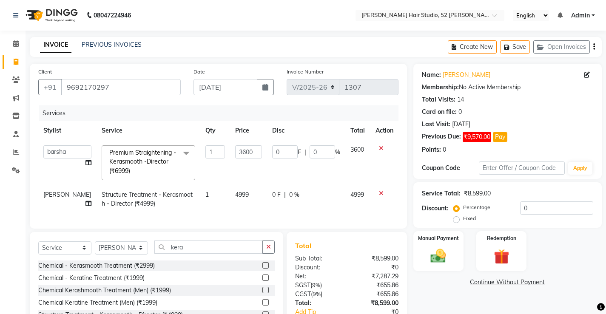
click at [235, 195] on span "4999" at bounding box center [242, 195] width 14 height 8
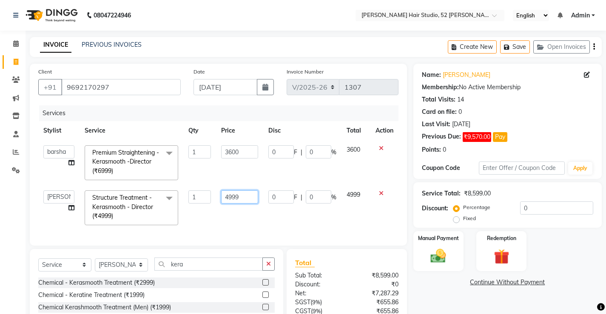
click at [237, 194] on input "4999" at bounding box center [239, 197] width 37 height 13
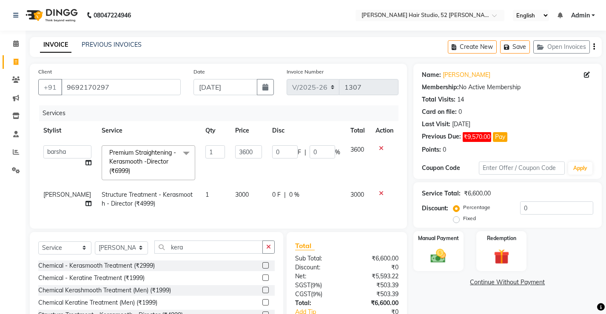
click at [225, 214] on div "Services Stylist Service Qty Price Disc Total Action Ajay [PERSON_NAME] [PERSON…" at bounding box center [218, 163] width 360 height 115
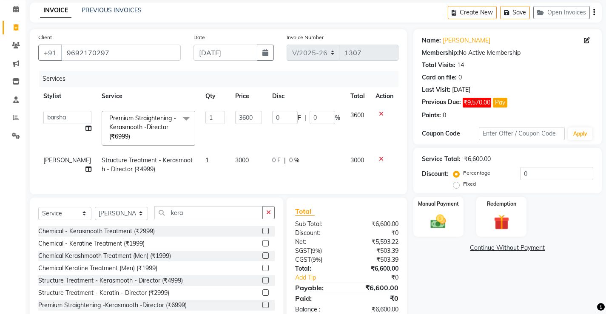
scroll to position [43, 0]
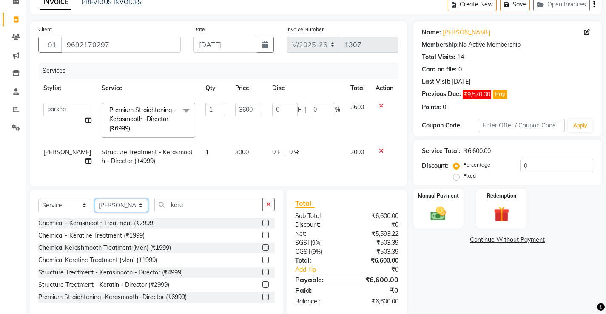
click at [127, 212] on select "Select Stylist Ajay [PERSON_NAME] [PERSON_NAME] [PERSON_NAME] unsex hair stylis…" at bounding box center [121, 205] width 53 height 13
click at [95, 205] on select "Select Stylist Ajay [PERSON_NAME] [PERSON_NAME] [PERSON_NAME] unsex hair stylis…" at bounding box center [121, 205] width 53 height 13
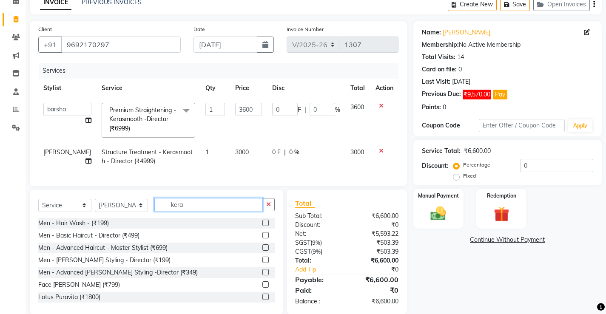
click at [189, 211] on input "kera" at bounding box center [208, 204] width 108 height 13
click at [54, 208] on select "Select Service Product Membership Package Voucher Prepaid Gift Card" at bounding box center [64, 205] width 53 height 13
click at [38, 205] on select "Select Service Product Membership Package Voucher Prepaid Gift Card" at bounding box center [64, 205] width 53 height 13
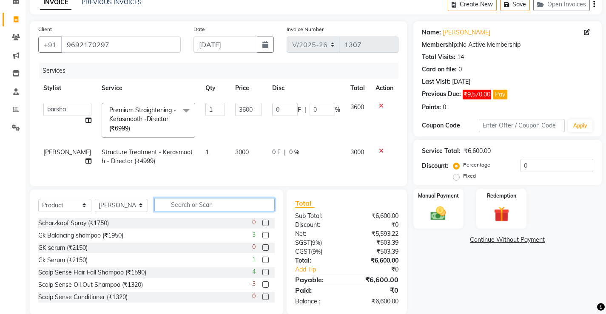
click at [185, 211] on input "text" at bounding box center [214, 204] width 120 height 13
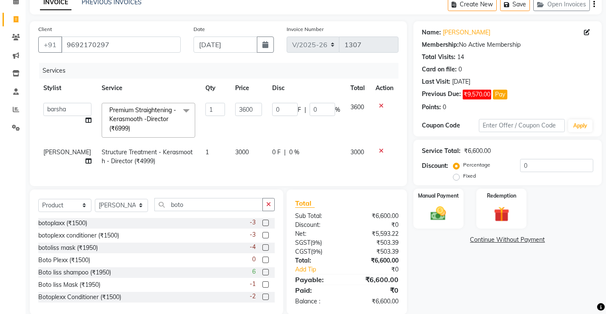
click at [262, 276] on label at bounding box center [265, 272] width 6 height 6
click at [262, 276] on input "checkbox" at bounding box center [265, 273] width 6 height 6
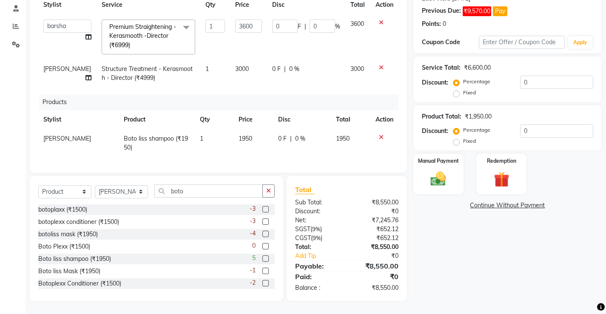
scroll to position [128, 0]
click at [262, 237] on label at bounding box center [265, 234] width 6 height 6
click at [262, 237] on input "checkbox" at bounding box center [265, 235] width 6 height 6
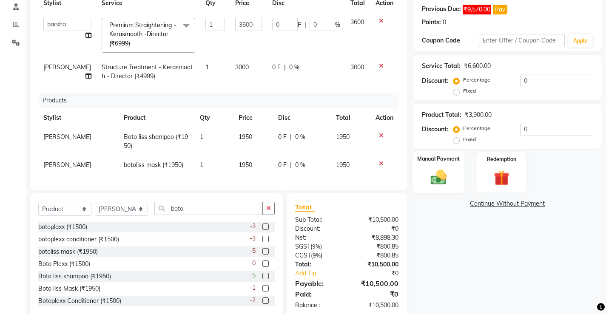
click at [422, 183] on div "Manual Payment" at bounding box center [438, 172] width 52 height 42
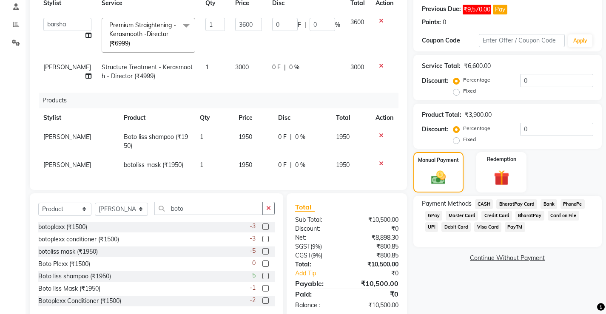
click at [568, 202] on span "PhonePe" at bounding box center [573, 205] width 24 height 10
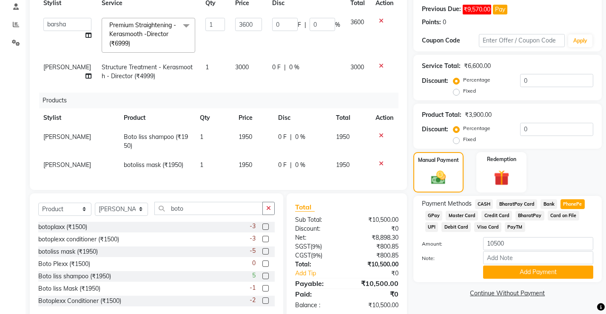
scroll to position [151, 0]
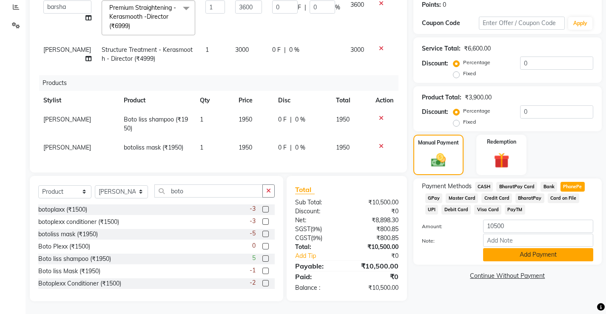
click at [539, 248] on button "Add Payment" at bounding box center [538, 254] width 110 height 13
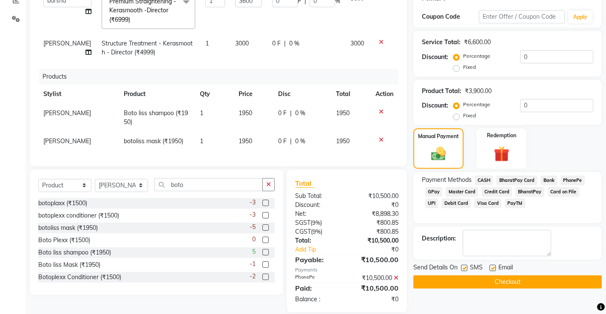
click at [516, 283] on button "Checkout" at bounding box center [508, 282] width 188 height 13
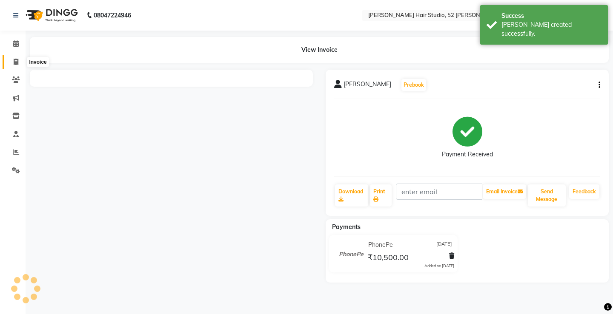
click at [16, 62] on icon at bounding box center [16, 62] width 5 height 6
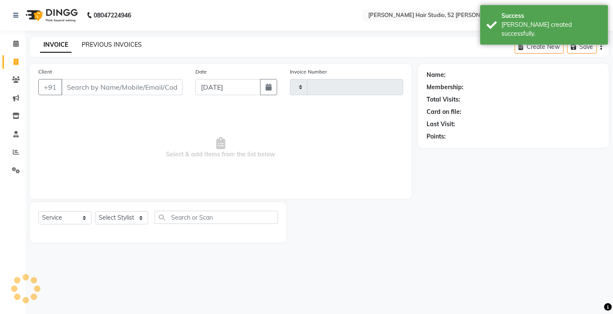
click at [130, 45] on link "PREVIOUS INVOICES" at bounding box center [112, 45] width 60 height 8
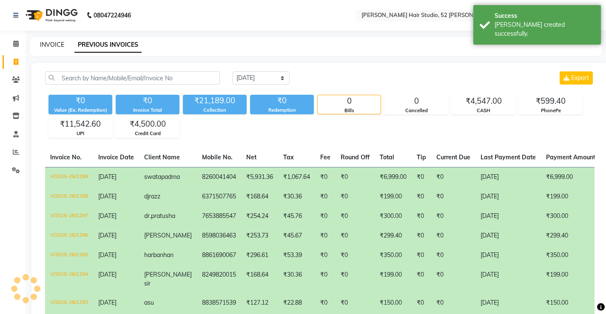
click at [47, 44] on link "INVOICE" at bounding box center [52, 45] width 24 height 8
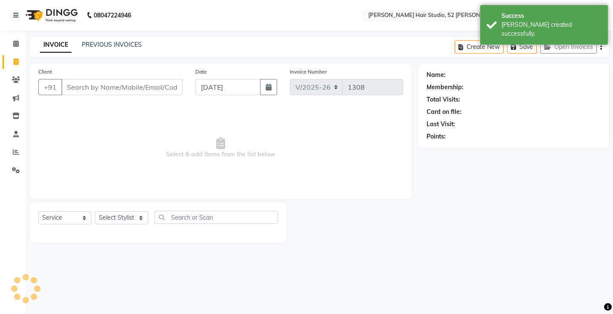
click at [102, 85] on input "Client" at bounding box center [121, 87] width 121 height 16
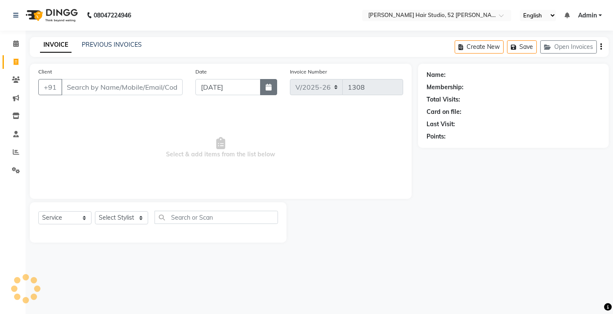
click at [268, 94] on button "button" at bounding box center [268, 87] width 17 height 16
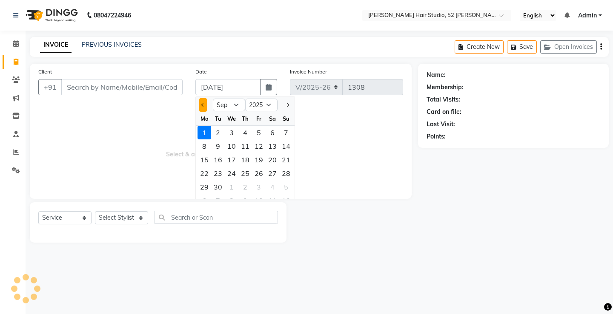
click at [201, 105] on span "Previous month" at bounding box center [202, 104] width 3 height 3
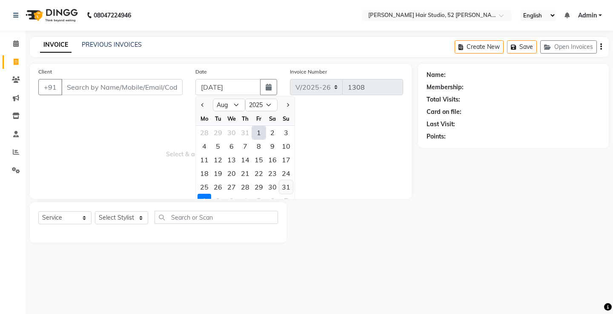
click at [290, 188] on div "31" at bounding box center [286, 187] width 14 height 14
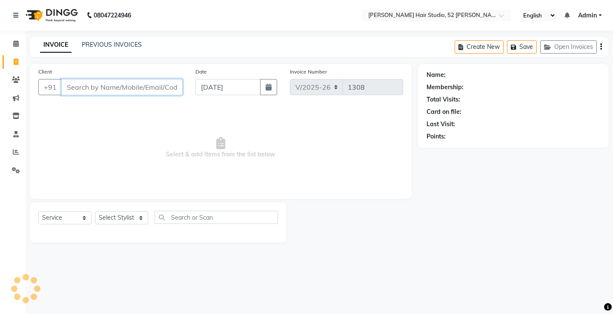
click at [84, 87] on input "Client" at bounding box center [121, 87] width 121 height 16
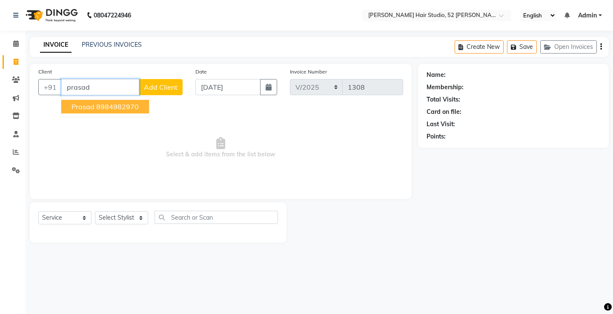
click at [113, 112] on button "prasad 8984982970" at bounding box center [105, 107] width 88 height 14
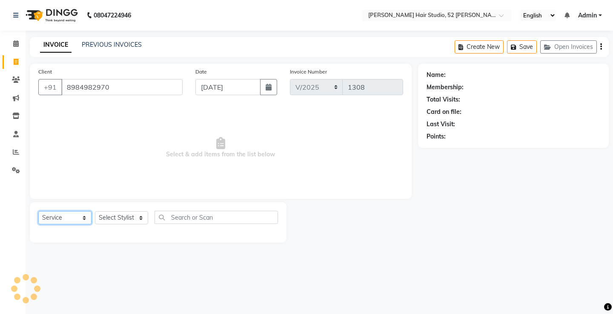
click at [65, 220] on select "Select Service Product Membership Package Voucher Prepaid Gift Card" at bounding box center [64, 217] width 53 height 13
click at [38, 211] on select "Select Service Product Membership Package Voucher Prepaid Gift Card" at bounding box center [64, 217] width 53 height 13
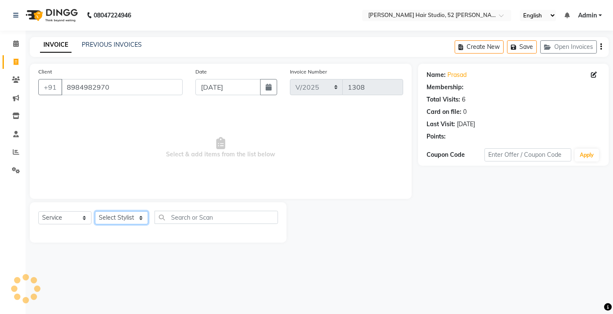
click at [109, 218] on select "Select Stylist Ajay [PERSON_NAME] [PERSON_NAME] [PERSON_NAME] unsex hair stylis…" at bounding box center [121, 217] width 53 height 13
click at [95, 211] on select "Select Stylist Ajay [PERSON_NAME] [PERSON_NAME] [PERSON_NAME] unsex hair stylis…" at bounding box center [121, 217] width 53 height 13
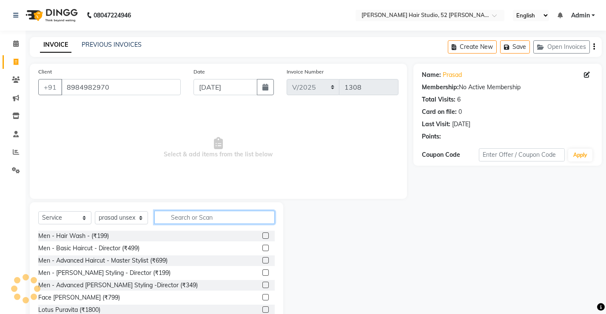
click at [188, 222] on input "text" at bounding box center [214, 217] width 120 height 13
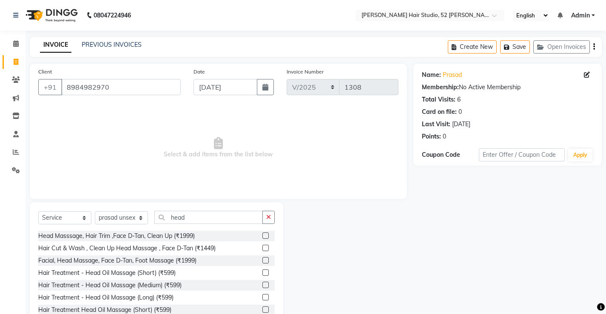
click at [262, 273] on label at bounding box center [265, 273] width 6 height 6
click at [262, 273] on input "checkbox" at bounding box center [265, 274] width 6 height 6
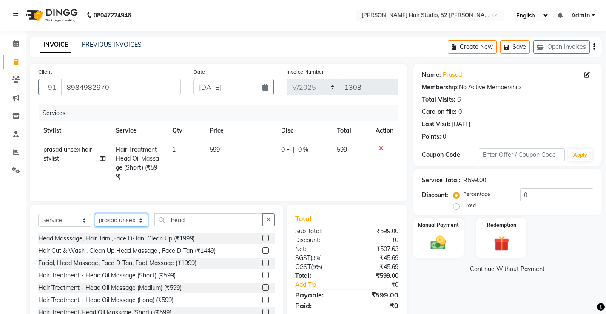
click at [127, 227] on select "Select Stylist Ajay [PERSON_NAME] [PERSON_NAME] [PERSON_NAME] unsex hair stylis…" at bounding box center [121, 220] width 53 height 13
click at [95, 220] on select "Select Stylist Ajay [PERSON_NAME] [PERSON_NAME] [PERSON_NAME] unsex hair stylis…" at bounding box center [121, 220] width 53 height 13
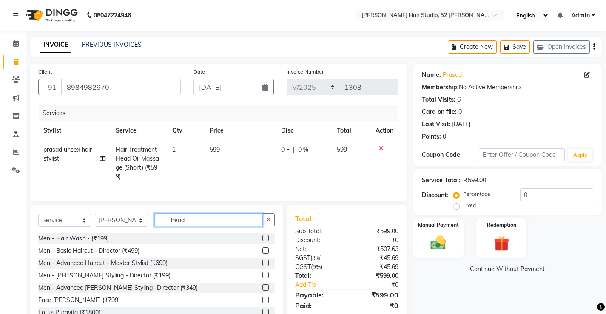
drag, startPoint x: 205, startPoint y: 232, endPoint x: 171, endPoint y: 233, distance: 33.2
click at [171, 233] on div "Select Service Product Membership Package Voucher Prepaid Gift Card Select Styl…" at bounding box center [156, 224] width 237 height 20
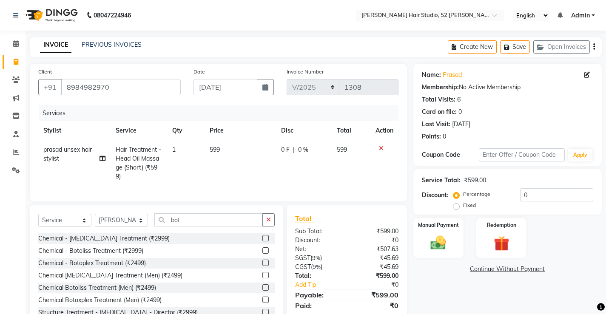
click at [262, 291] on label at bounding box center [265, 288] width 6 height 6
click at [262, 291] on input "checkbox" at bounding box center [265, 288] width 6 height 6
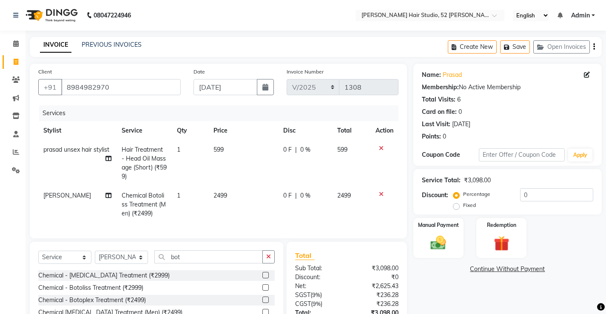
scroll to position [43, 0]
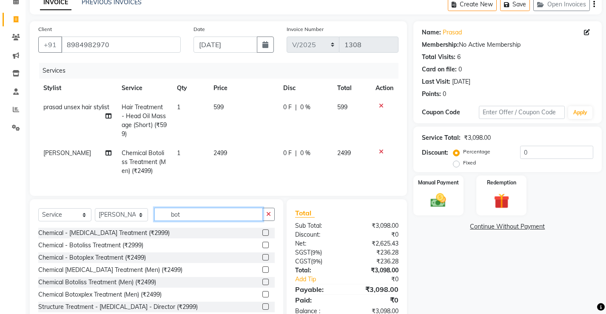
click at [186, 221] on input "bot" at bounding box center [208, 214] width 108 height 13
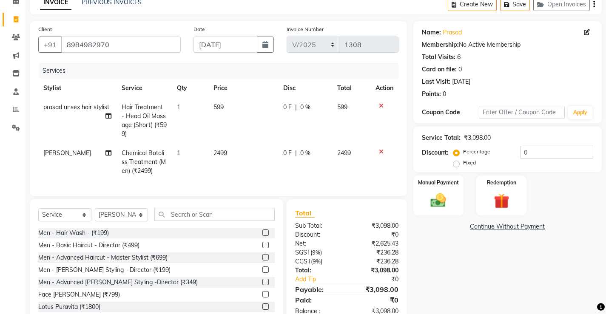
click at [262, 236] on label at bounding box center [265, 233] width 6 height 6
click at [262, 236] on input "checkbox" at bounding box center [265, 234] width 6 height 6
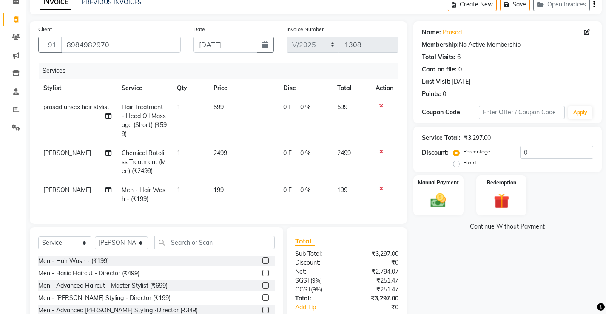
click at [315, 191] on div "0 F | 0 %" at bounding box center [305, 190] width 44 height 9
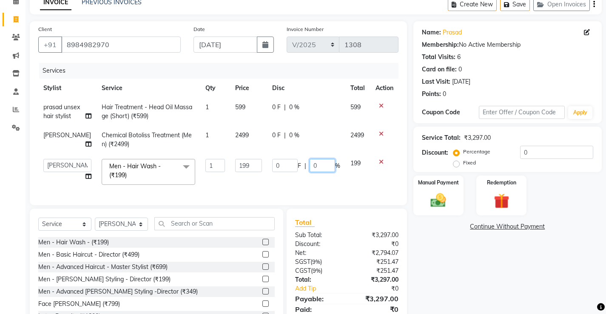
click at [319, 172] on input "0" at bounding box center [323, 165] width 26 height 13
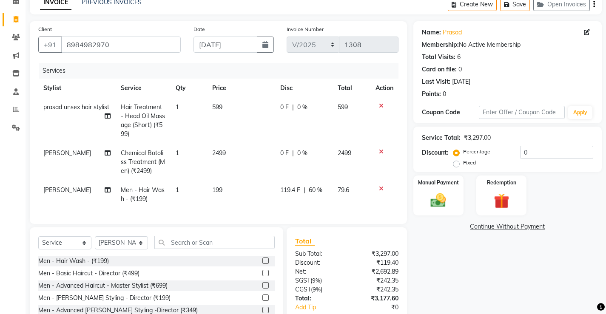
click at [311, 191] on td "119.4 F | 60 %" at bounding box center [303, 195] width 57 height 28
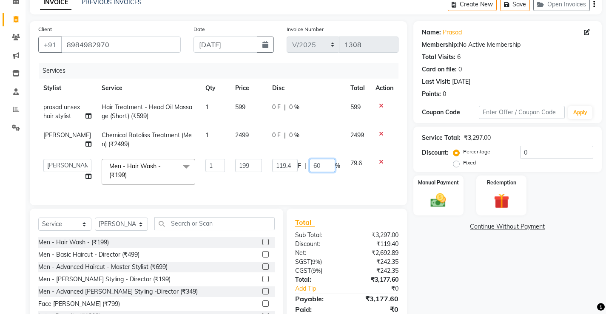
click at [316, 172] on input "60" at bounding box center [323, 165] width 26 height 13
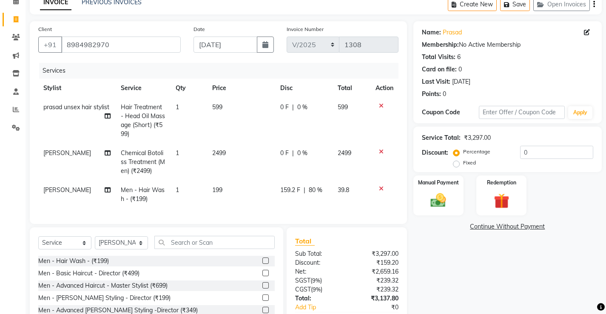
click at [323, 202] on div "Services Stylist Service Qty Price Disc Total Action prasad unsex hair stylist …" at bounding box center [218, 139] width 360 height 153
click at [312, 188] on span "80 %" at bounding box center [316, 190] width 14 height 9
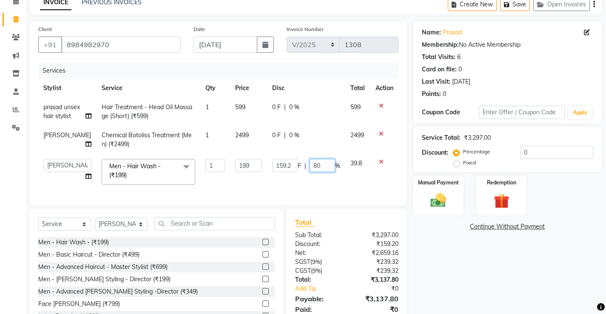
click at [324, 169] on input "80" at bounding box center [323, 165] width 26 height 13
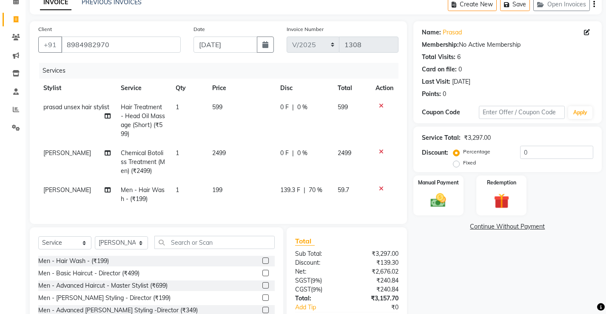
click at [322, 189] on td "139.3 F | 70 %" at bounding box center [303, 195] width 57 height 28
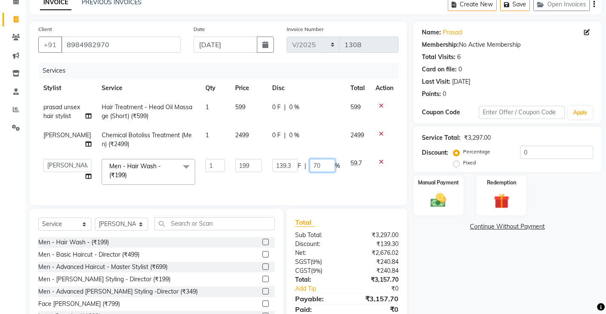
click at [319, 172] on input "70" at bounding box center [323, 165] width 26 height 13
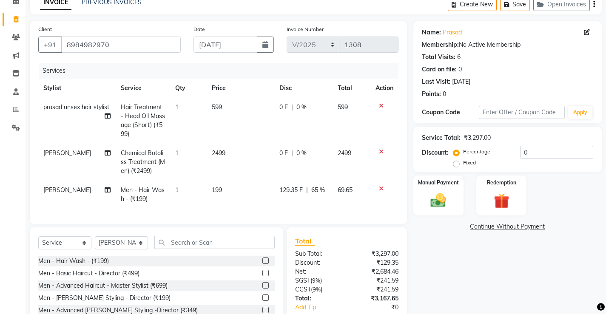
click at [311, 190] on td "129.35 F | 65 %" at bounding box center [303, 195] width 58 height 28
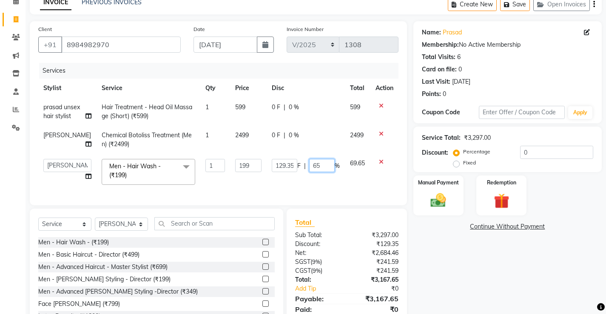
click at [318, 172] on input "65" at bounding box center [322, 165] width 26 height 13
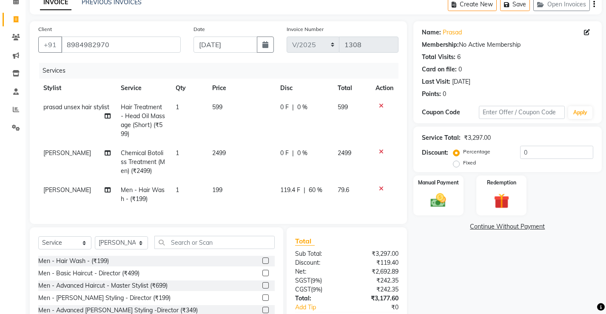
click at [310, 195] on td "119.4 F | 60 %" at bounding box center [303, 195] width 57 height 28
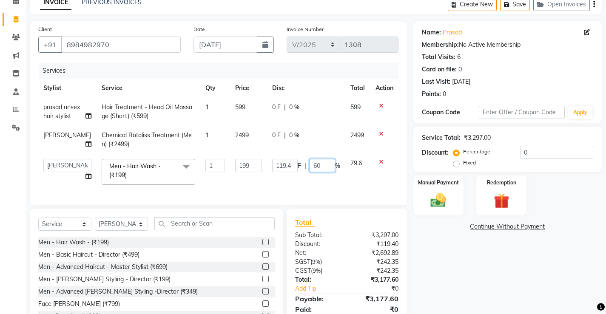
click at [317, 172] on input "60" at bounding box center [323, 165] width 26 height 13
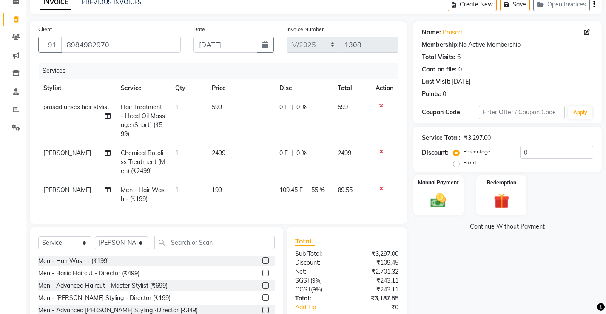
click at [315, 183] on td "109.45 F | 55 %" at bounding box center [303, 195] width 58 height 28
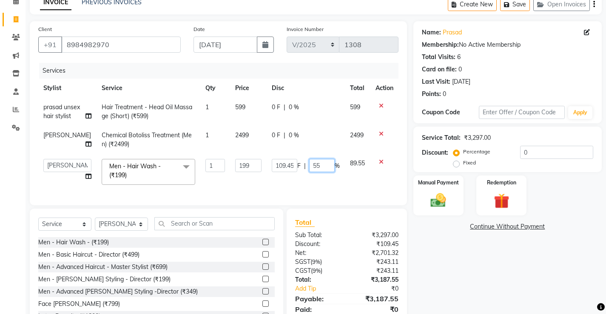
click at [320, 172] on input "55" at bounding box center [322, 165] width 26 height 13
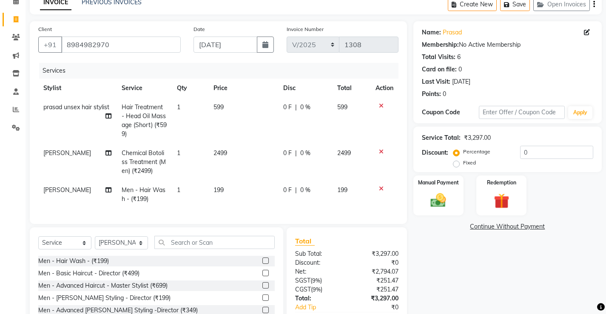
click at [219, 182] on td "199" at bounding box center [242, 195] width 69 height 28
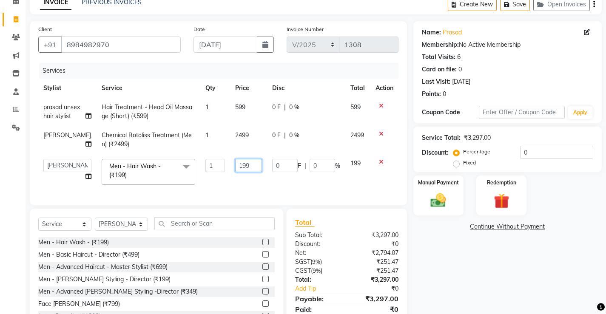
drag, startPoint x: 247, startPoint y: 174, endPoint x: 225, endPoint y: 177, distance: 22.3
click at [235, 172] on input "199" at bounding box center [248, 165] width 27 height 13
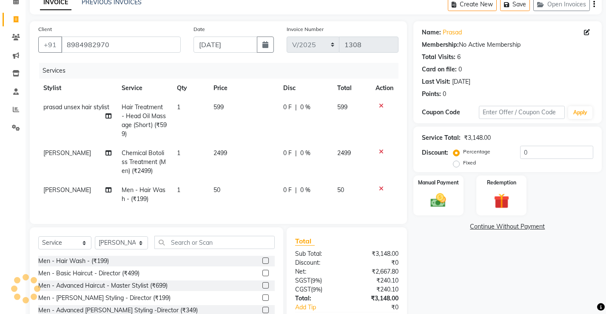
click at [249, 192] on td "50" at bounding box center [242, 195] width 69 height 28
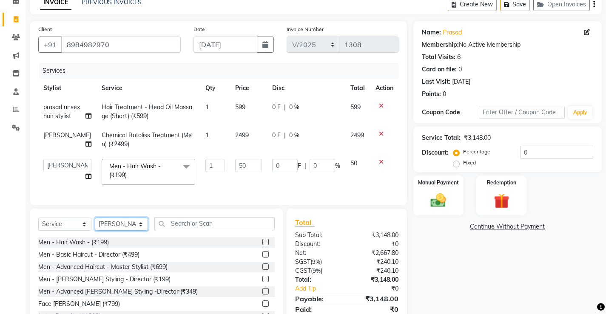
click at [106, 231] on select "Select Stylist Ajay [PERSON_NAME] [PERSON_NAME] [PERSON_NAME] unsex hair stylis…" at bounding box center [121, 224] width 53 height 13
click at [95, 231] on select "Select Stylist Ajay [PERSON_NAME] [PERSON_NAME] [PERSON_NAME] unsex hair stylis…" at bounding box center [121, 224] width 53 height 13
click at [189, 231] on input "text" at bounding box center [214, 223] width 120 height 13
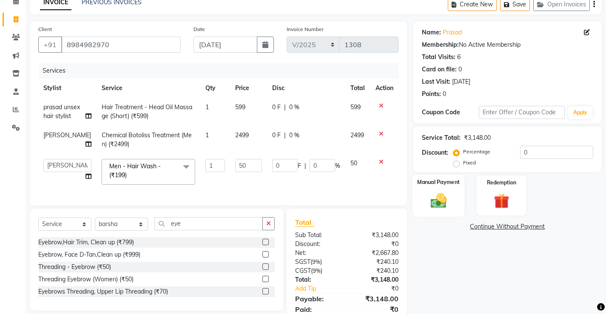
click at [445, 208] on img at bounding box center [438, 200] width 26 height 18
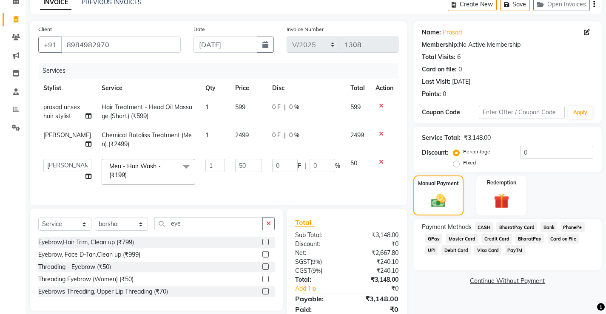
click at [485, 227] on span "CASH" at bounding box center [484, 227] width 18 height 10
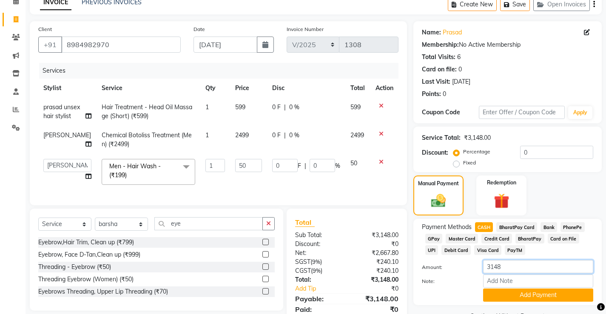
click at [496, 271] on input "3148" at bounding box center [538, 266] width 110 height 13
click at [507, 279] on input "Note:" at bounding box center [538, 281] width 110 height 13
click at [506, 281] on input "Note:" at bounding box center [538, 281] width 110 height 13
click at [527, 281] on input "600 cash 25550" at bounding box center [538, 281] width 110 height 13
click at [525, 282] on input "600 cash 25550" at bounding box center [538, 281] width 110 height 13
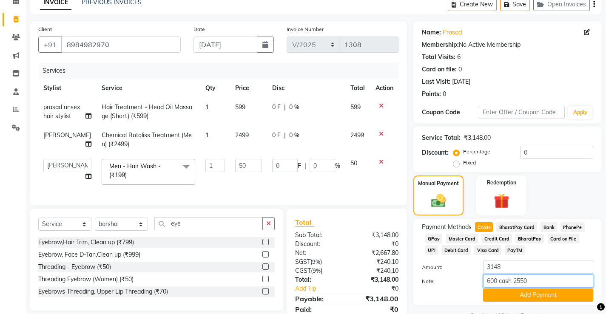
click at [539, 280] on input "600 cash 2550" at bounding box center [538, 281] width 110 height 13
click at [543, 297] on button "Add Payment" at bounding box center [538, 295] width 110 height 13
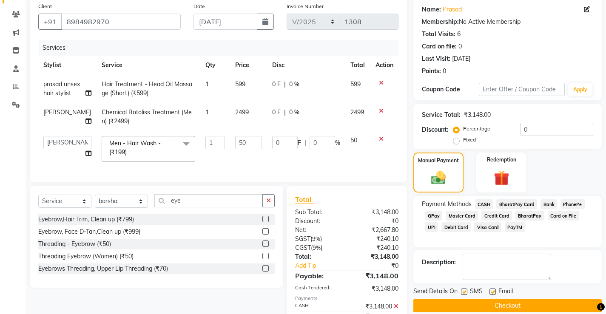
scroll to position [85, 0]
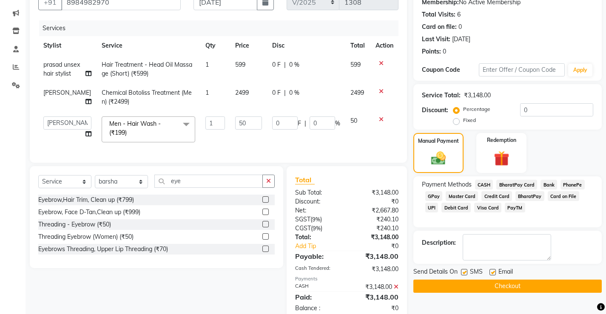
click at [496, 283] on button "Checkout" at bounding box center [508, 286] width 188 height 13
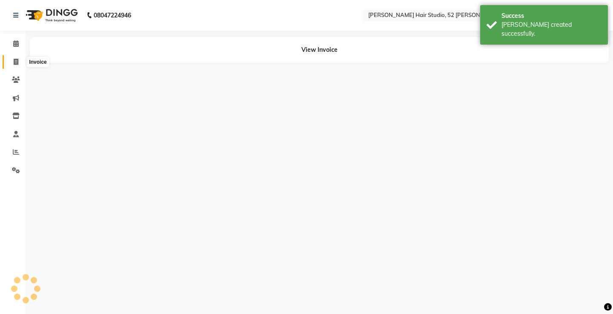
click at [20, 63] on span at bounding box center [16, 62] width 15 height 10
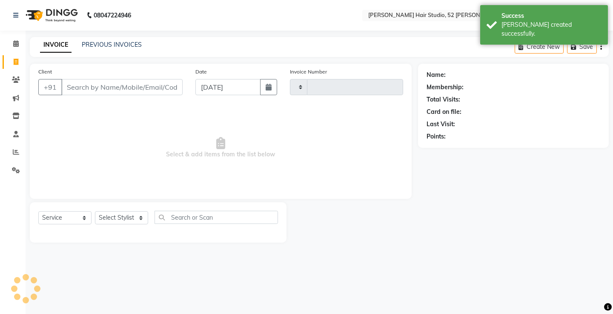
click at [109, 86] on input "Client" at bounding box center [121, 87] width 121 height 16
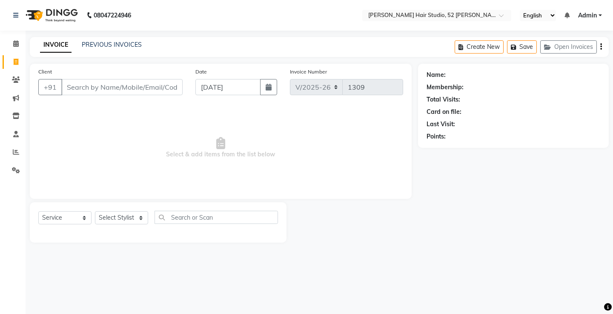
click at [101, 86] on input "Client" at bounding box center [121, 87] width 121 height 16
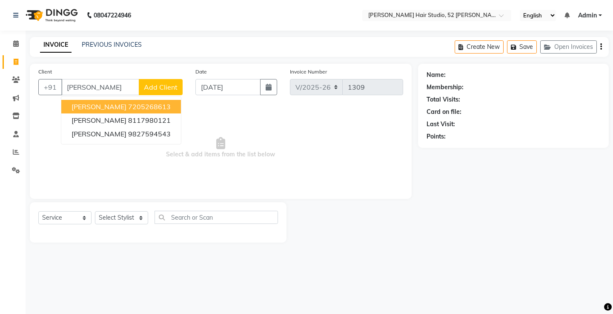
click at [82, 103] on span "[PERSON_NAME]" at bounding box center [98, 107] width 55 height 9
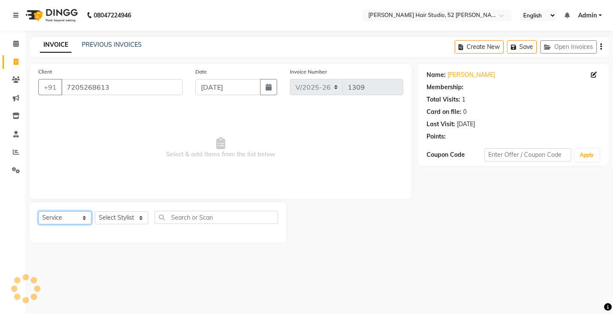
click at [63, 222] on select "Select Service Product Membership Package Voucher Prepaid Gift Card" at bounding box center [64, 217] width 53 height 13
click at [38, 211] on select "Select Service Product Membership Package Voucher Prepaid Gift Card" at bounding box center [64, 217] width 53 height 13
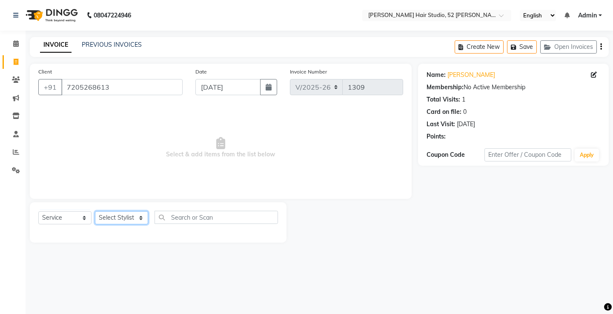
click at [114, 217] on select "Select Stylist Ajay [PERSON_NAME] [PERSON_NAME] [PERSON_NAME] unsex hair stylis…" at bounding box center [121, 217] width 53 height 13
click at [95, 211] on select "Select Stylist Ajay [PERSON_NAME] [PERSON_NAME] [PERSON_NAME] unsex hair stylis…" at bounding box center [121, 217] width 53 height 13
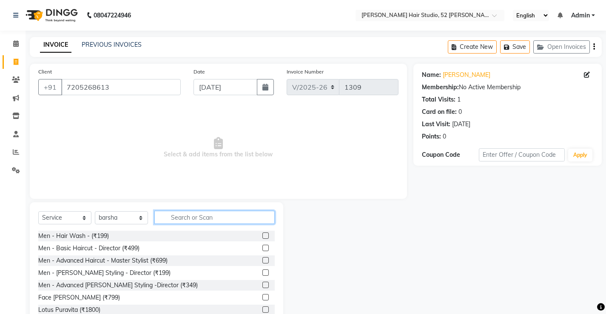
click at [190, 211] on input "text" at bounding box center [214, 217] width 120 height 13
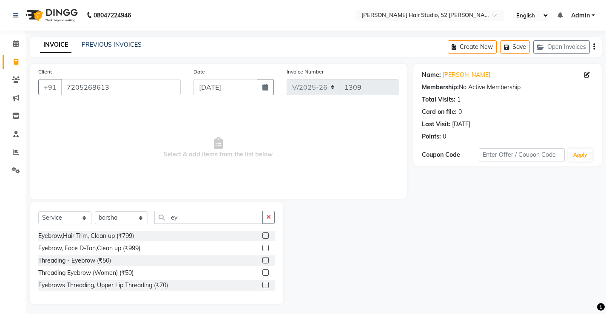
click at [267, 265] on div at bounding box center [265, 261] width 6 height 9
click at [267, 260] on label at bounding box center [265, 260] width 6 height 6
click at [267, 260] on input "checkbox" at bounding box center [265, 261] width 6 height 6
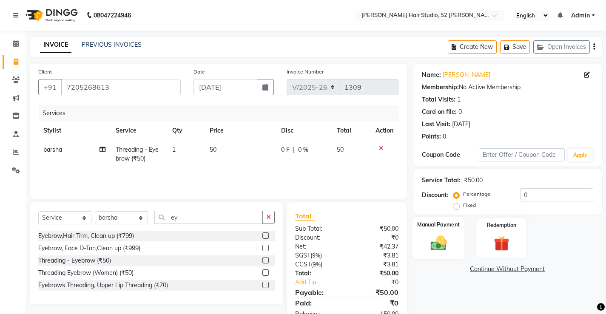
click at [429, 254] on div "Manual Payment" at bounding box center [438, 238] width 52 height 42
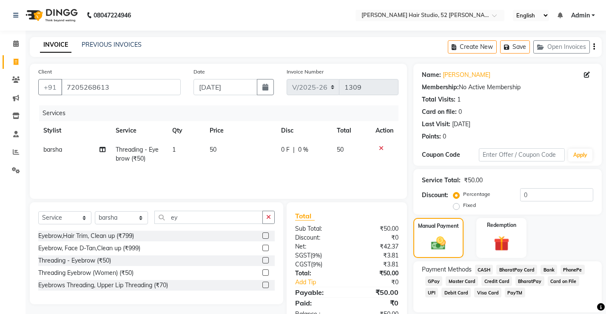
click at [488, 282] on span "Credit Card" at bounding box center [497, 282] width 31 height 10
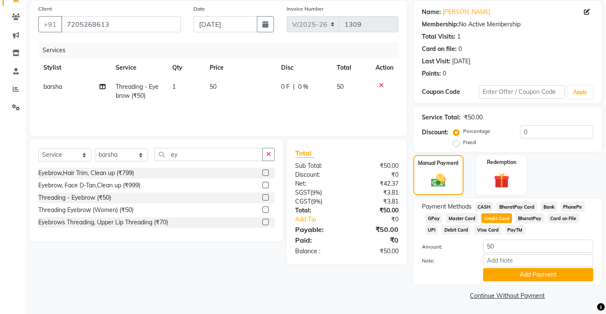
scroll to position [64, 0]
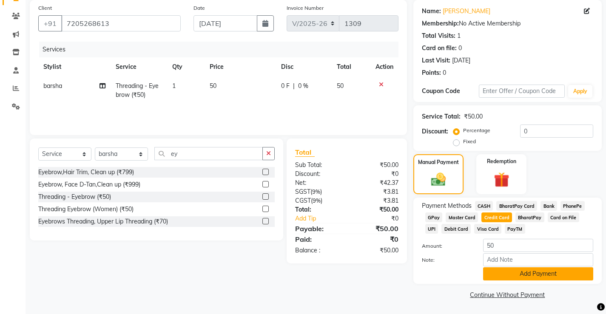
click at [515, 279] on button "Add Payment" at bounding box center [538, 274] width 110 height 13
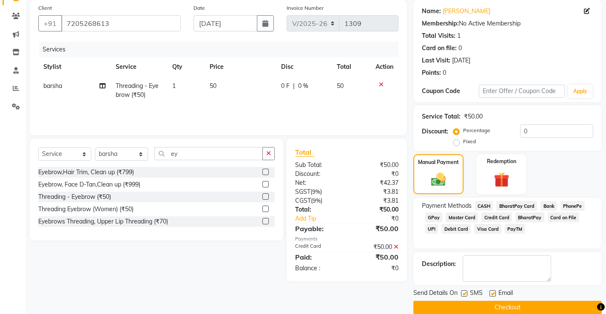
click at [519, 306] on button "Checkout" at bounding box center [508, 307] width 188 height 13
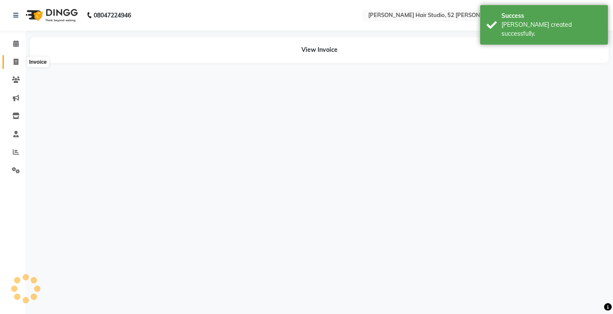
click at [16, 60] on icon at bounding box center [16, 62] width 5 height 6
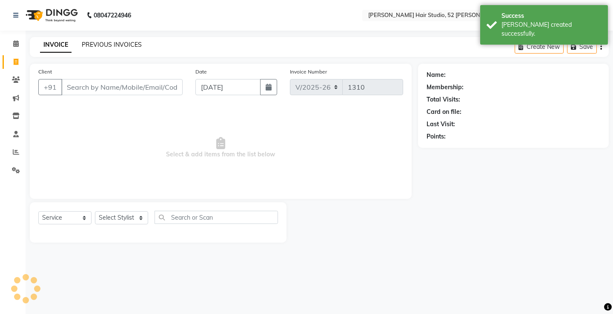
click at [106, 45] on link "PREVIOUS INVOICES" at bounding box center [112, 45] width 60 height 8
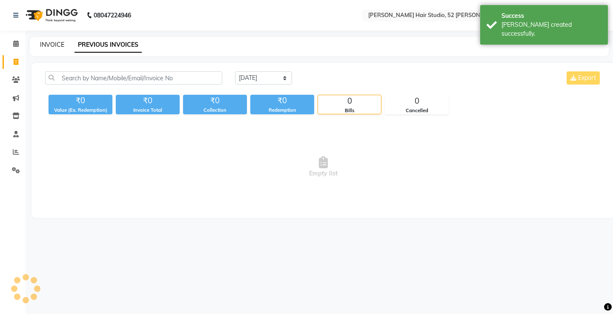
click at [50, 43] on link "INVOICE" at bounding box center [52, 45] width 24 height 8
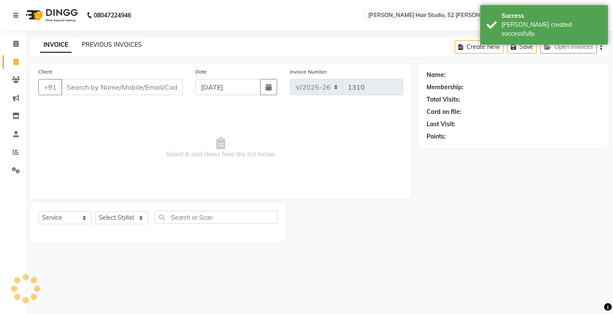
click at [128, 47] on link "PREVIOUS INVOICES" at bounding box center [112, 45] width 60 height 8
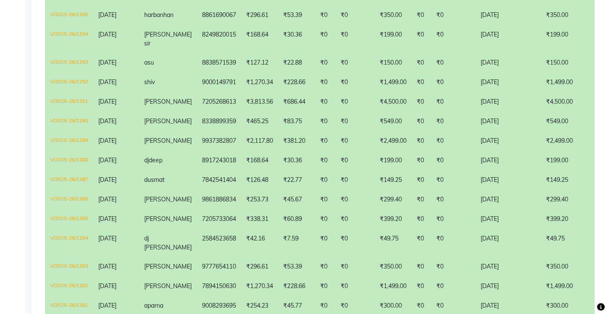
scroll to position [325, 0]
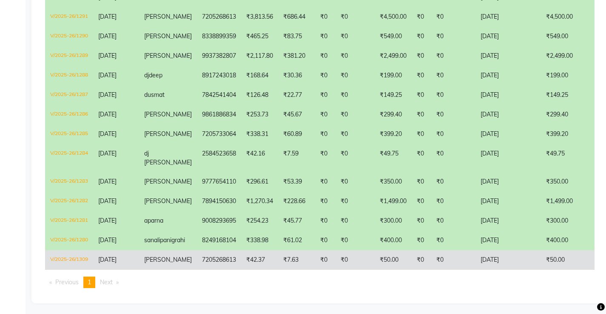
click at [140, 253] on td "[PERSON_NAME]" at bounding box center [168, 261] width 58 height 20
click at [169, 251] on td "[PERSON_NAME]" at bounding box center [168, 261] width 58 height 20
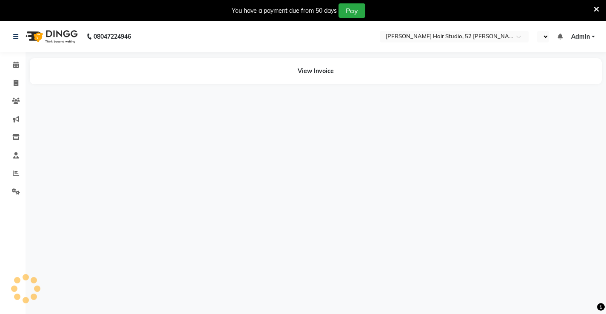
select select "en"
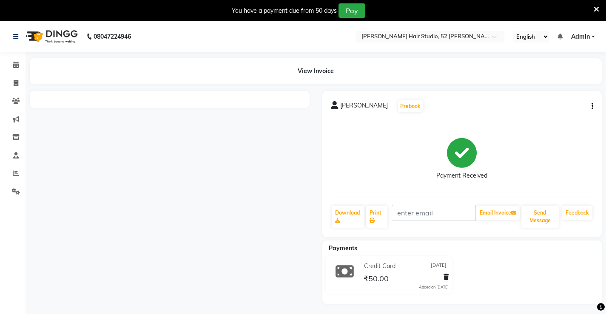
click at [593, 106] on icon "button" at bounding box center [593, 106] width 2 height 0
click at [560, 97] on div "Cancel Invoice" at bounding box center [558, 96] width 43 height 11
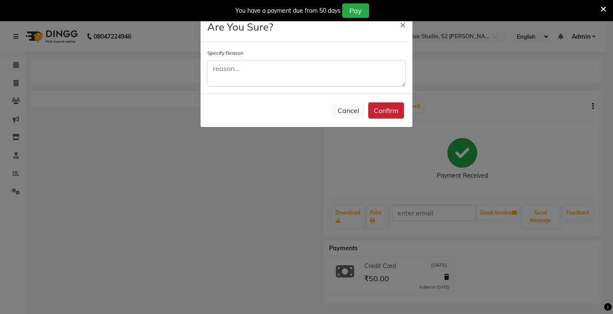
click at [376, 105] on button "Confirm" at bounding box center [386, 111] width 36 height 16
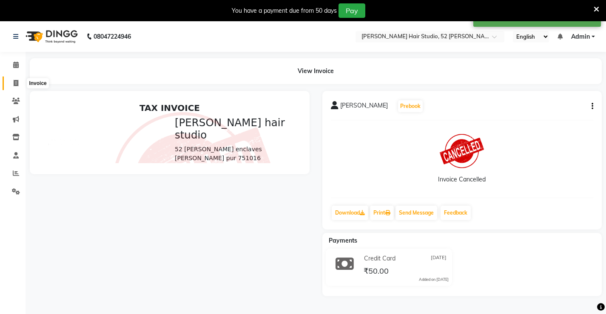
click at [14, 81] on icon at bounding box center [16, 83] width 5 height 6
select select "service"
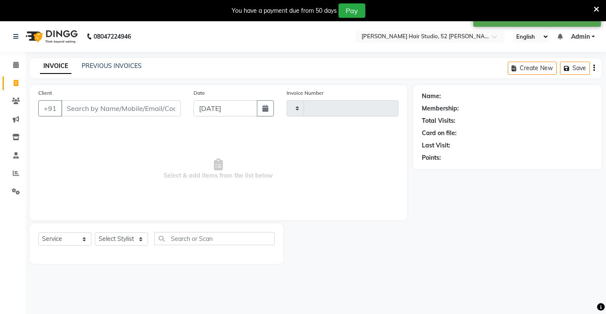
scroll to position [21, 0]
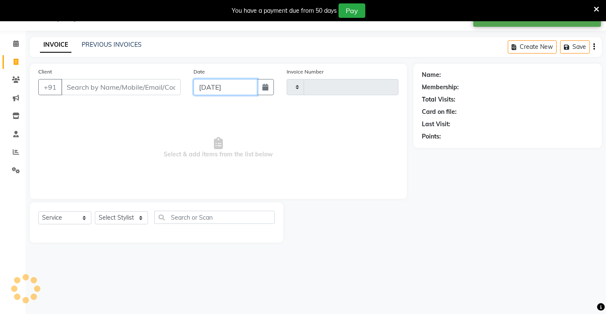
click at [234, 87] on input "[DATE]" at bounding box center [226, 87] width 64 height 16
select select "9"
select select "2025"
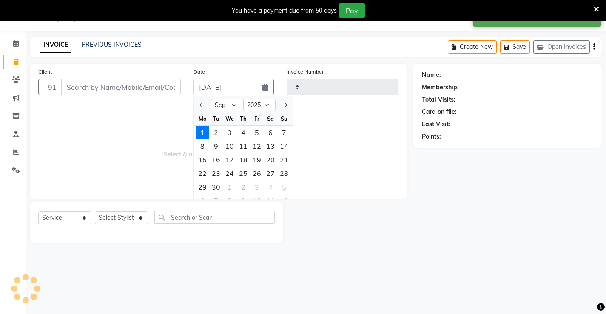
type input "1310"
select select "7705"
click at [201, 103] on span "Previous month" at bounding box center [201, 104] width 3 height 3
select select "8"
click at [283, 187] on div "31" at bounding box center [284, 187] width 14 height 14
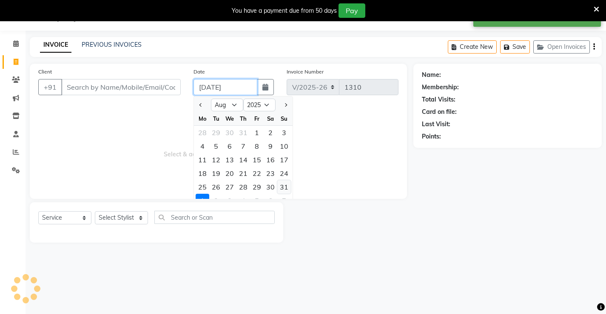
type input "[DATE]"
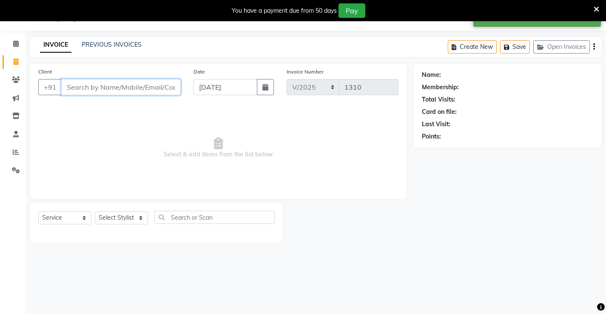
click at [118, 90] on input "Client" at bounding box center [121, 87] width 120 height 16
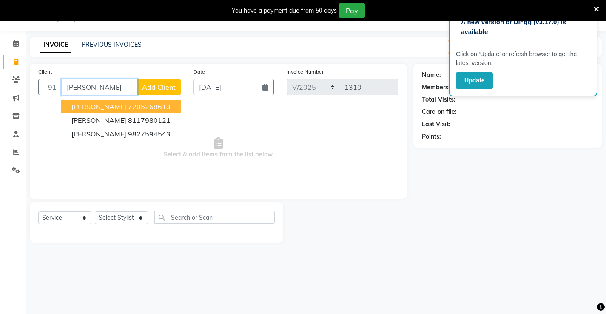
click at [128, 104] on ngb-highlight "7205268613" at bounding box center [149, 107] width 43 height 9
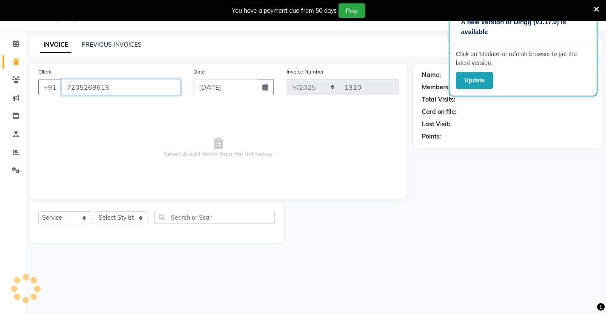
type input "7205268613"
click at [54, 221] on select "Select Service Product Membership Package Voucher Prepaid Gift Card" at bounding box center [64, 217] width 53 height 13
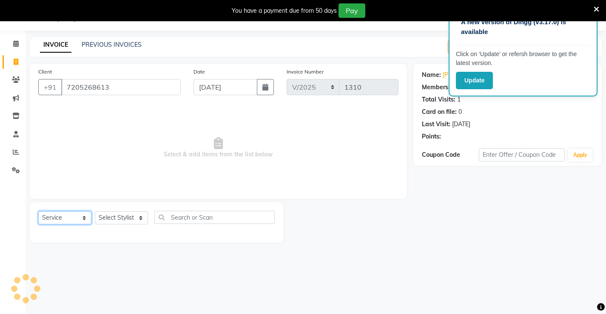
click at [38, 211] on select "Select Service Product Membership Package Voucher Prepaid Gift Card" at bounding box center [64, 217] width 53 height 13
click at [115, 221] on select "Select Stylist Ajay [PERSON_NAME] [PERSON_NAME] [PERSON_NAME] unsex hair stylis…" at bounding box center [121, 217] width 53 height 13
select select "86873"
click at [95, 211] on select "Select Stylist Ajay [PERSON_NAME] [PERSON_NAME] [PERSON_NAME] unsex hair stylis…" at bounding box center [121, 217] width 53 height 13
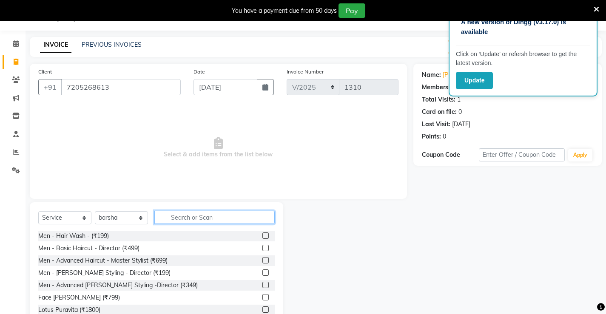
click at [179, 219] on input "text" at bounding box center [214, 217] width 120 height 13
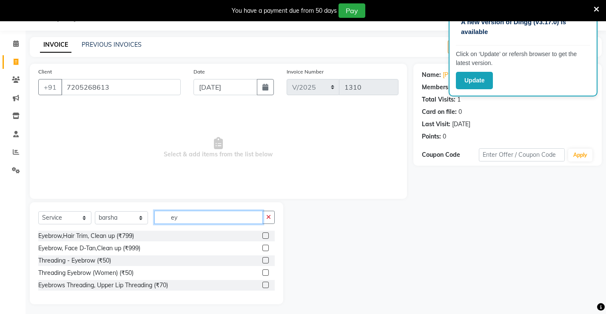
type input "ey"
click at [267, 259] on label at bounding box center [265, 260] width 6 height 6
click at [267, 259] on input "checkbox" at bounding box center [265, 261] width 6 height 6
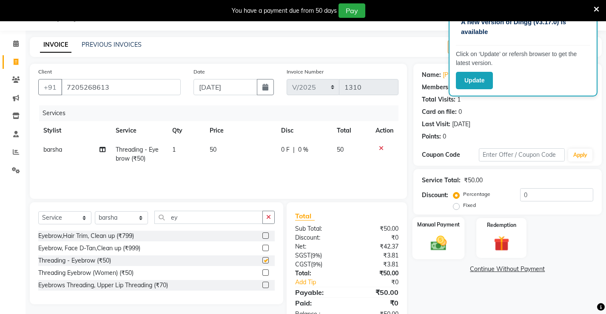
checkbox input "false"
click at [449, 248] on img at bounding box center [438, 243] width 26 height 18
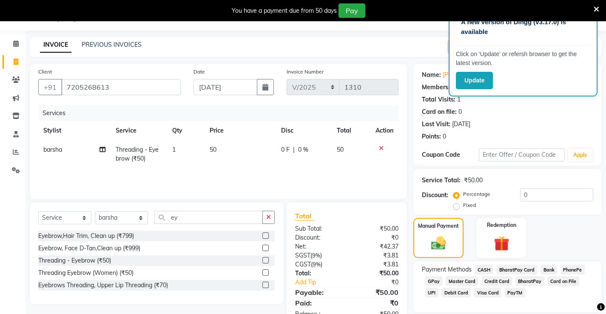
click at [491, 279] on span "Credit Card" at bounding box center [497, 282] width 31 height 10
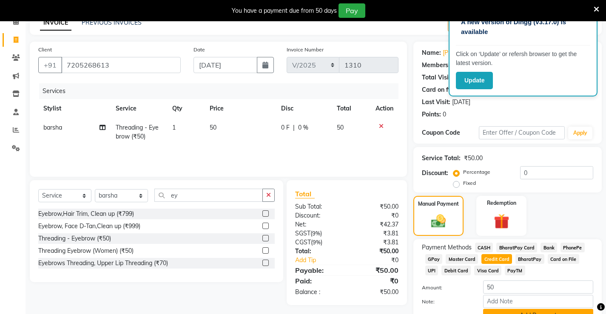
scroll to position [64, 0]
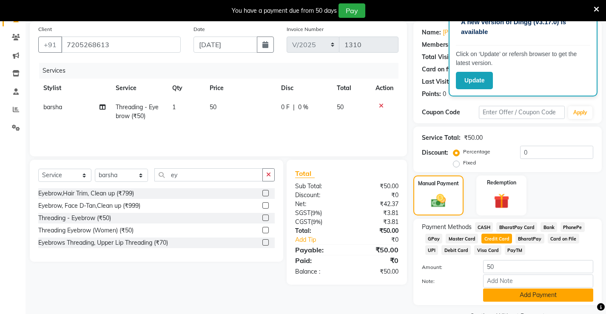
click at [522, 295] on button "Add Payment" at bounding box center [538, 295] width 110 height 13
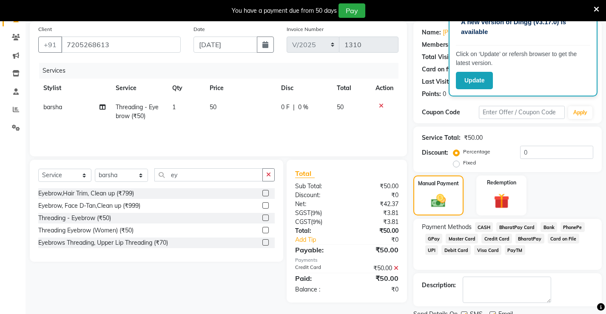
scroll to position [98, 0]
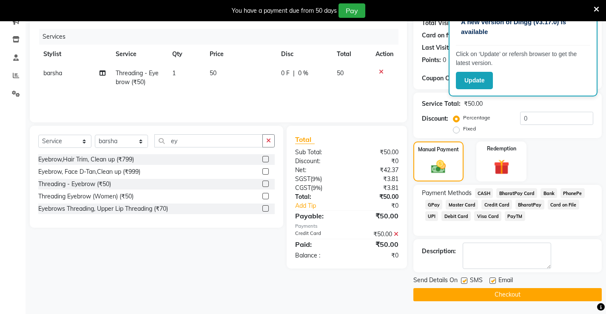
click at [525, 299] on button "Checkout" at bounding box center [508, 294] width 188 height 13
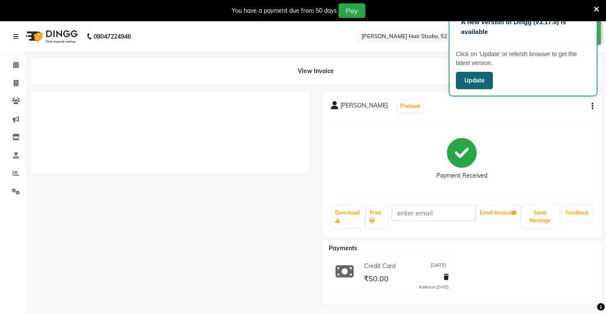
click at [476, 80] on button "Update" at bounding box center [474, 80] width 37 height 17
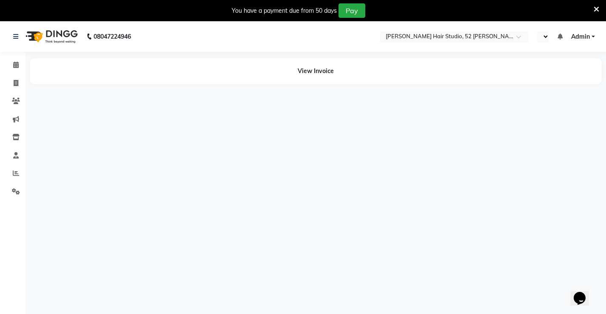
select select "en"
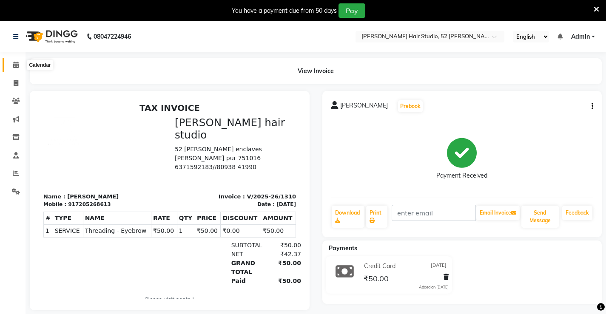
click at [19, 68] on icon at bounding box center [16, 65] width 6 height 6
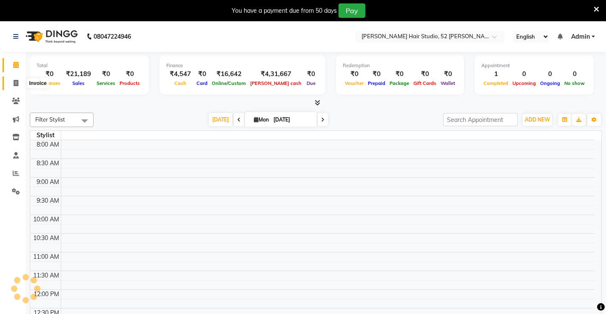
click at [18, 84] on icon at bounding box center [16, 83] width 5 height 6
select select "service"
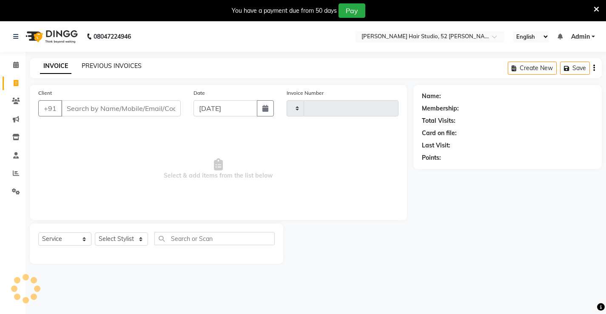
click at [123, 67] on link "PREVIOUS INVOICES" at bounding box center [112, 66] width 60 height 8
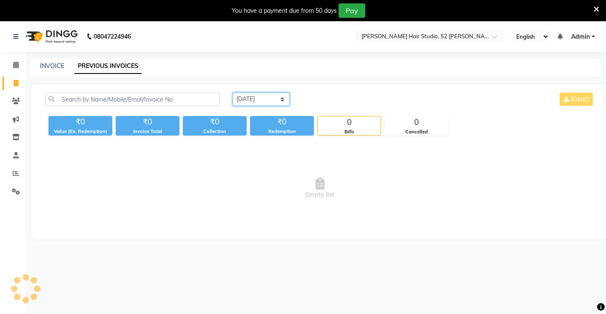
click at [256, 105] on select "[DATE] [DATE] Custom Range" at bounding box center [261, 99] width 57 height 13
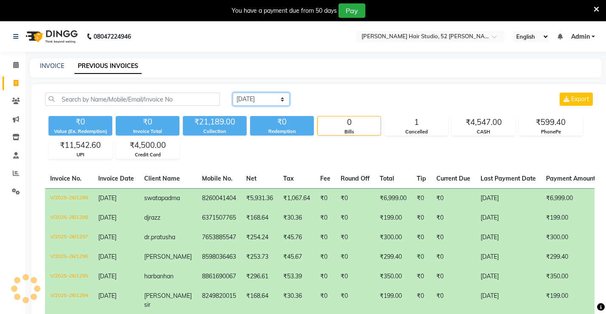
click at [233, 93] on select "[DATE] [DATE] Custom Range" at bounding box center [261, 99] width 57 height 13
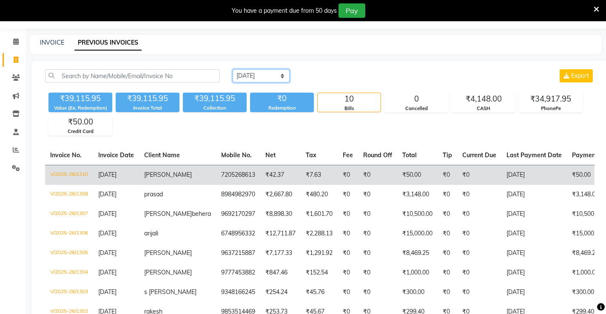
scroll to position [43, 0]
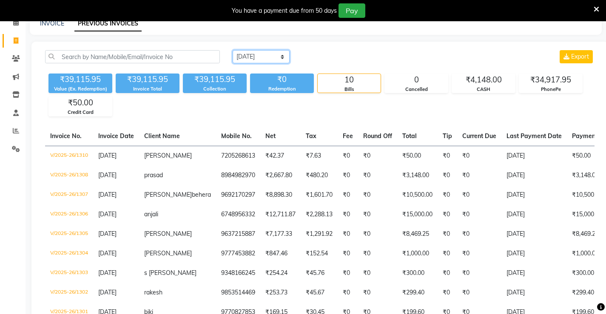
click at [263, 54] on select "[DATE] [DATE] Custom Range" at bounding box center [261, 56] width 57 height 13
select select "range"
click at [233, 50] on select "[DATE] [DATE] Custom Range" at bounding box center [261, 56] width 57 height 13
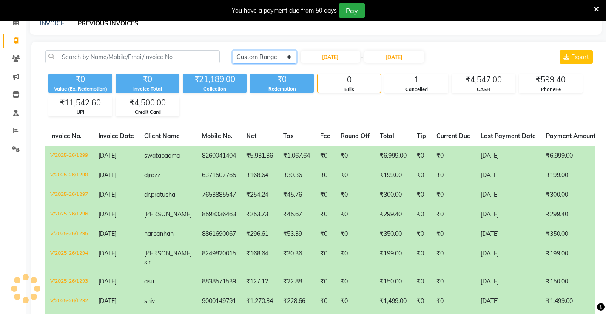
click at [252, 59] on select "[DATE] [DATE] Custom Range" at bounding box center [265, 57] width 64 height 13
click at [52, 23] on link "INVOICE" at bounding box center [52, 24] width 24 height 8
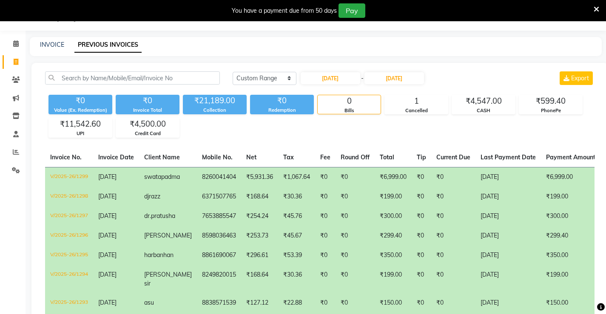
select select "service"
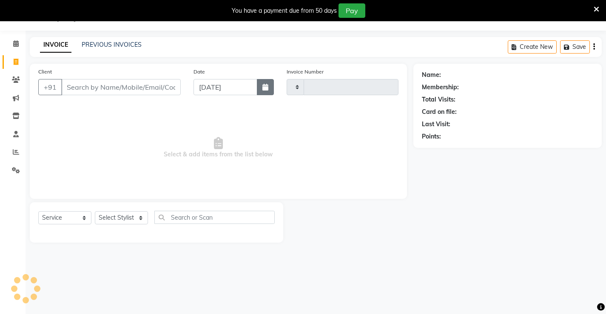
click at [268, 91] on button "button" at bounding box center [265, 87] width 17 height 16
select select "9"
select select "2025"
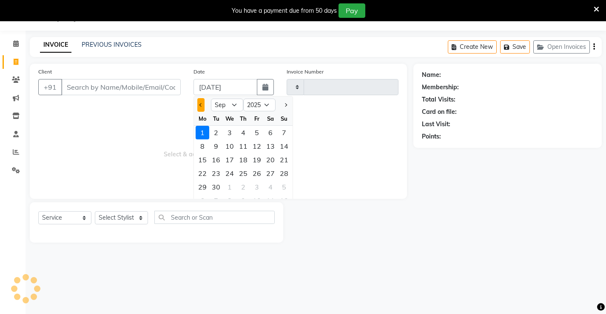
click at [202, 104] on button "Previous month" at bounding box center [200, 105] width 7 height 14
select select "8"
type input "1311"
select select "7705"
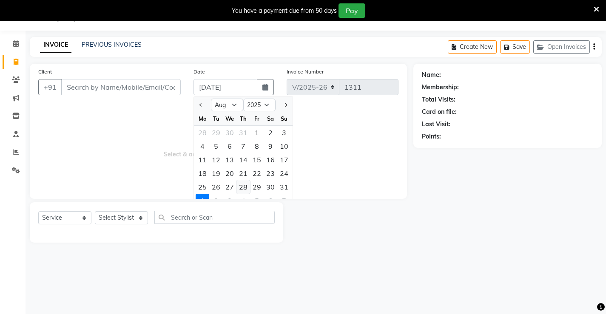
click at [243, 189] on div "28" at bounding box center [244, 187] width 14 height 14
type input "28-08-2025"
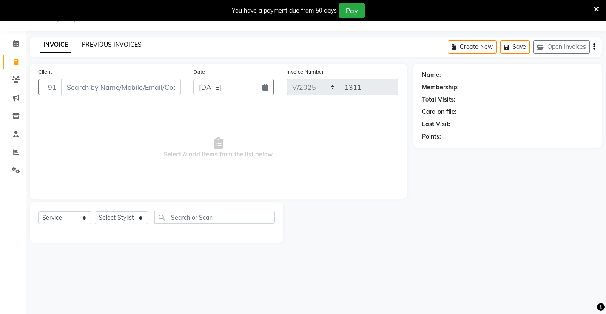
click at [117, 43] on link "PREVIOUS INVOICES" at bounding box center [112, 45] width 60 height 8
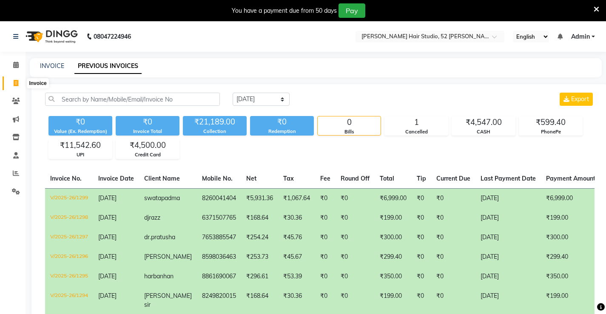
click at [18, 84] on icon at bounding box center [16, 83] width 5 height 6
select select "service"
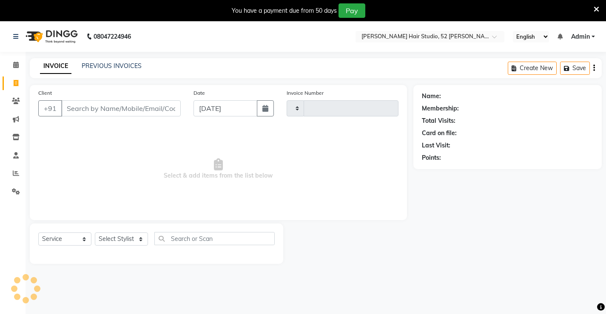
scroll to position [21, 0]
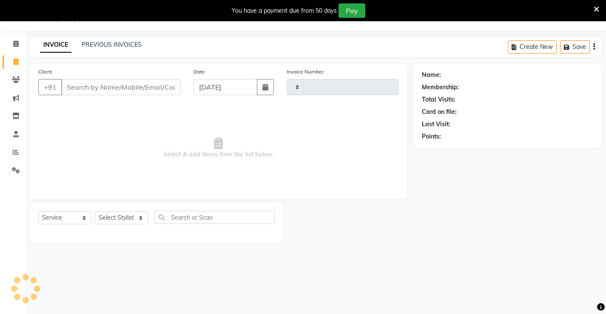
type input "1311"
select select "7705"
click at [216, 88] on input "[DATE]" at bounding box center [226, 87] width 64 height 16
select select "9"
select select "2025"
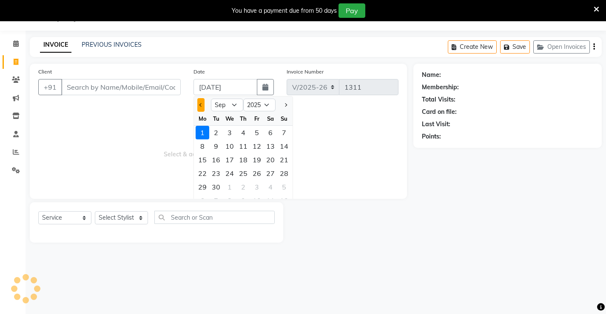
click at [199, 104] on button "Previous month" at bounding box center [200, 105] width 7 height 14
select select "8"
click at [242, 188] on div "28" at bounding box center [244, 187] width 14 height 14
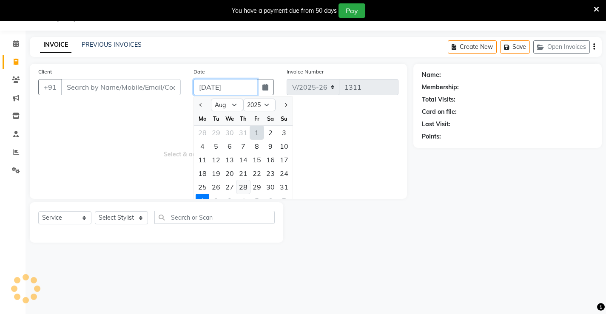
type input "28-08-2025"
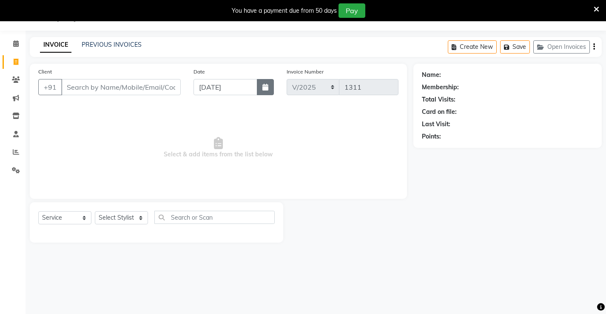
click at [264, 92] on button "button" at bounding box center [265, 87] width 17 height 16
select select "8"
select select "2025"
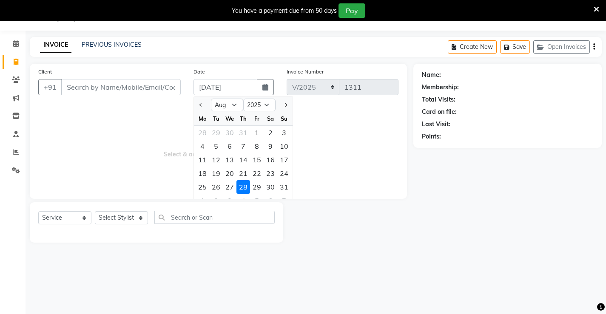
click at [244, 189] on div "28" at bounding box center [244, 187] width 14 height 14
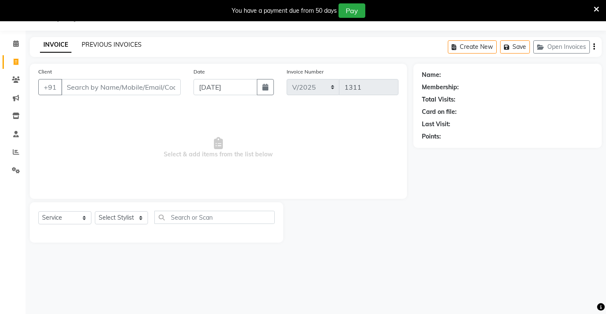
click at [120, 41] on link "PREVIOUS INVOICES" at bounding box center [112, 45] width 60 height 8
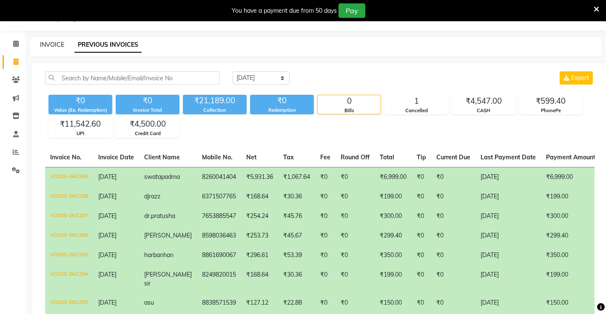
click at [47, 43] on link "INVOICE" at bounding box center [52, 45] width 24 height 8
select select "service"
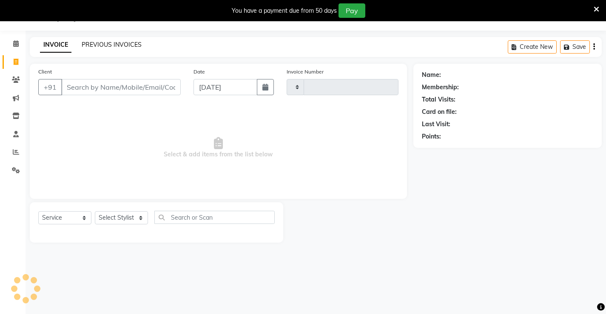
type input "1311"
click at [120, 45] on link "PREVIOUS INVOICES" at bounding box center [112, 45] width 60 height 8
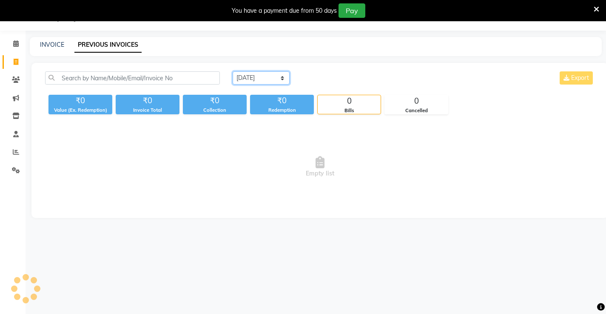
click at [265, 79] on select "[DATE] [DATE] Custom Range" at bounding box center [261, 77] width 57 height 13
click at [184, 57] on main "INVOICE PREVIOUS INVOICES Today Yesterday Custom Range Export ₹0 Value (Ex. Red…" at bounding box center [316, 134] width 581 height 194
